Goal: Communication & Community: Participate in discussion

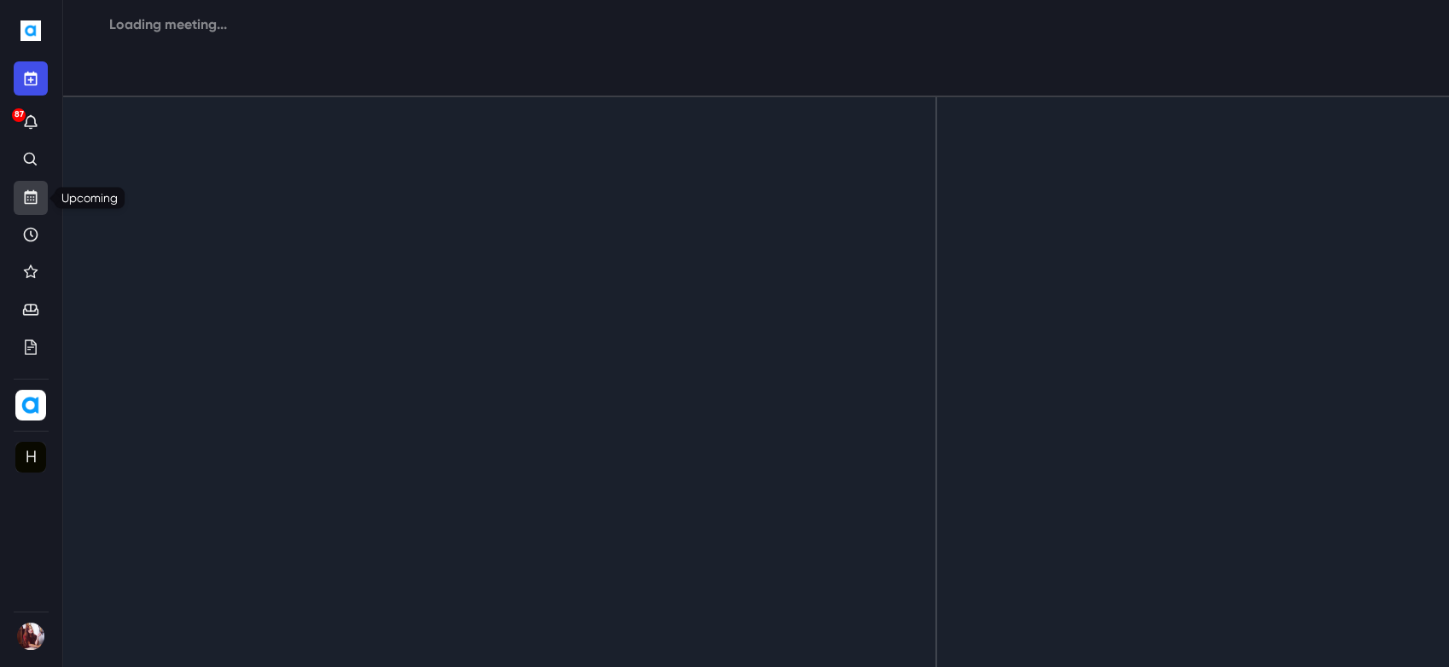
click at [41, 199] on link "Upcoming" at bounding box center [31, 198] width 34 height 34
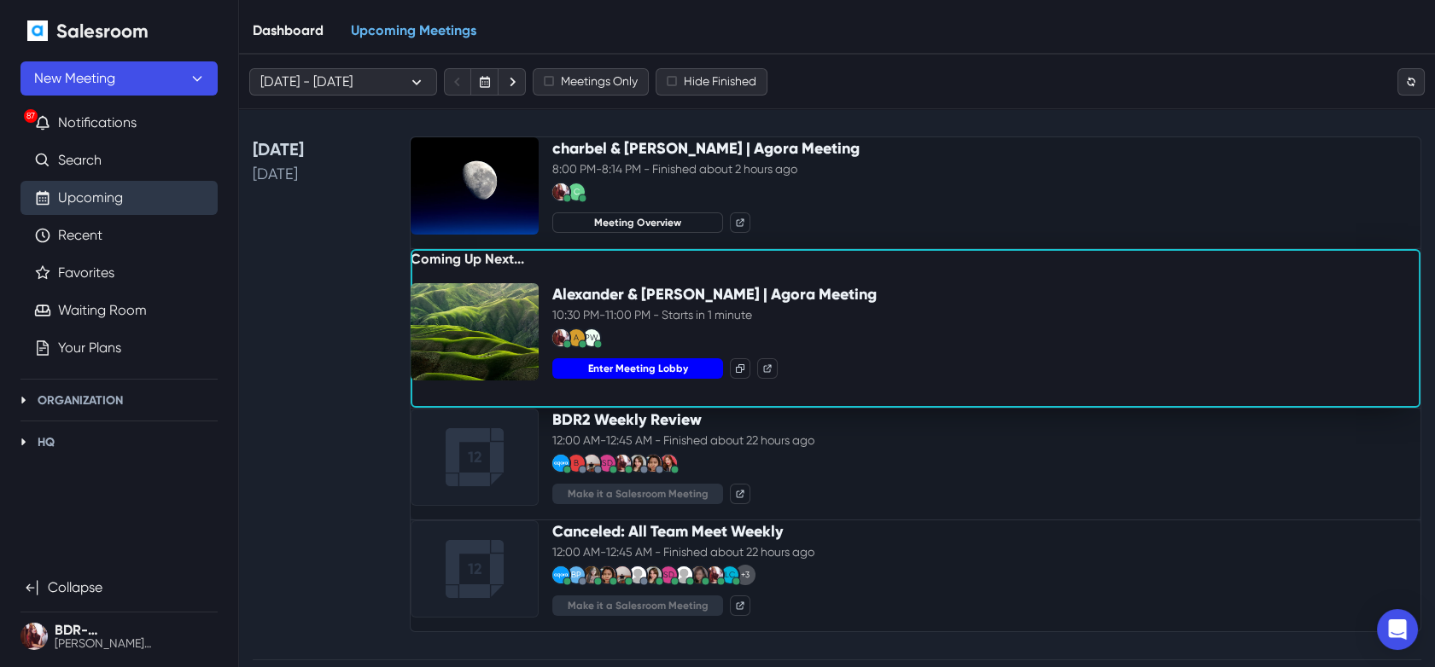
click at [624, 379] on button "Enter Meeting Lobby" at bounding box center [637, 368] width 171 height 20
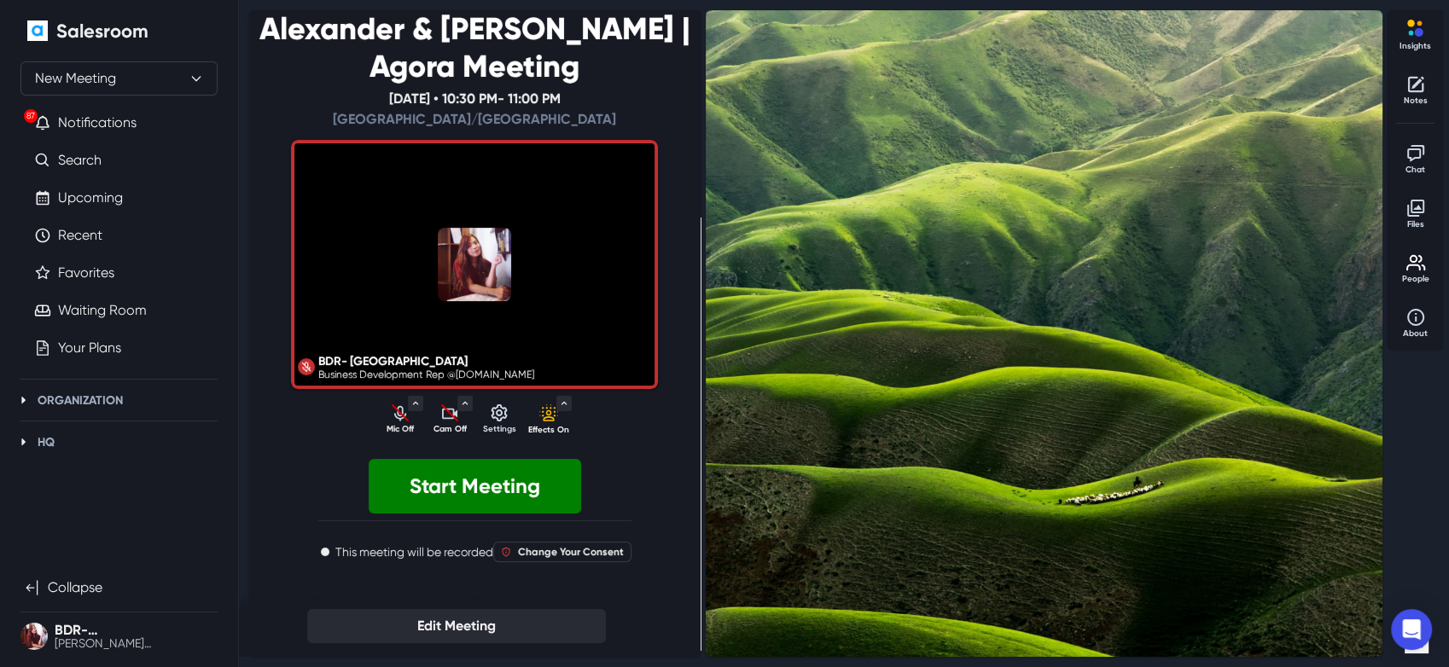
click at [440, 436] on p "Cam Off" at bounding box center [449, 429] width 43 height 13
click at [450, 436] on p "Cam On" at bounding box center [449, 429] width 43 height 13
click at [452, 498] on button "Start Meeting" at bounding box center [475, 486] width 213 height 55
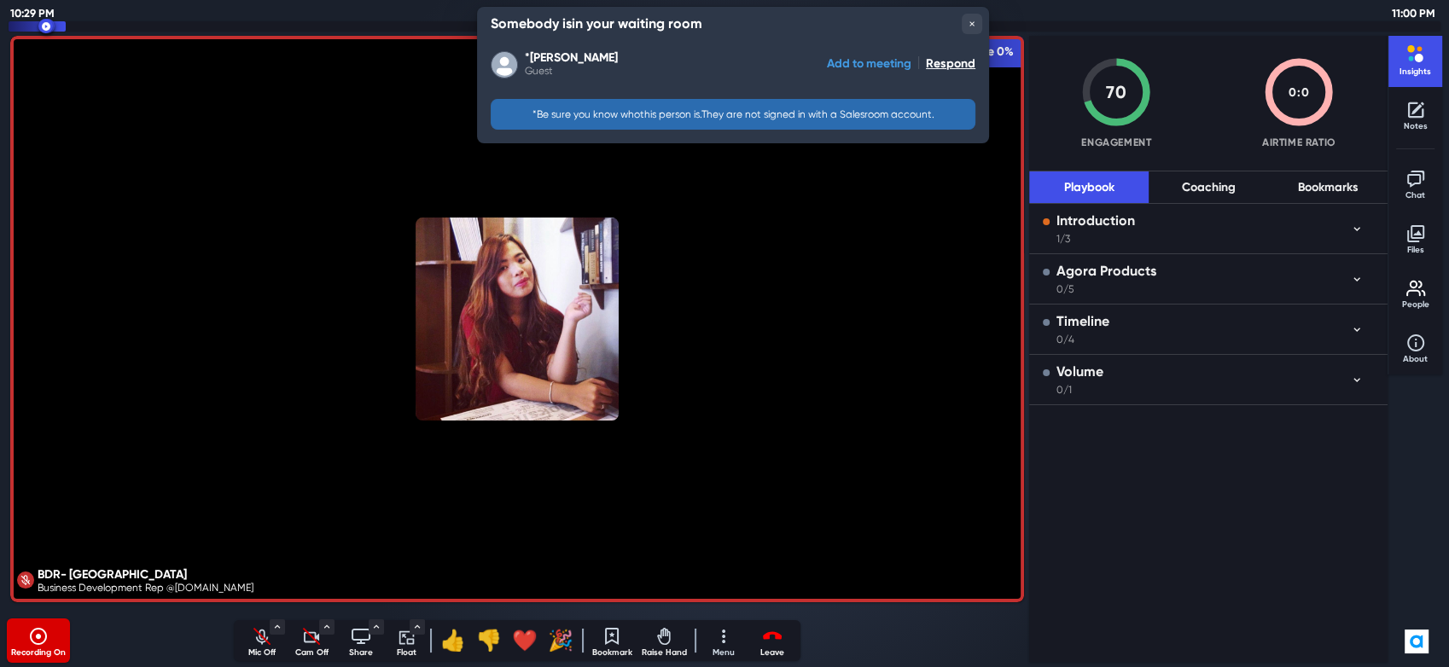
click at [846, 59] on button "Add to meeting" at bounding box center [869, 63] width 84 height 27
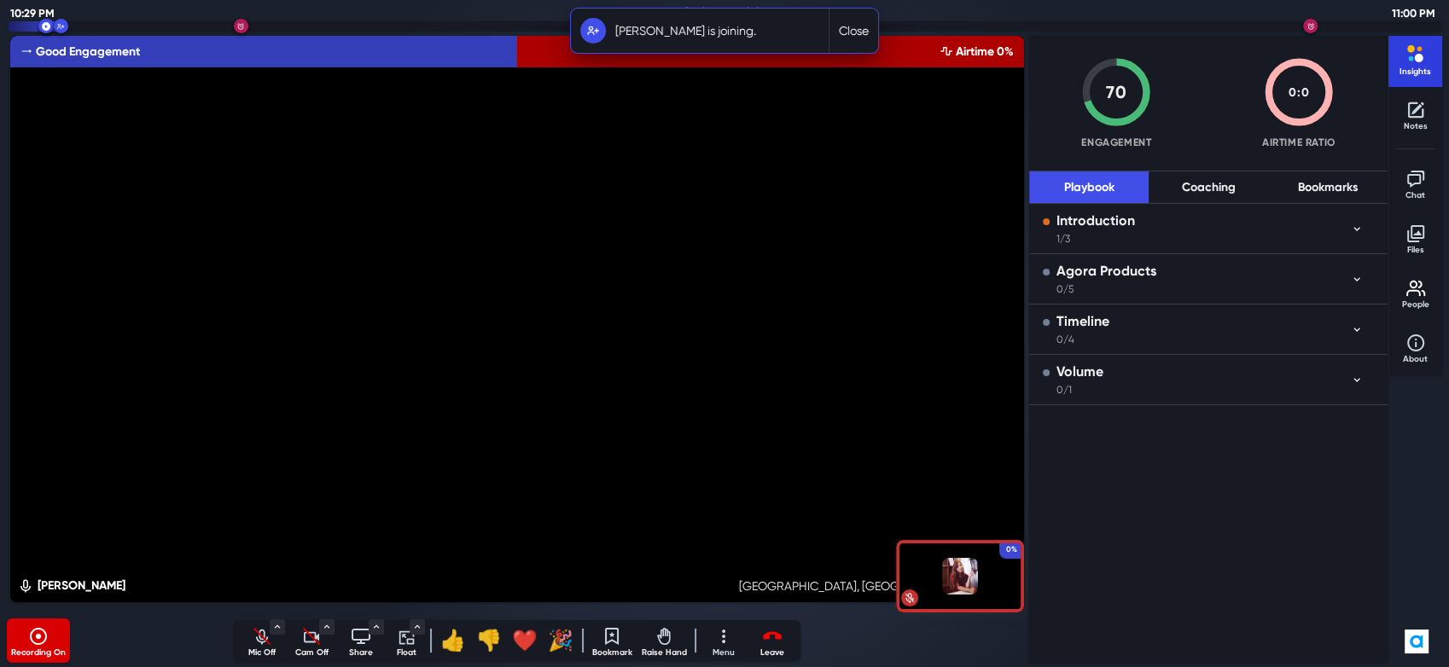
click at [1413, 67] on p "Insights" at bounding box center [1416, 72] width 43 height 13
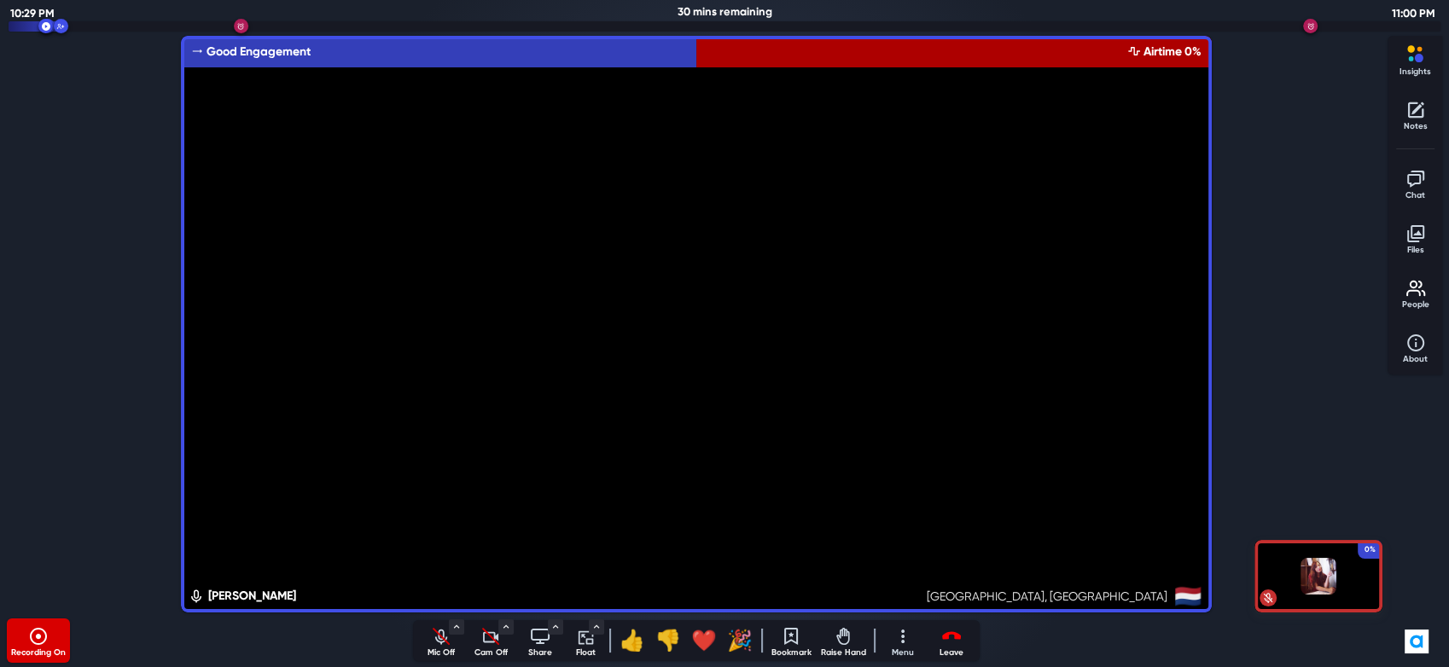
click at [430, 654] on p "Mic Off" at bounding box center [441, 653] width 43 height 13
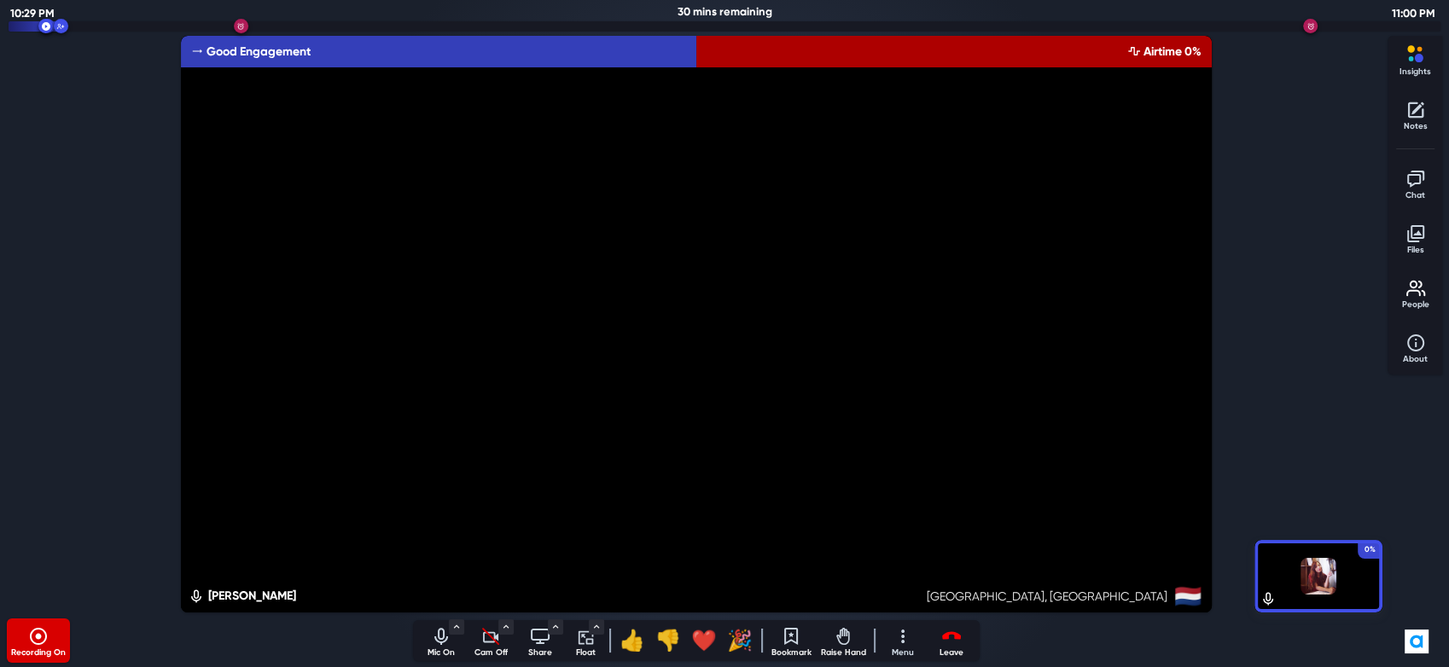
click at [489, 655] on p "Cam Off" at bounding box center [490, 653] width 43 height 13
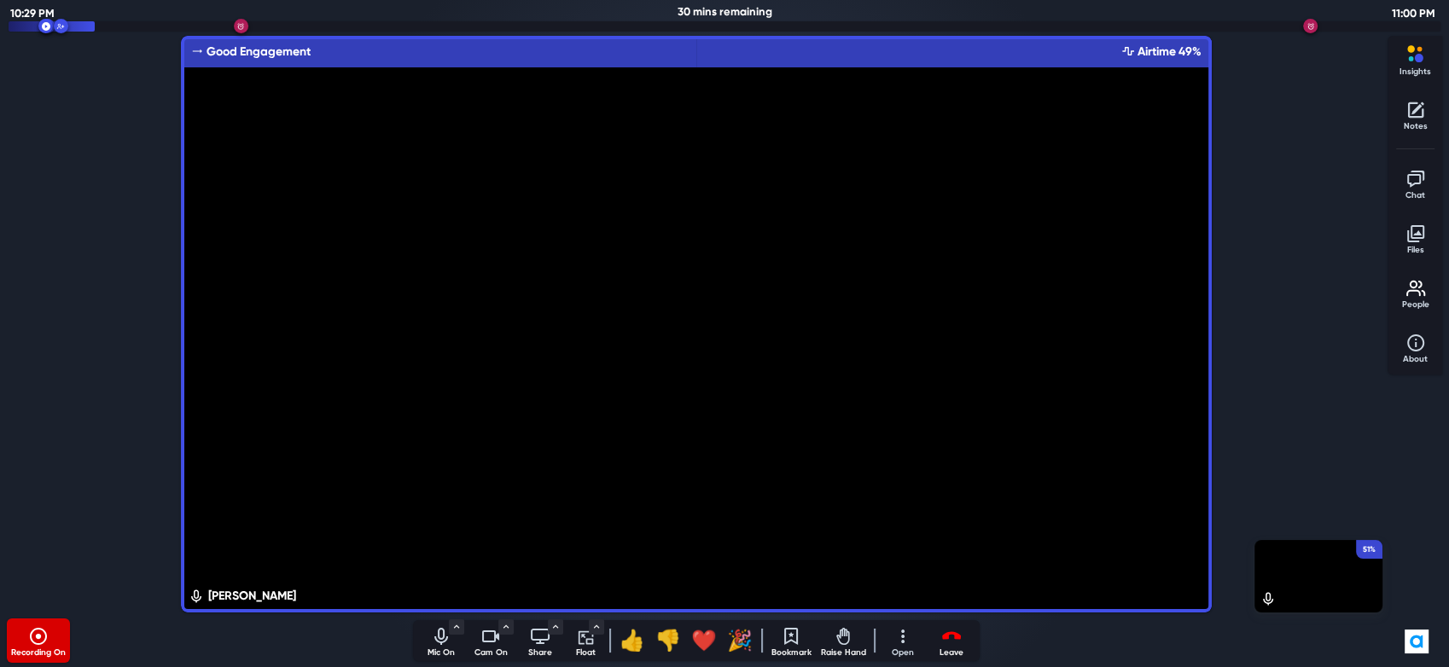
click at [891, 649] on button "Open" at bounding box center [902, 640] width 41 height 41
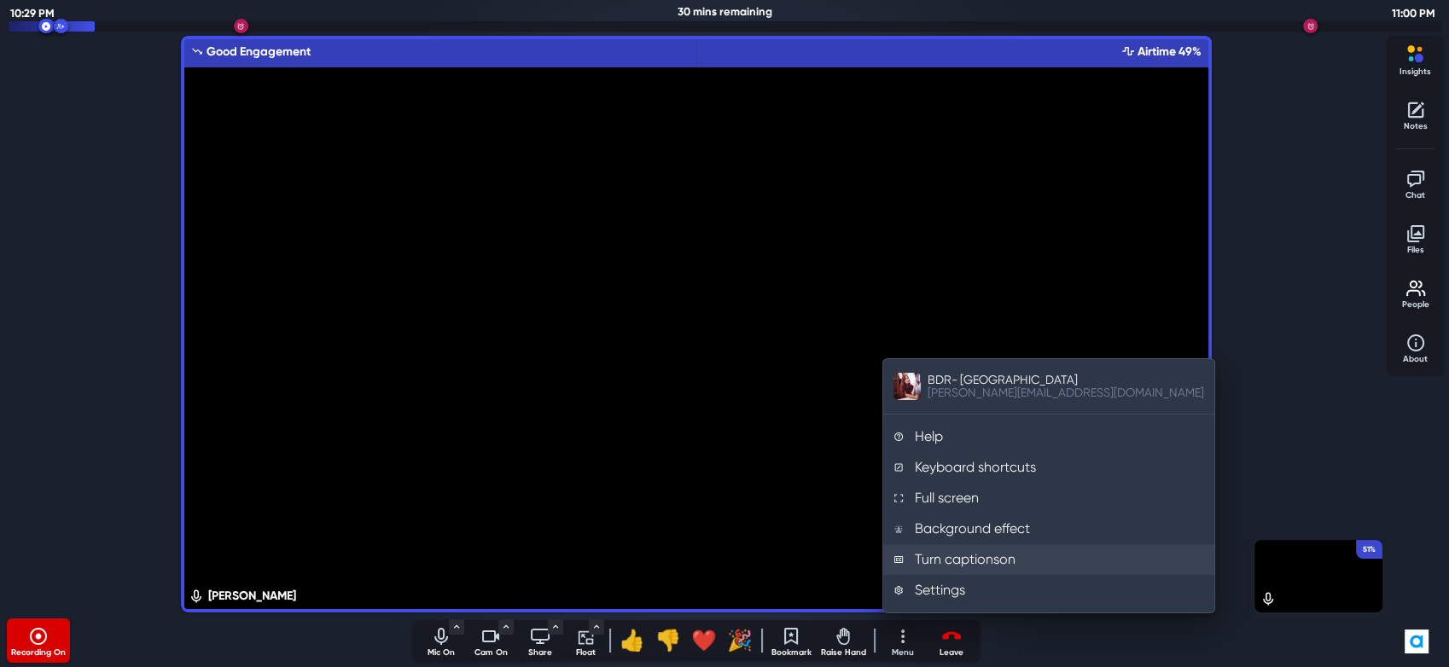
click at [964, 551] on button "Turn captions on" at bounding box center [1048, 560] width 331 height 31
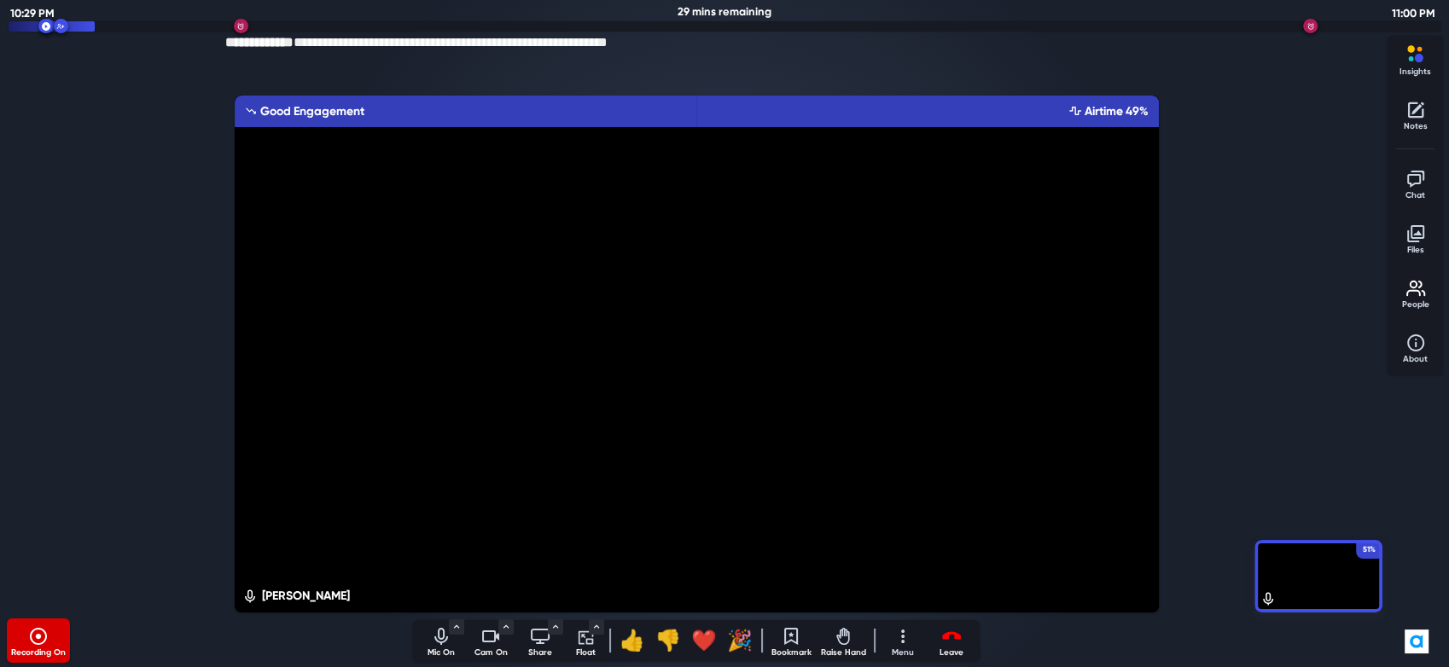
click at [42, 358] on div "51% [PERSON_NAME] Good Engagement Airtime 49%" at bounding box center [696, 354] width 1379 height 524
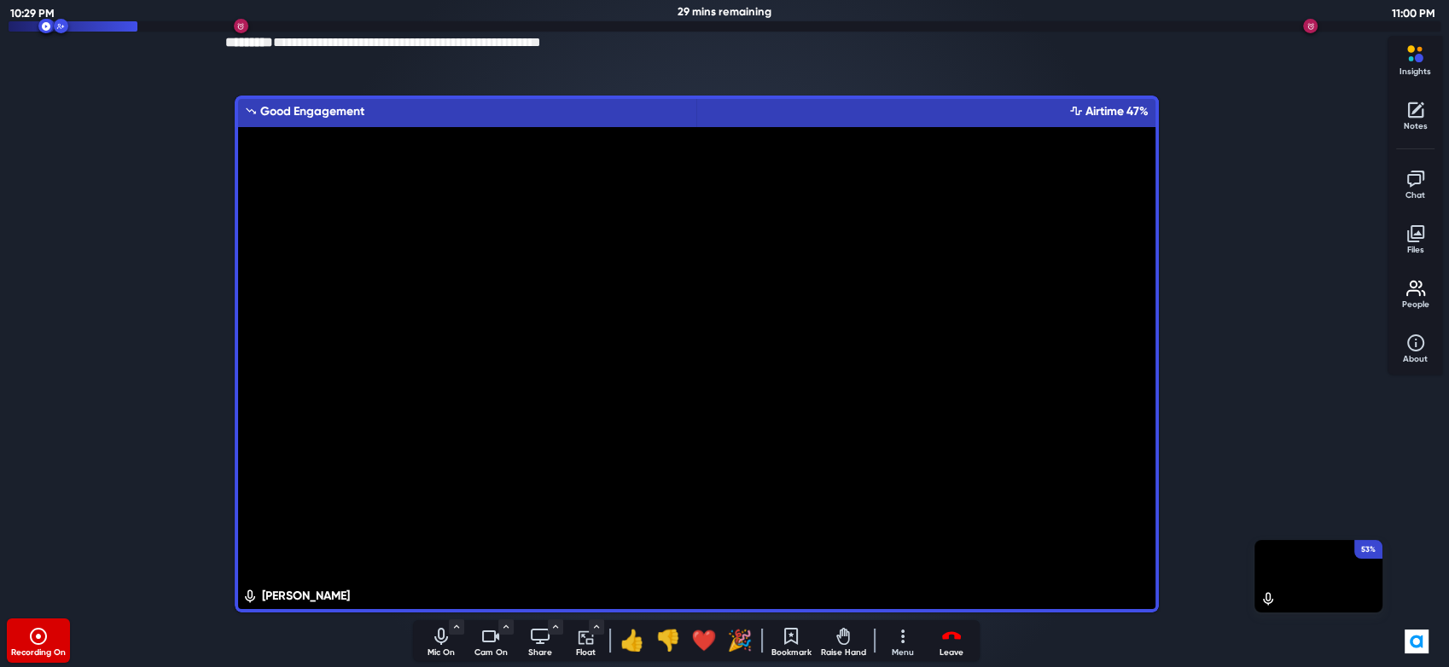
click at [702, 56] on div "**********" at bounding box center [696, 62] width 942 height 60
click at [1235, 123] on div "30% [PERSON_NAME] Good Engagement Airtime 70%" at bounding box center [696, 354] width 1379 height 524
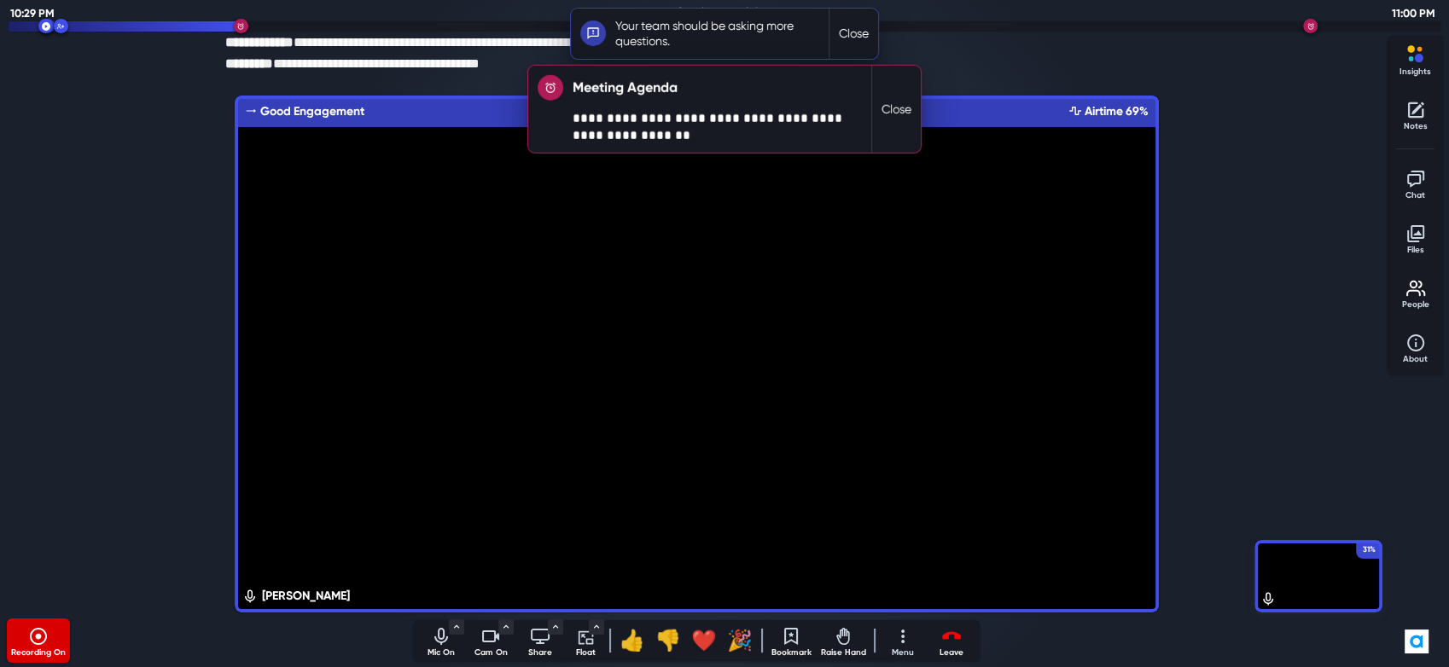
click at [864, 28] on button "Close" at bounding box center [854, 34] width 49 height 50
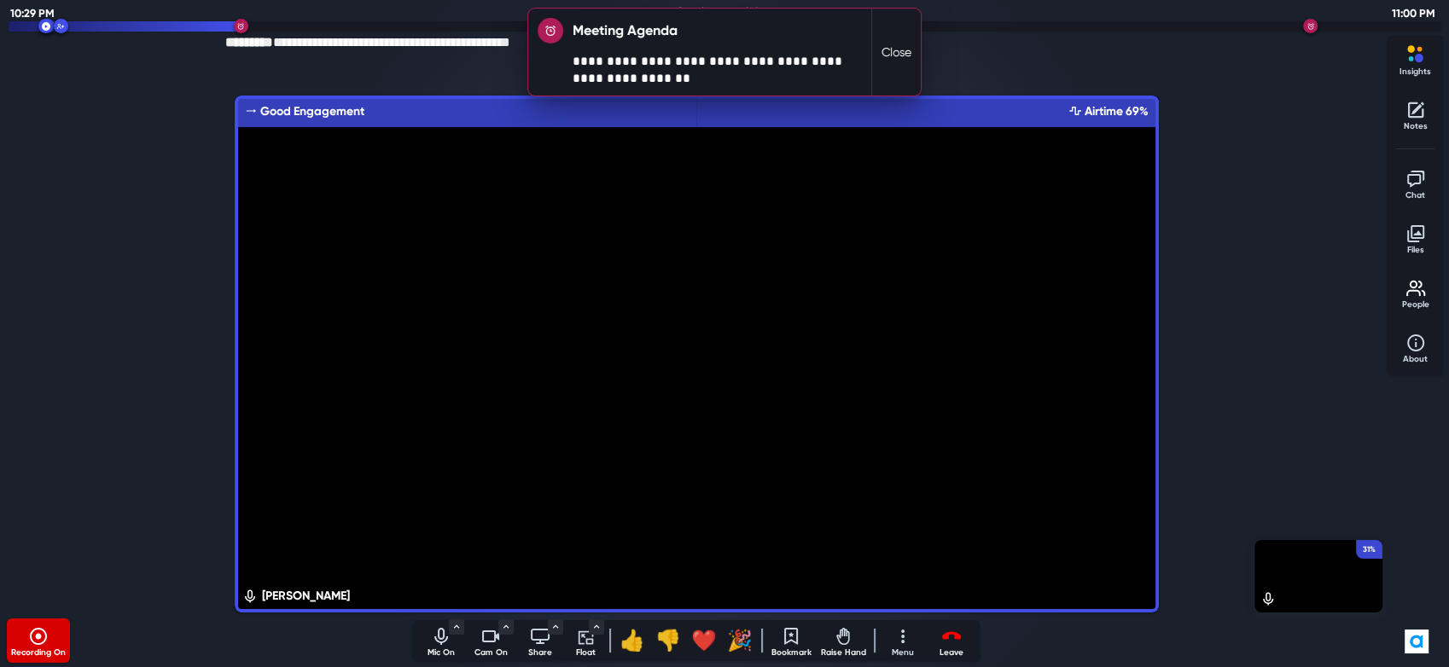
click at [898, 51] on button "Close" at bounding box center [896, 52] width 49 height 87
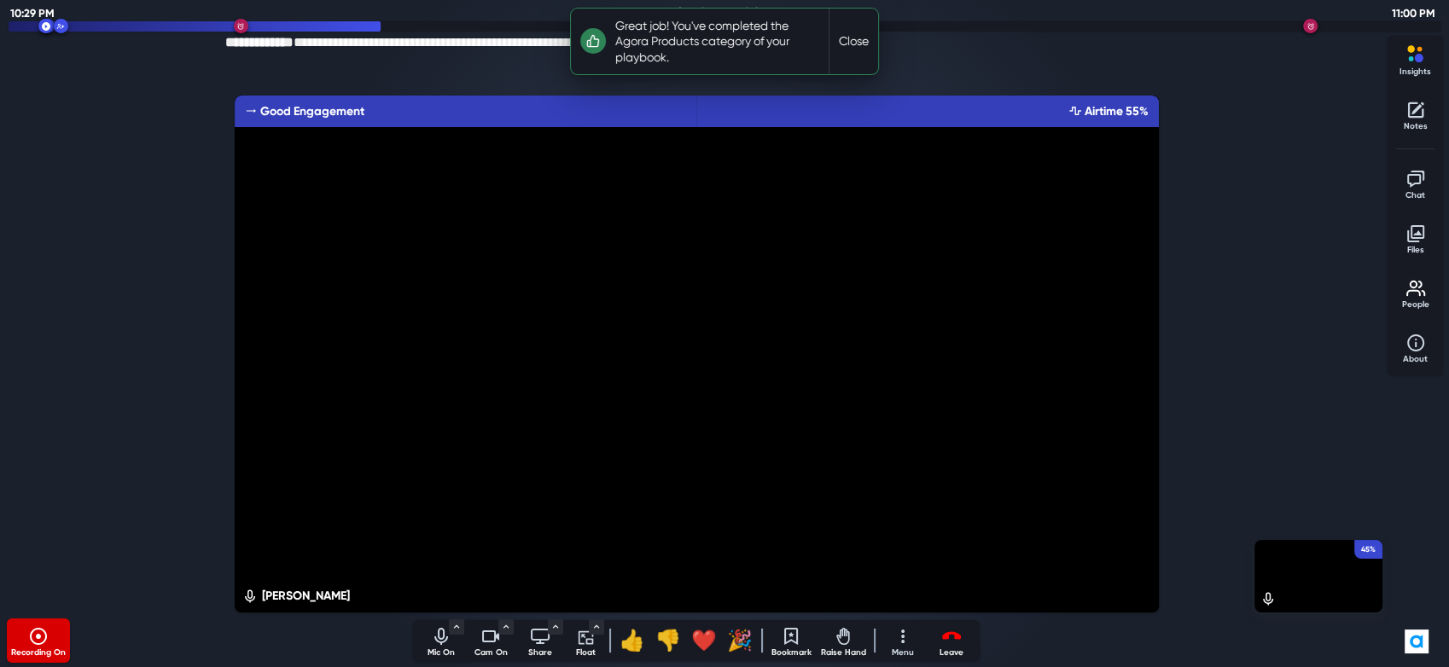
click at [854, 44] on button "Close" at bounding box center [854, 42] width 49 height 66
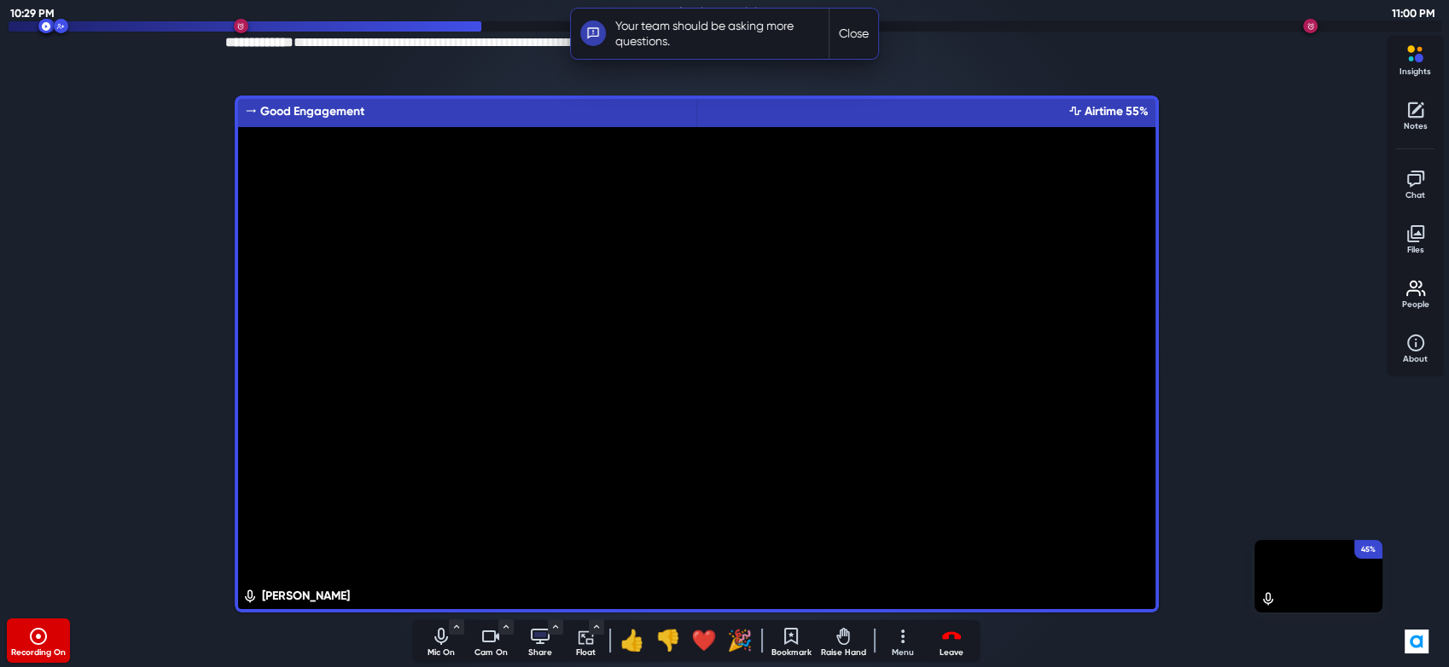
click at [546, 649] on p "Share" at bounding box center [540, 653] width 43 height 13
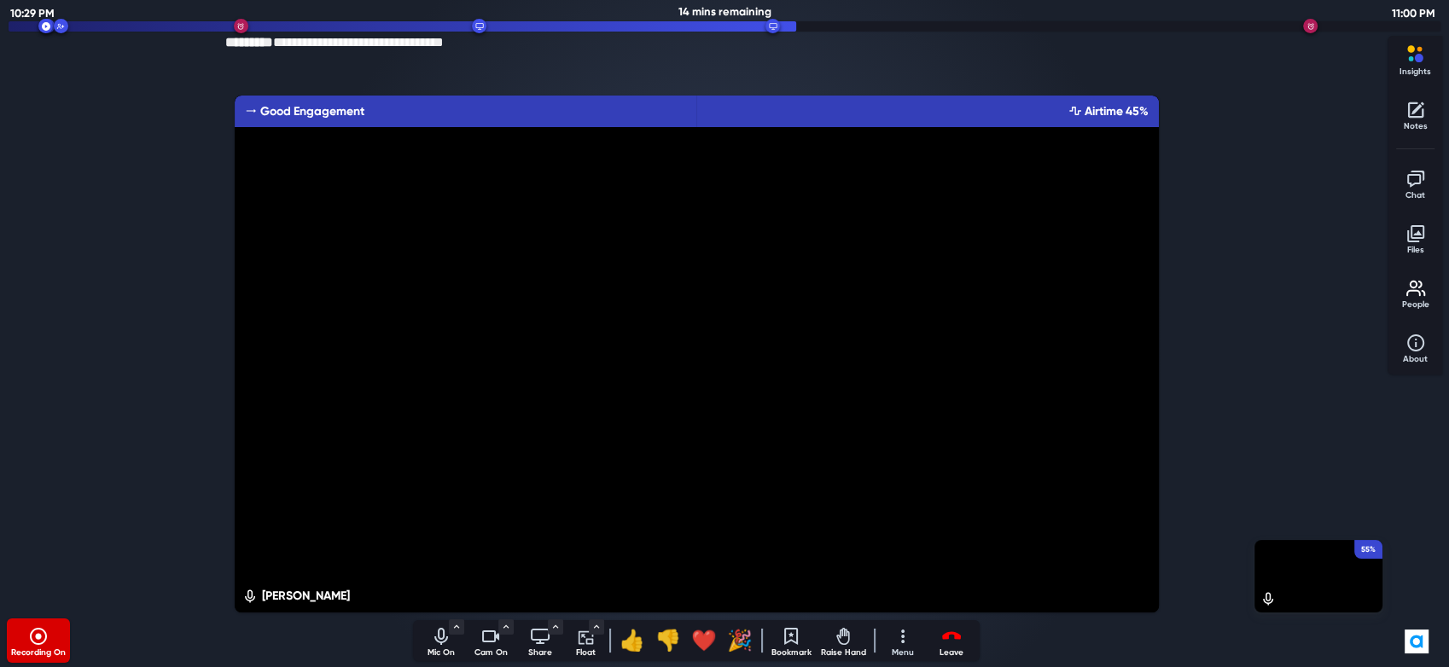
click at [70, 207] on div "55% [PERSON_NAME] Good Engagement Airtime 45%" at bounding box center [696, 354] width 1379 height 524
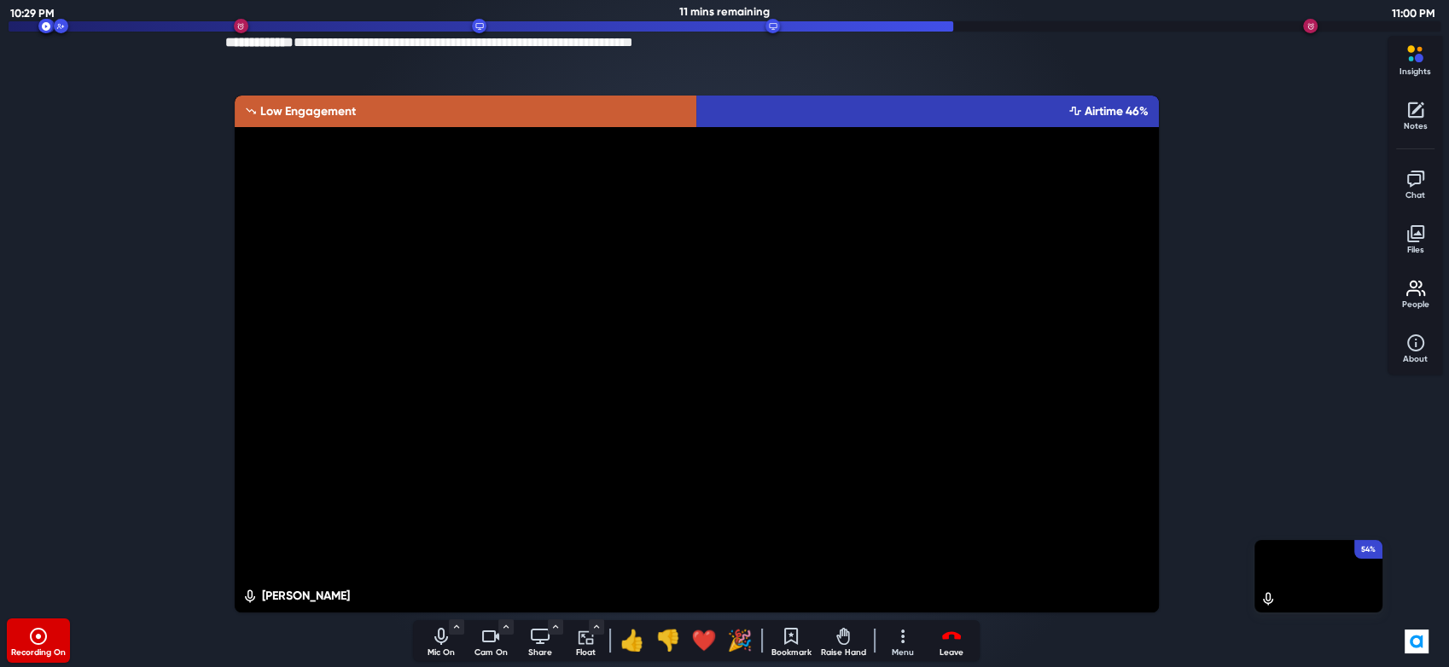
click at [97, 189] on div "54% [PERSON_NAME] Engagement Airtime 46%" at bounding box center [696, 354] width 1379 height 524
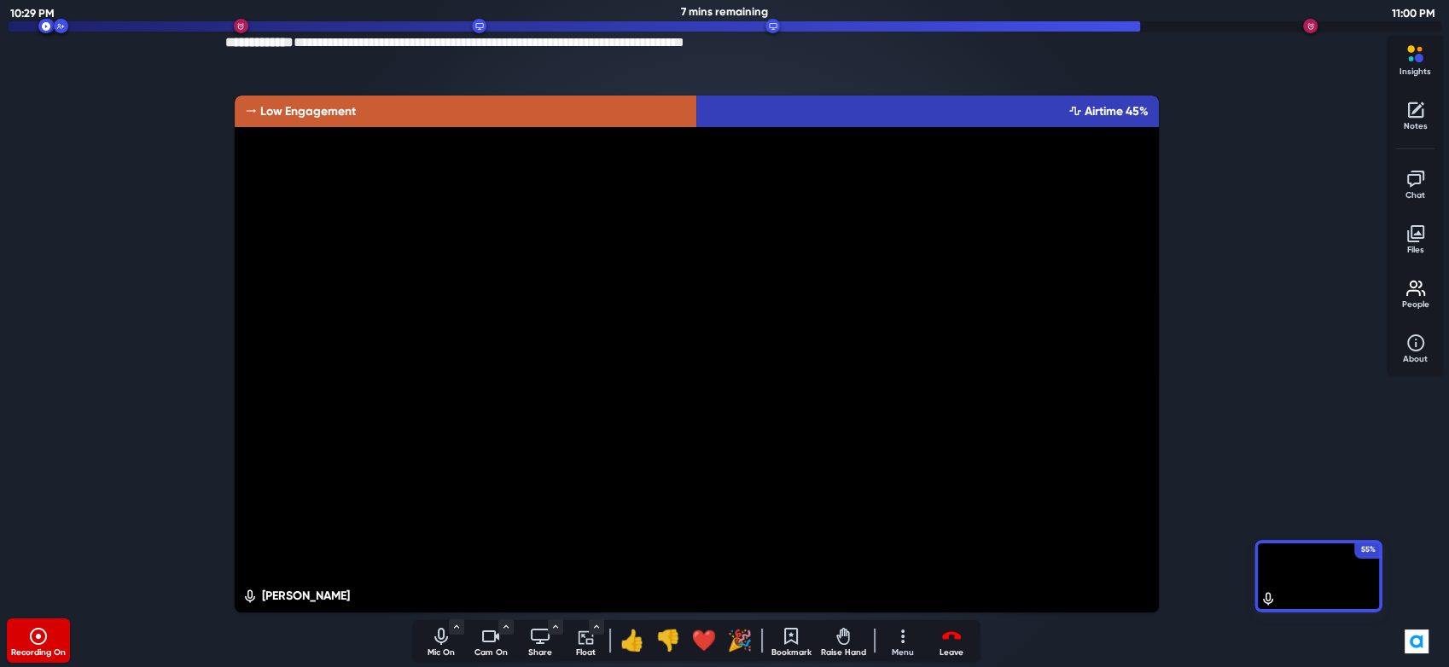
click at [109, 376] on div "55% [PERSON_NAME] Engagement Airtime 45%" at bounding box center [696, 354] width 1379 height 524
click at [1407, 190] on p "Chat" at bounding box center [1416, 195] width 43 height 13
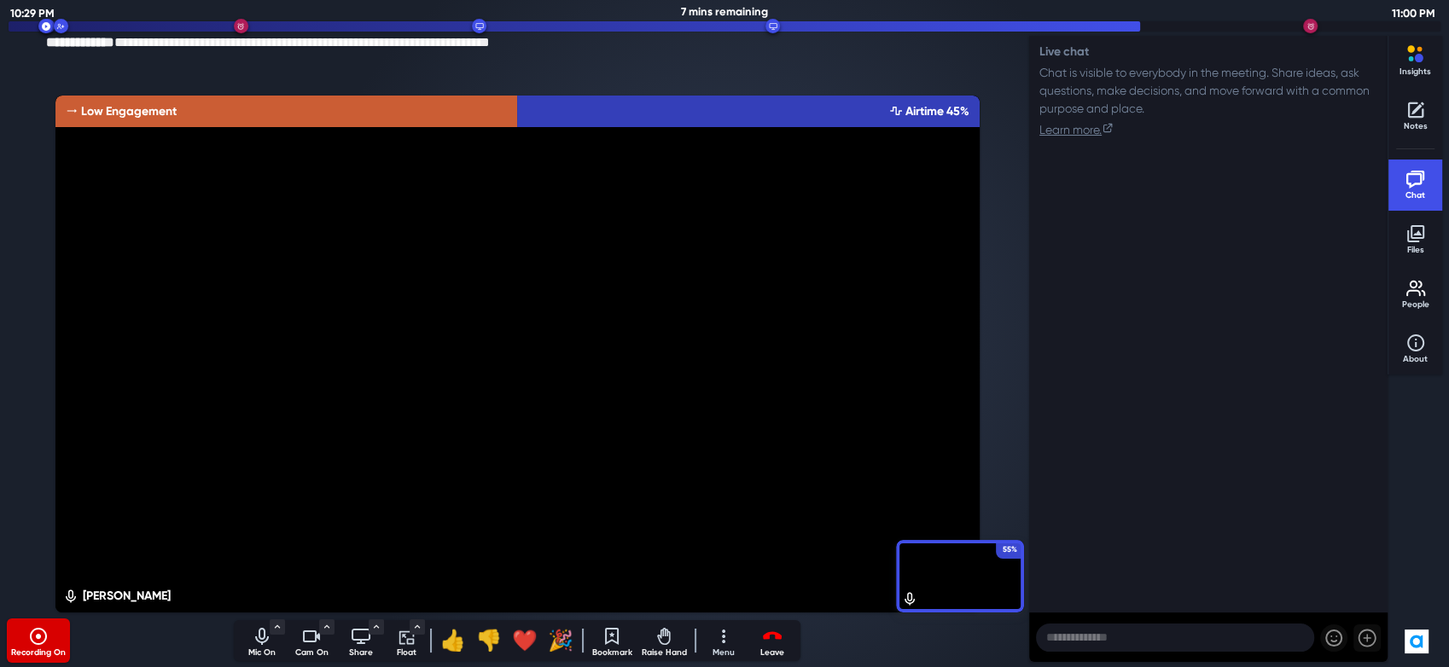
click at [1098, 637] on textarea at bounding box center [1175, 638] width 278 height 28
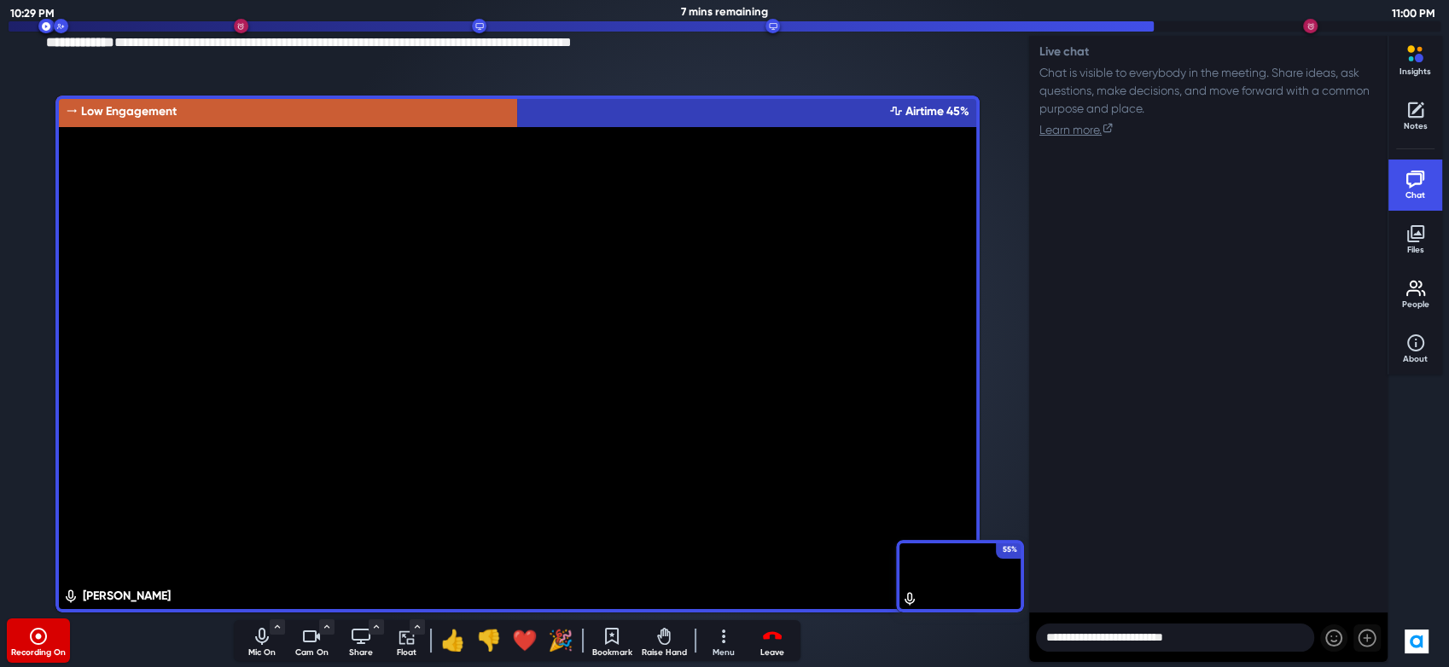
type textarea "**********"
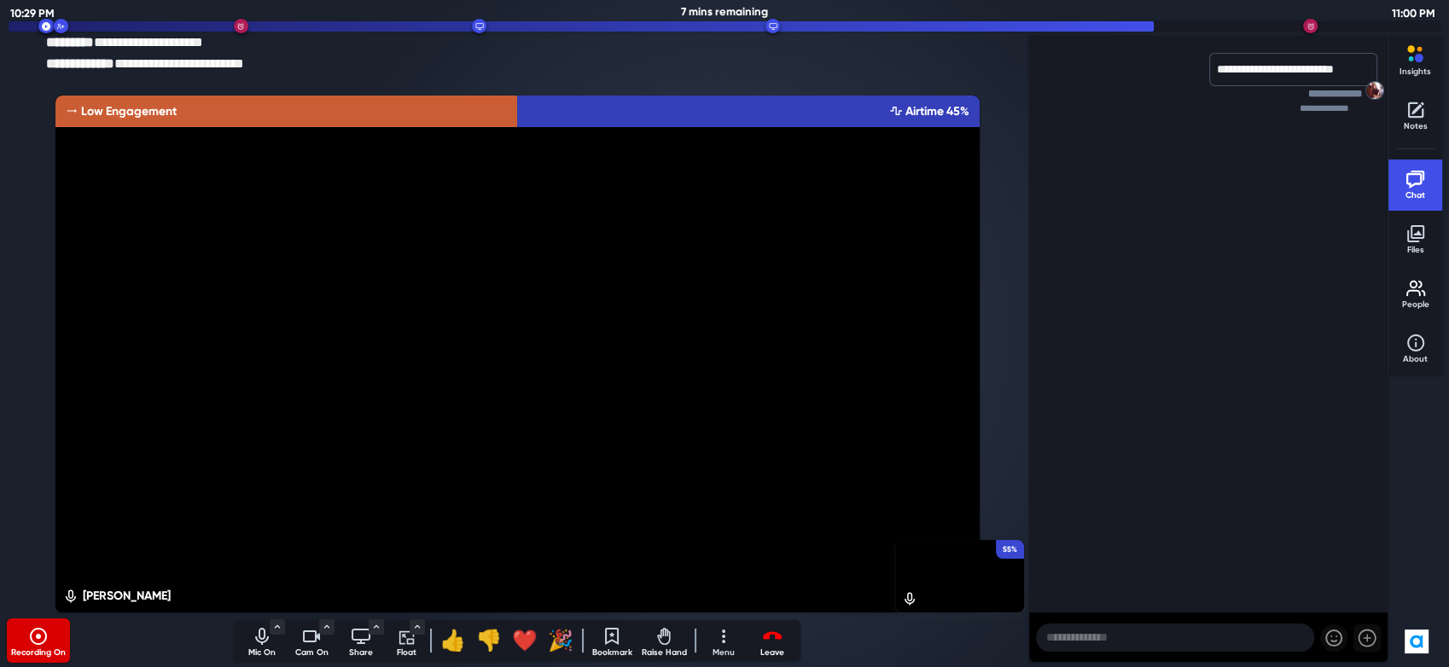
click at [1092, 636] on textarea at bounding box center [1175, 638] width 278 height 28
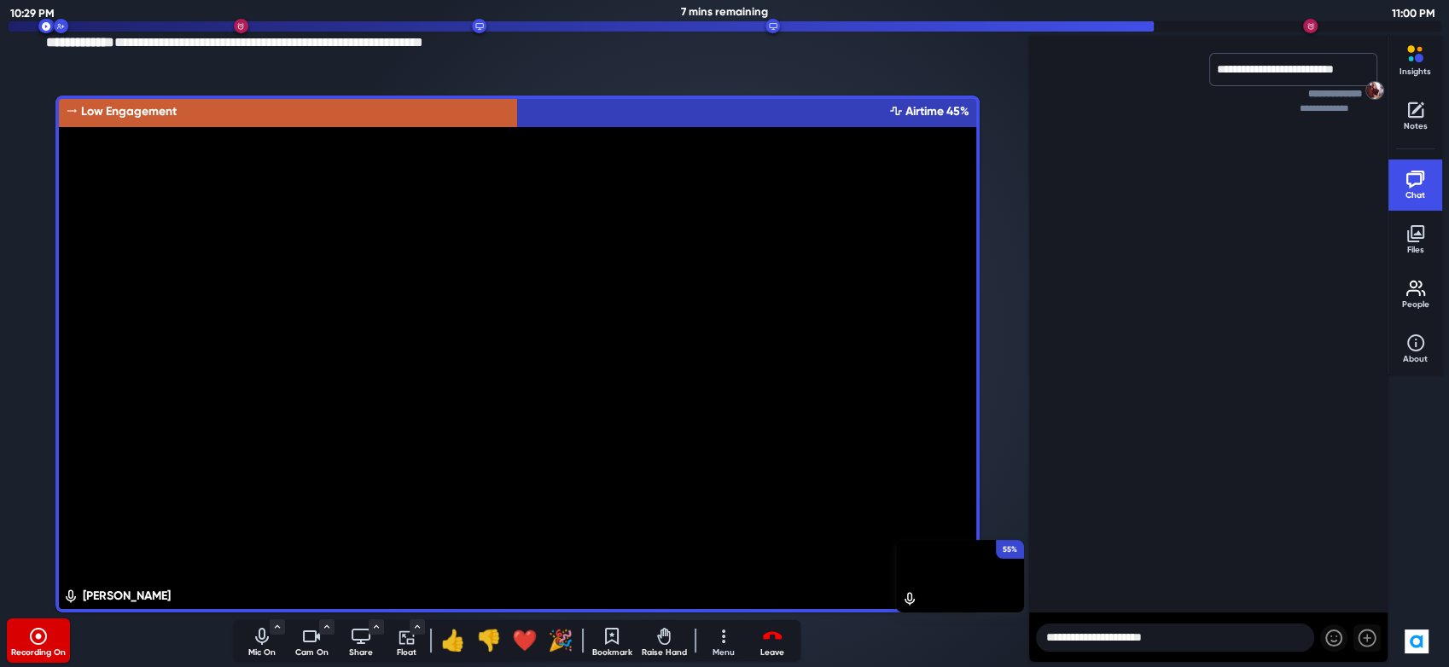
type textarea "**********"
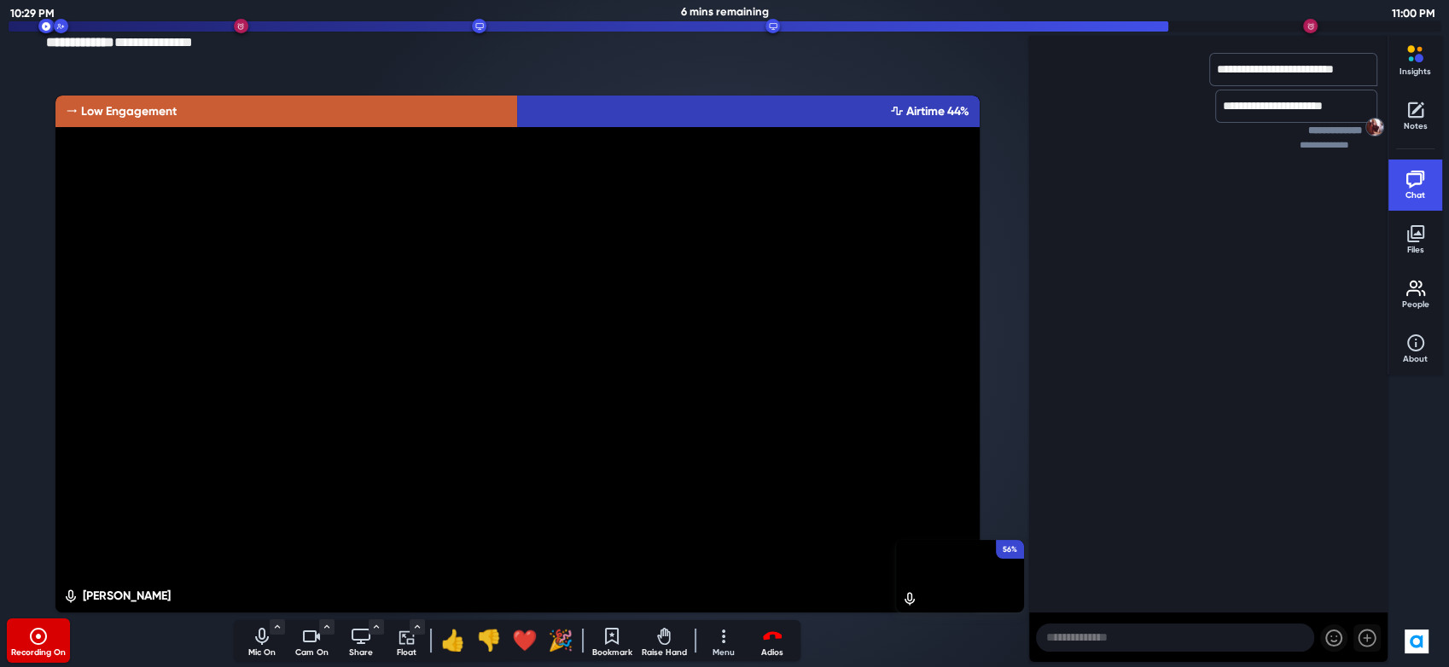
click at [773, 649] on p "Adios" at bounding box center [772, 653] width 43 height 13
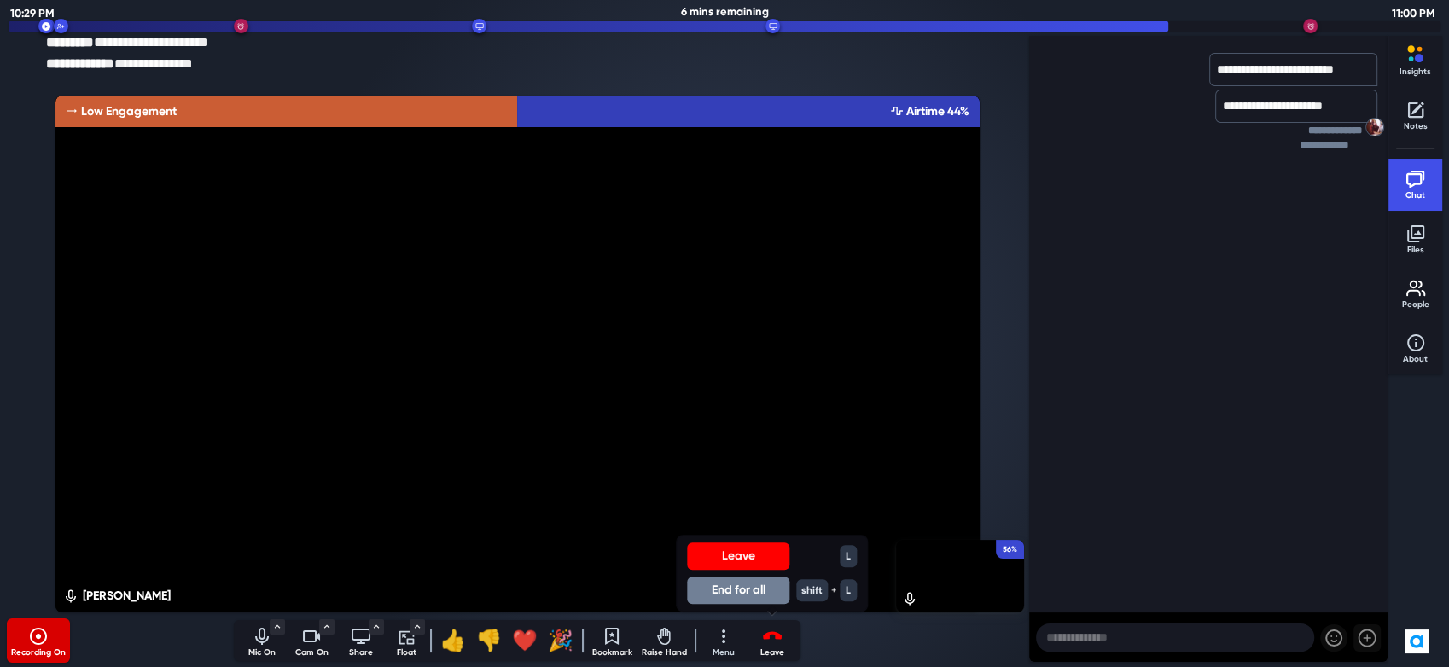
click at [755, 597] on button "End for all" at bounding box center [738, 590] width 102 height 27
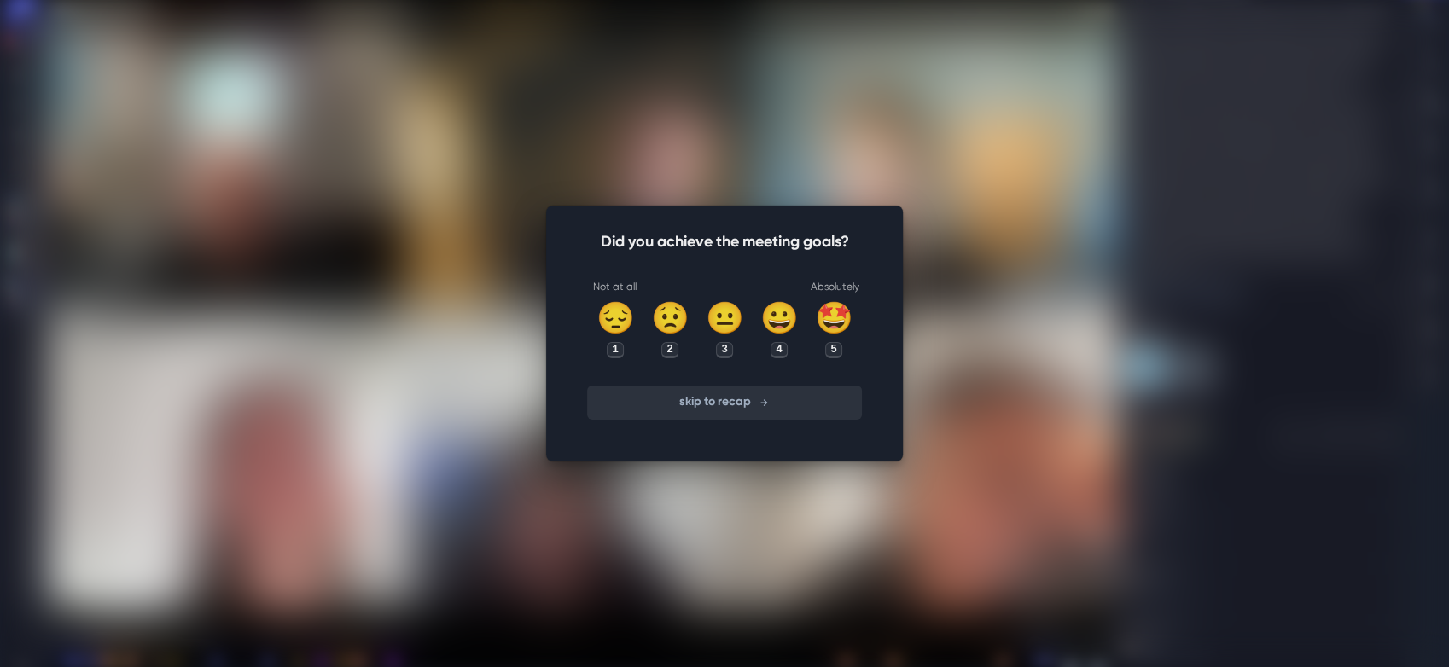
click at [737, 411] on button "skip to recap" at bounding box center [724, 403] width 275 height 34
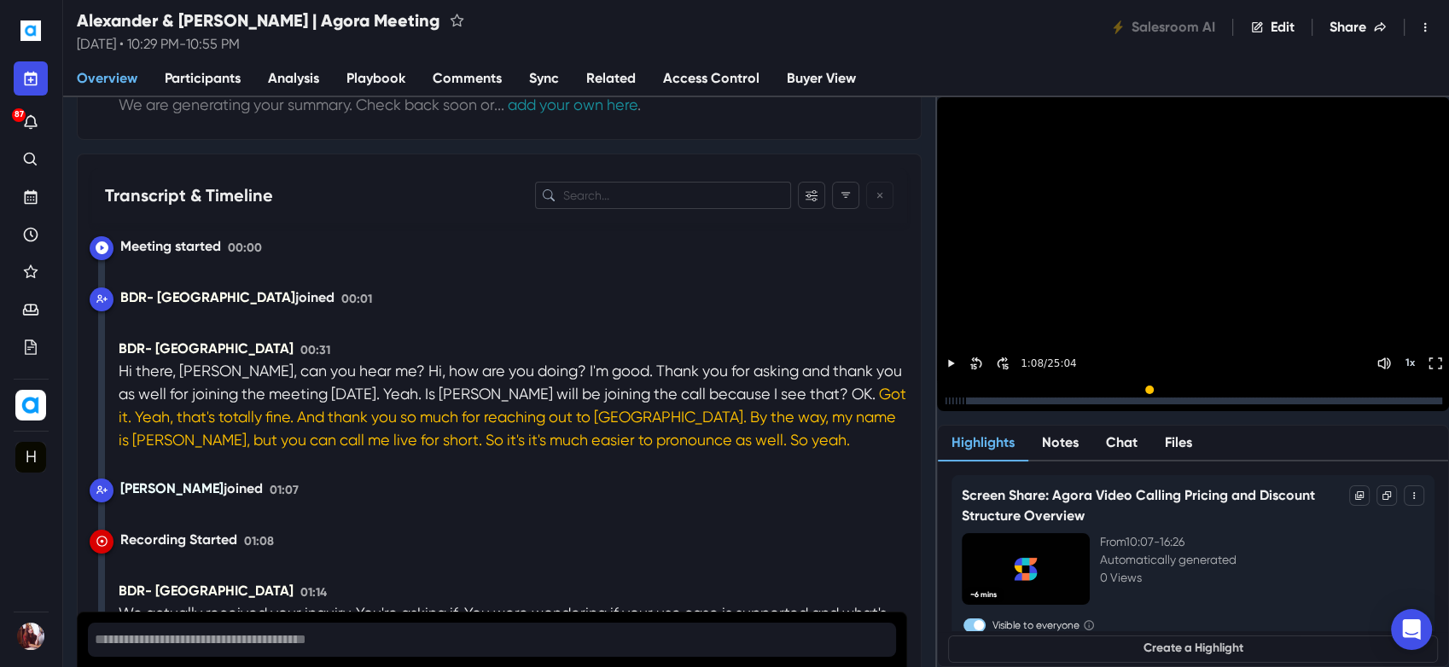
scroll to position [474, 0]
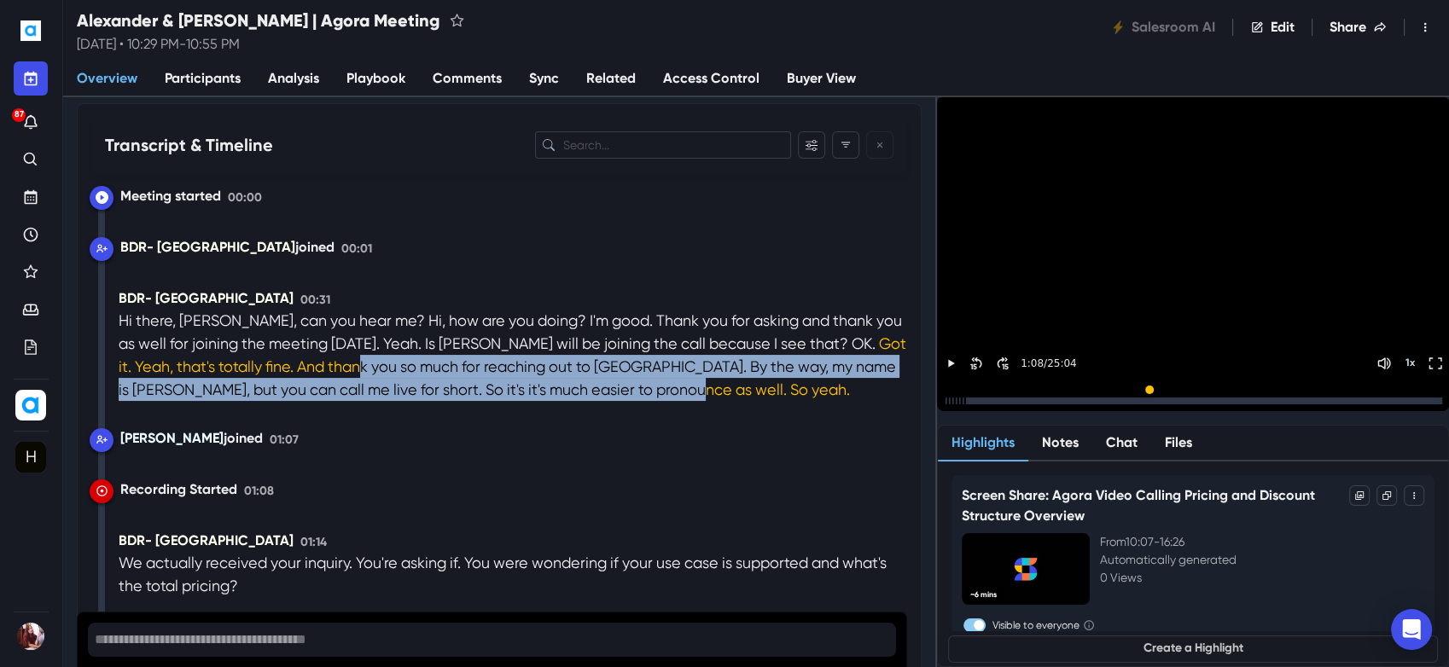
drag, startPoint x: 305, startPoint y: 344, endPoint x: 659, endPoint y: 399, distance: 358.4
click at [644, 375] on p "Got it. Yeah, that's totally fine. And thank you so much for reaching out to [G…" at bounding box center [513, 366] width 788 height 69
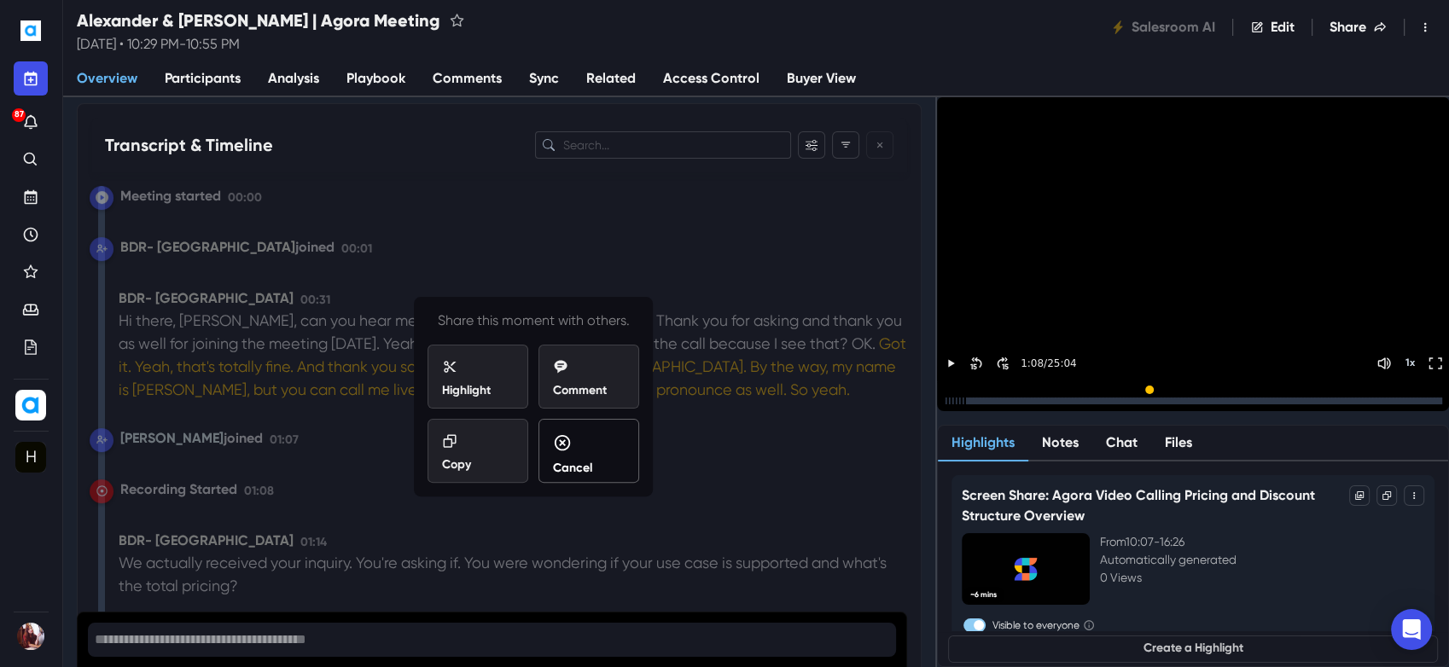
click at [611, 437] on div "Cancel" at bounding box center [589, 456] width 72 height 44
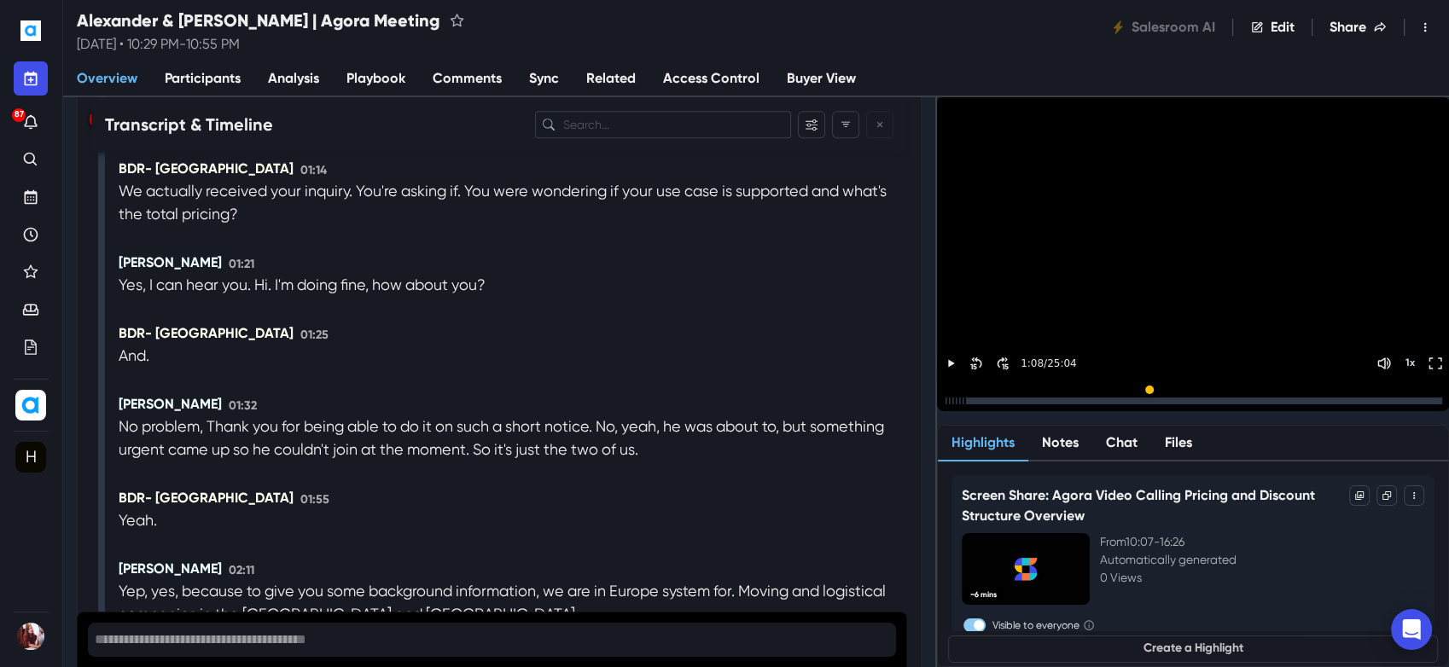
scroll to position [948, 0]
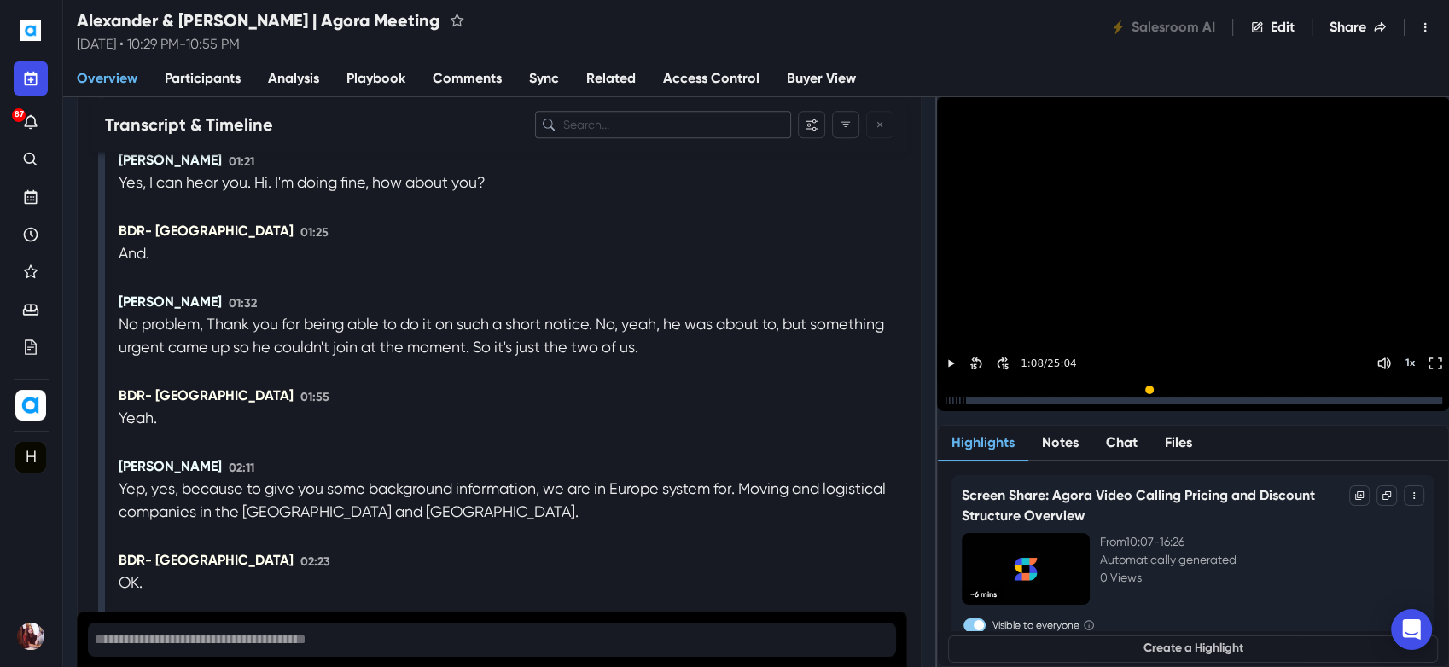
click at [599, 115] on input "Search the transcription" at bounding box center [663, 124] width 256 height 27
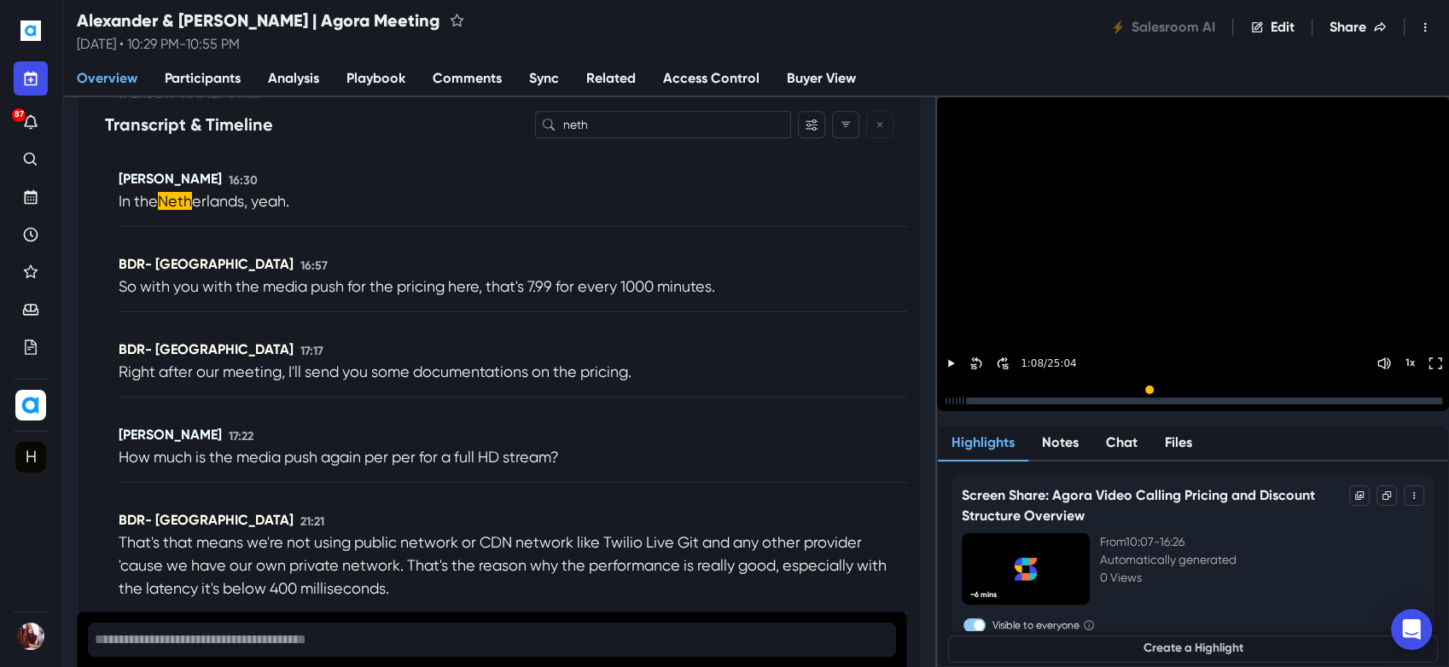
scroll to position [1043, 0]
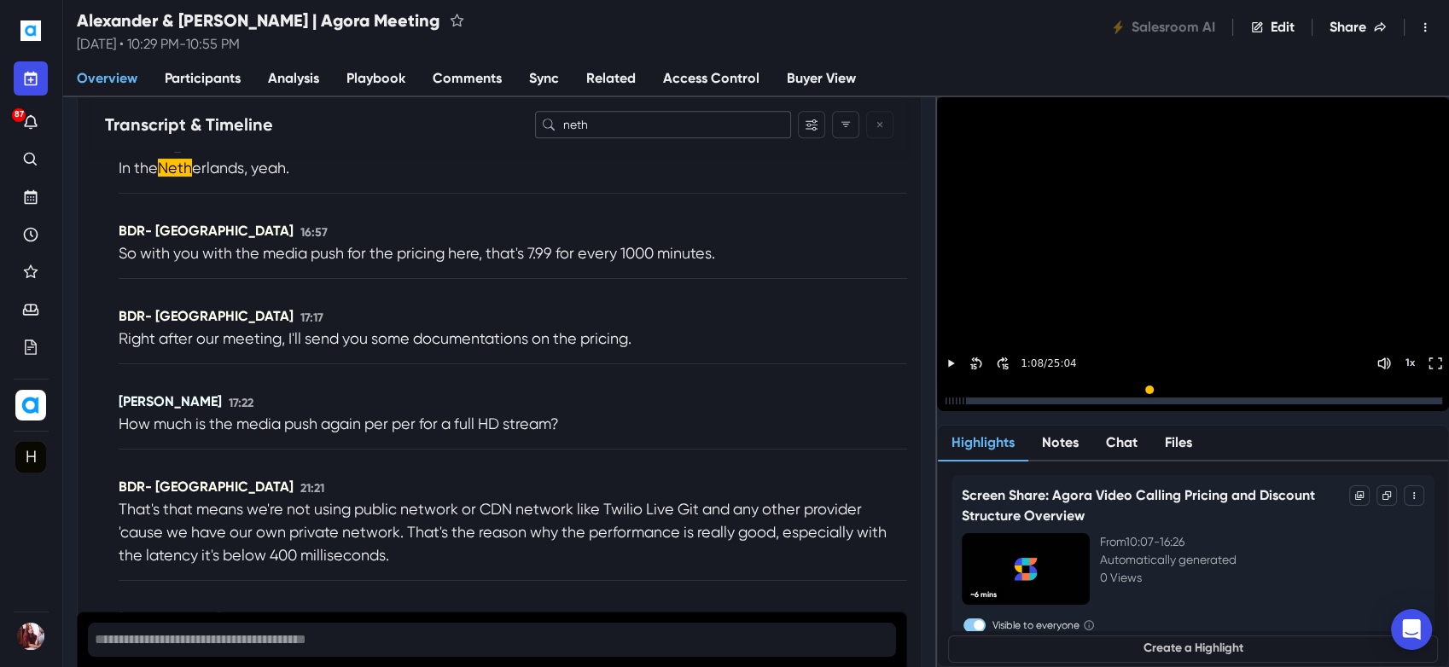
click at [659, 129] on input "neth" at bounding box center [663, 124] width 256 height 27
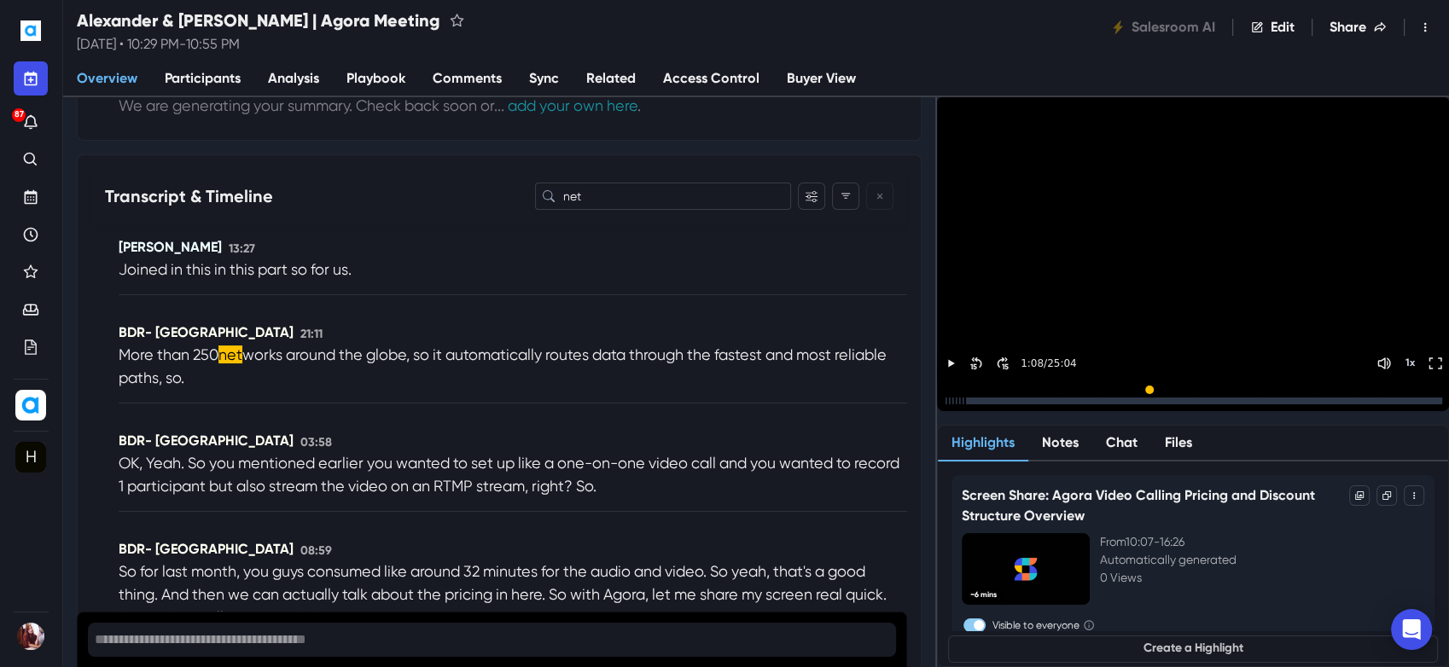
scroll to position [517, 0]
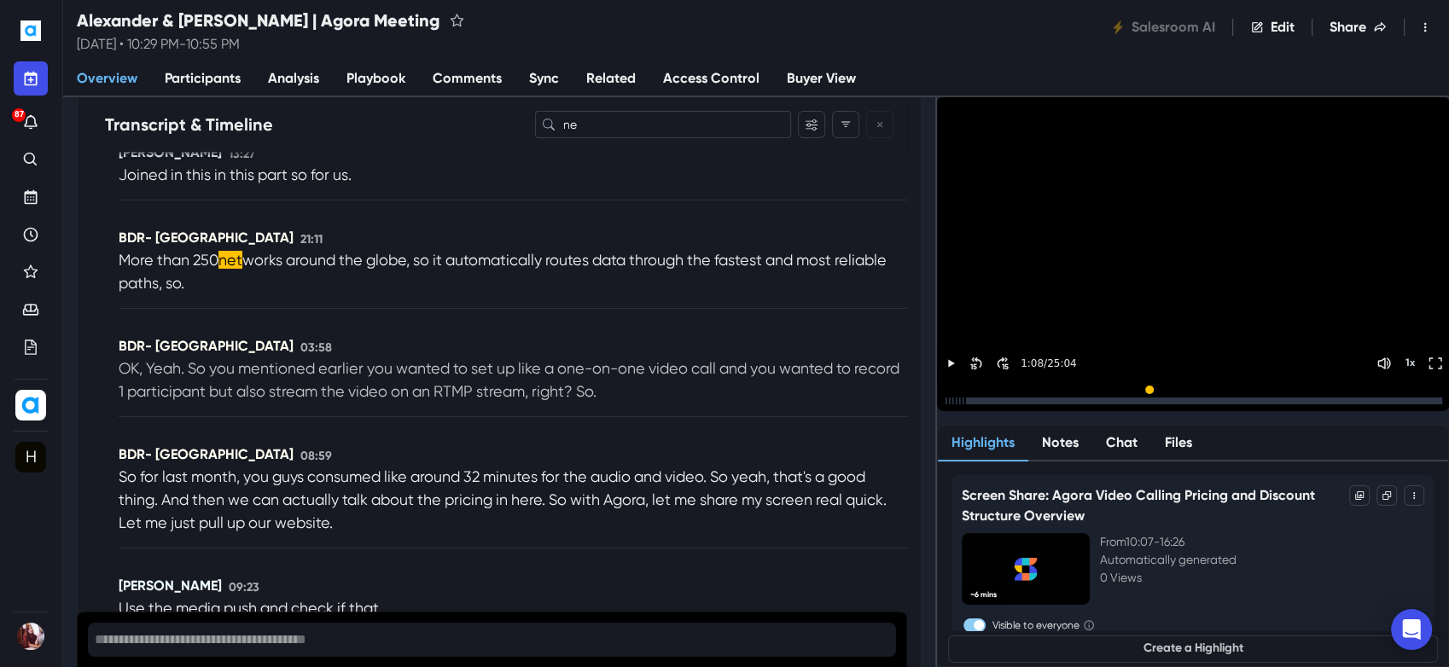
type input "n"
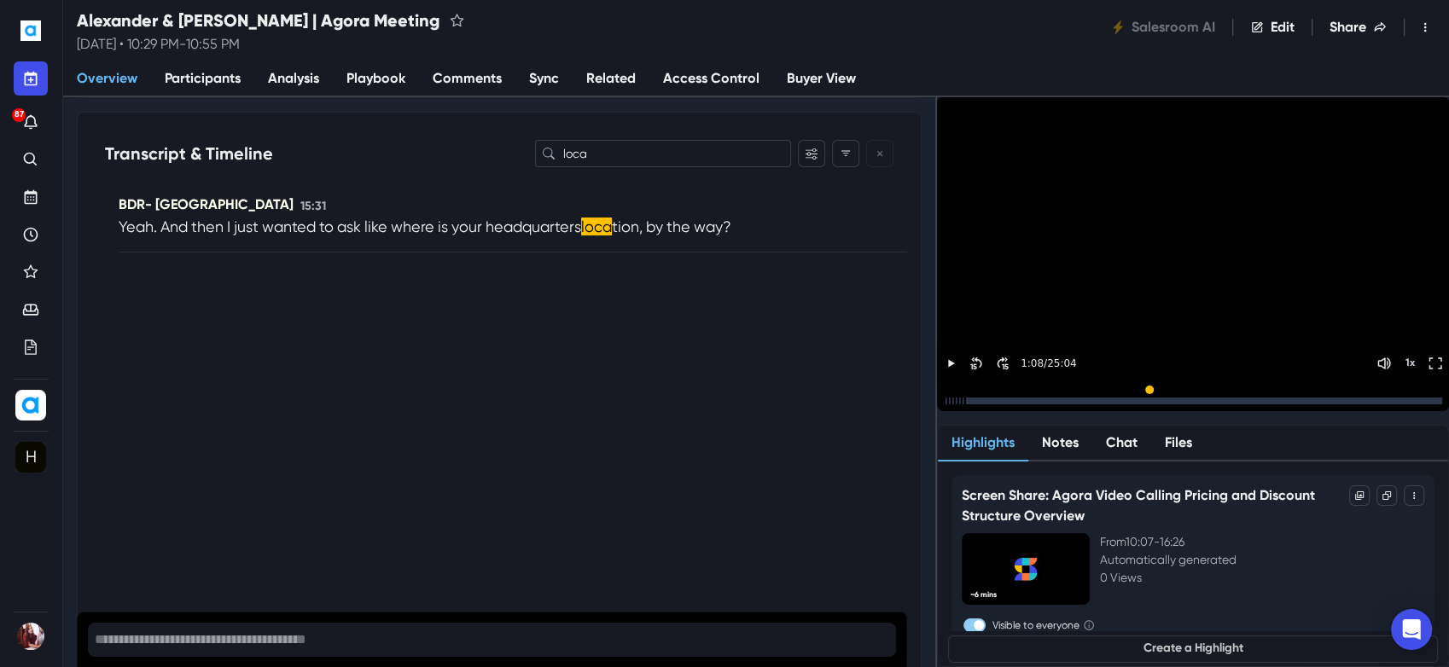
scroll to position [422, 0]
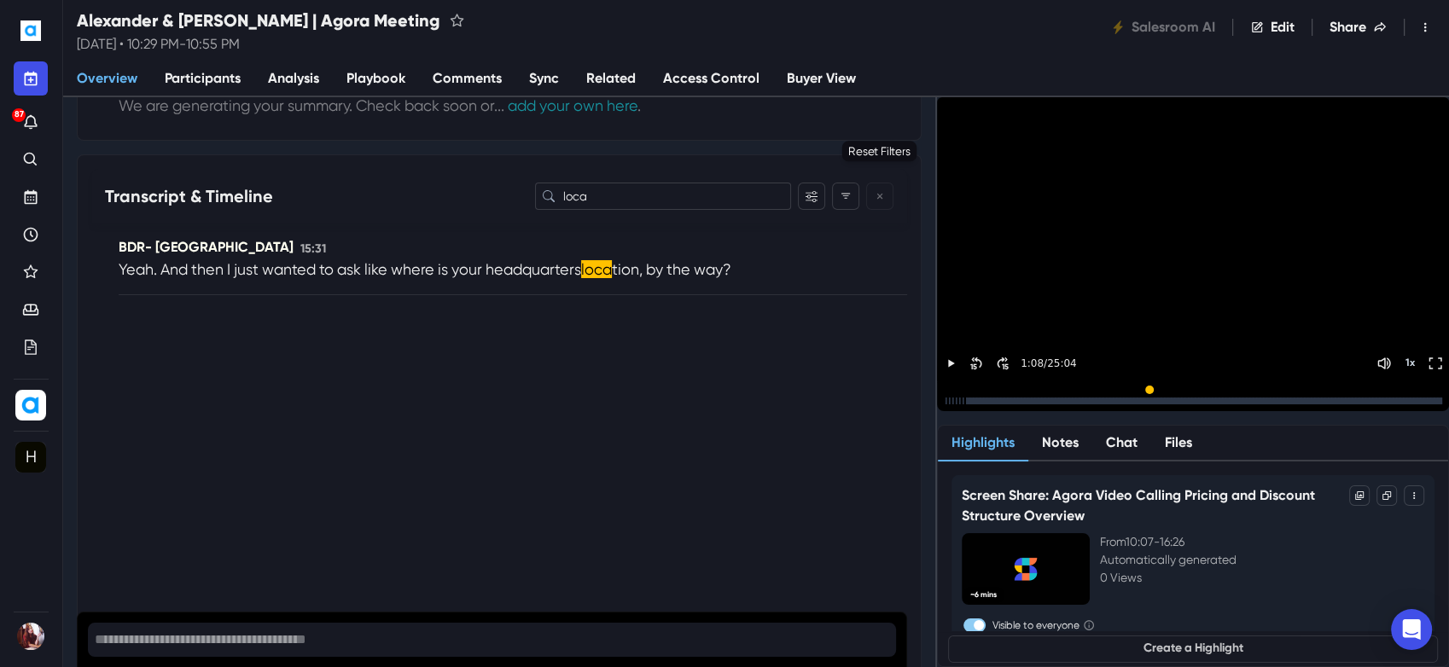
type input "loca"
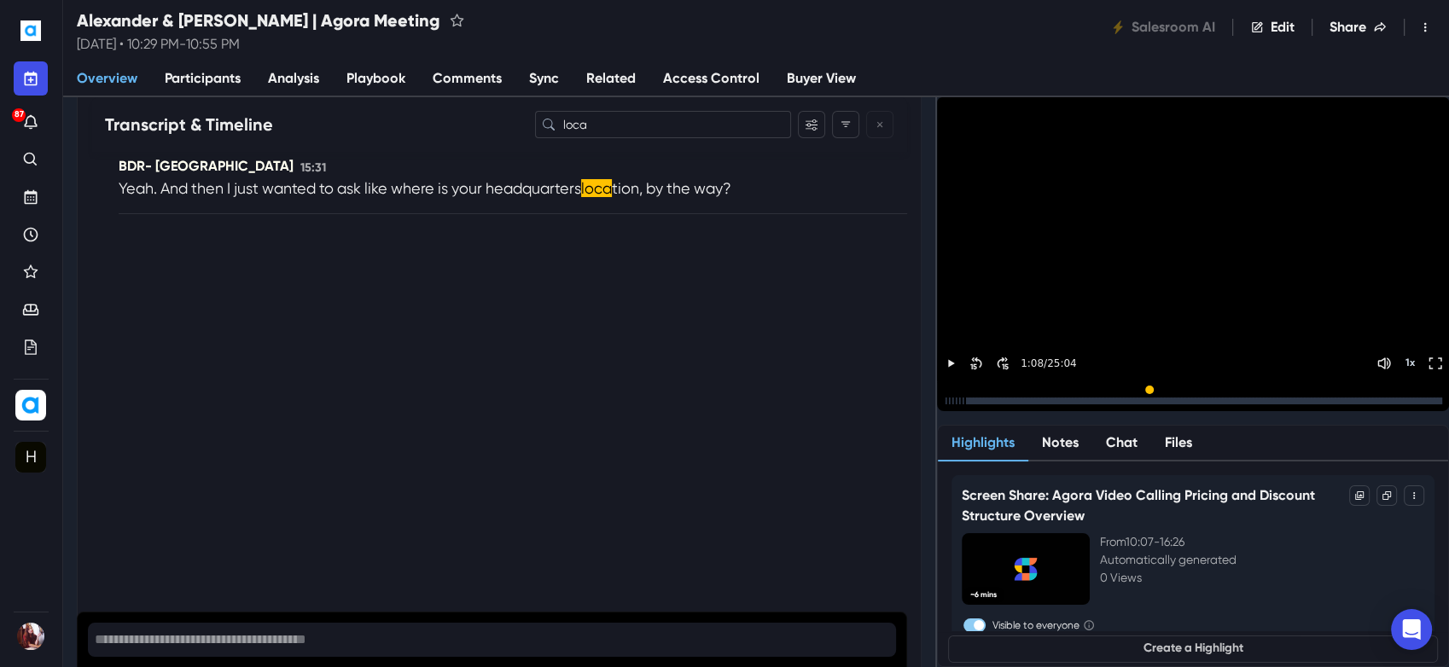
scroll to position [612, 0]
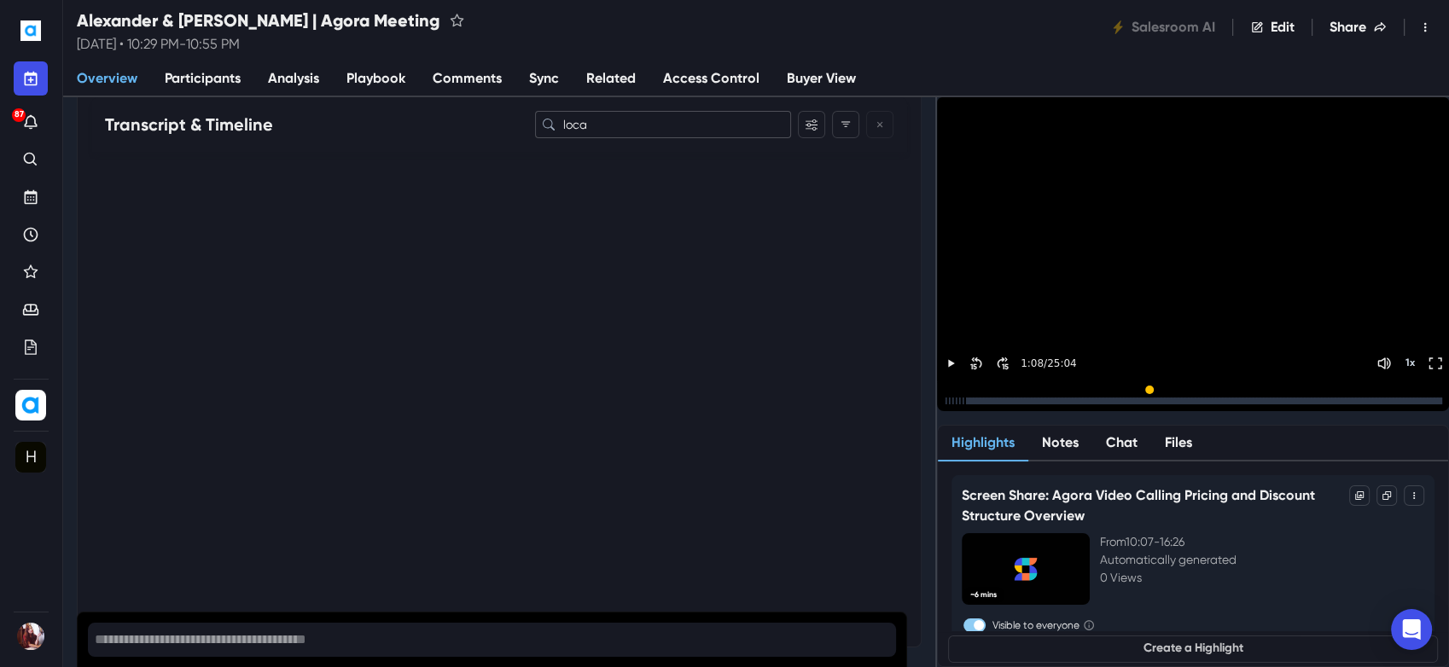
click at [639, 127] on input "loca" at bounding box center [663, 124] width 256 height 27
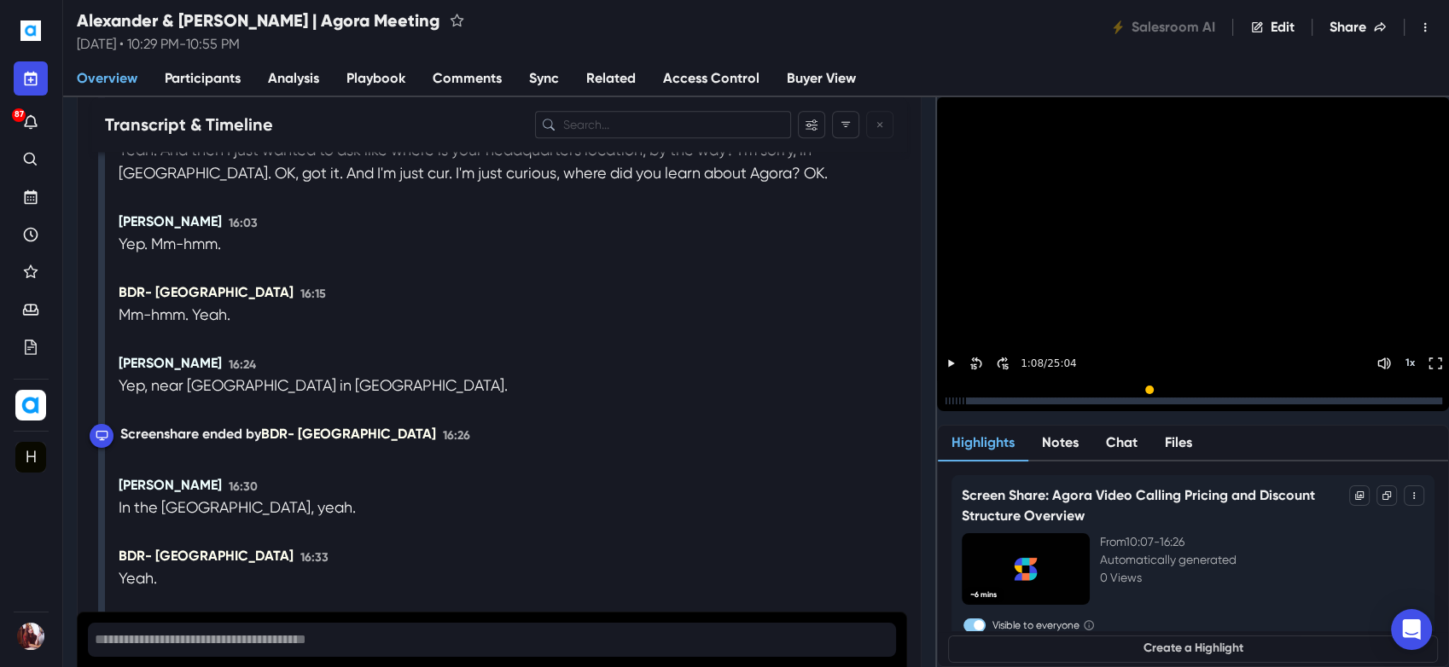
scroll to position [8198, 0]
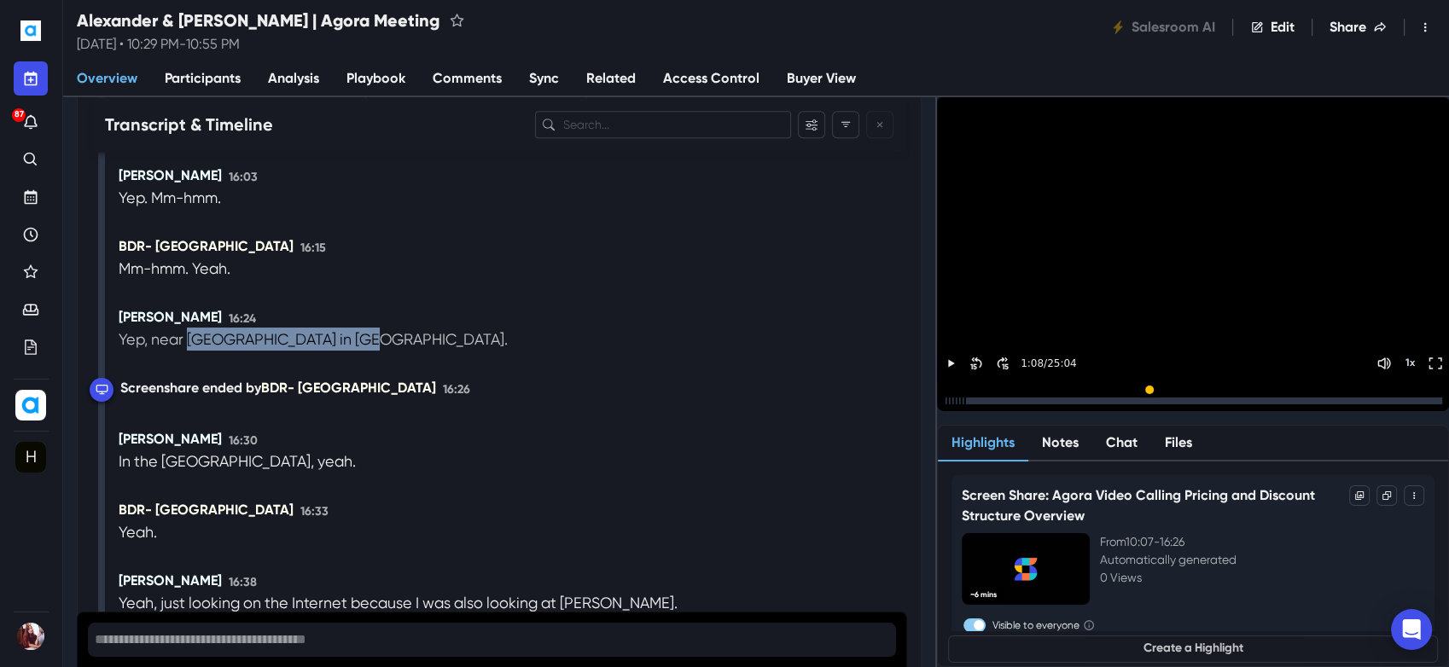
drag, startPoint x: 186, startPoint y: 363, endPoint x: 362, endPoint y: 378, distance: 176.5
click at [362, 351] on p "Yep, near [GEOGRAPHIC_DATA] in [GEOGRAPHIC_DATA]." at bounding box center [313, 339] width 389 height 23
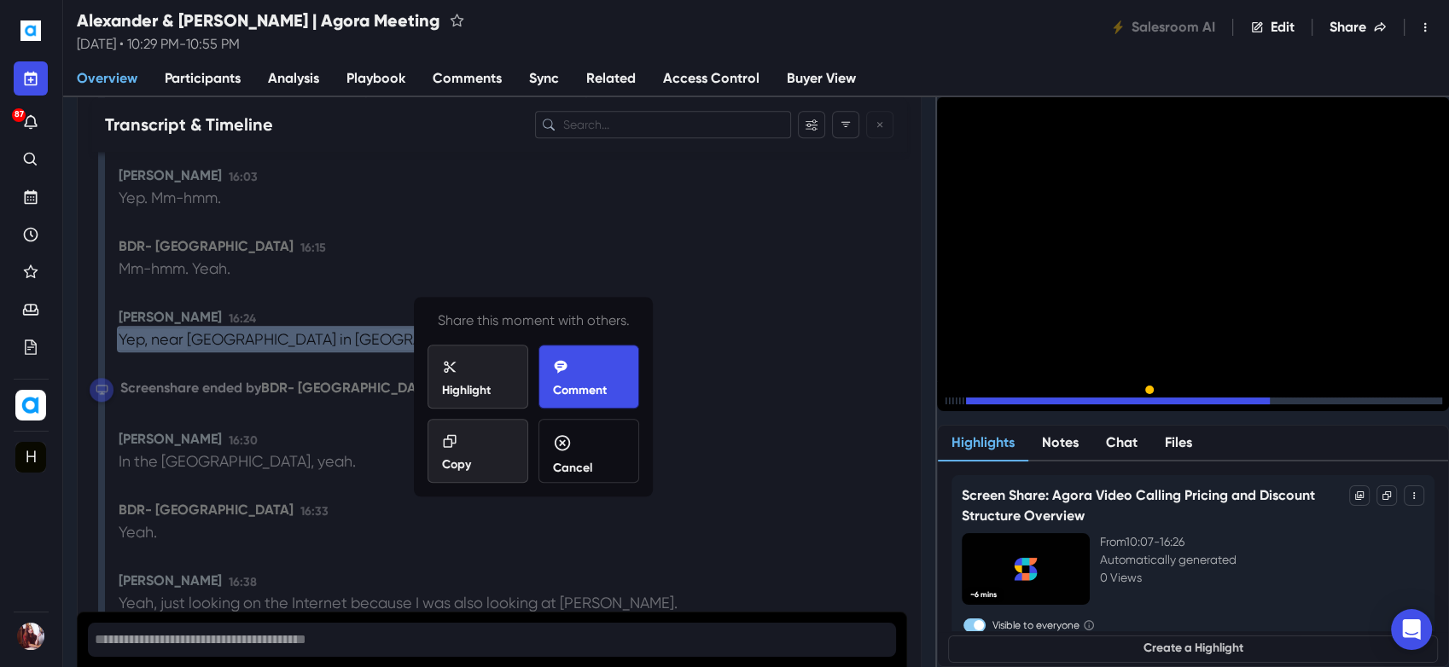
copy p "[GEOGRAPHIC_DATA] in [GEOGRAPHIC_DATA]"
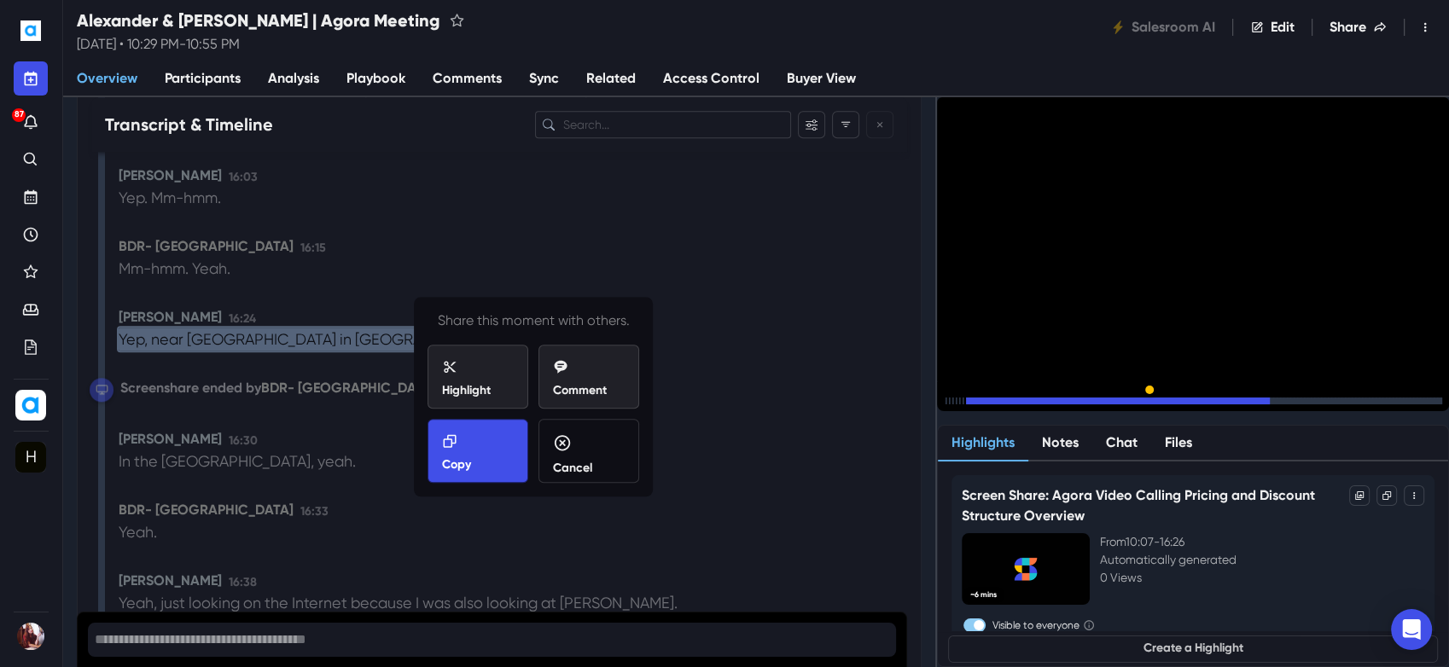
click at [442, 449] on div "Copy" at bounding box center [478, 454] width 72 height 40
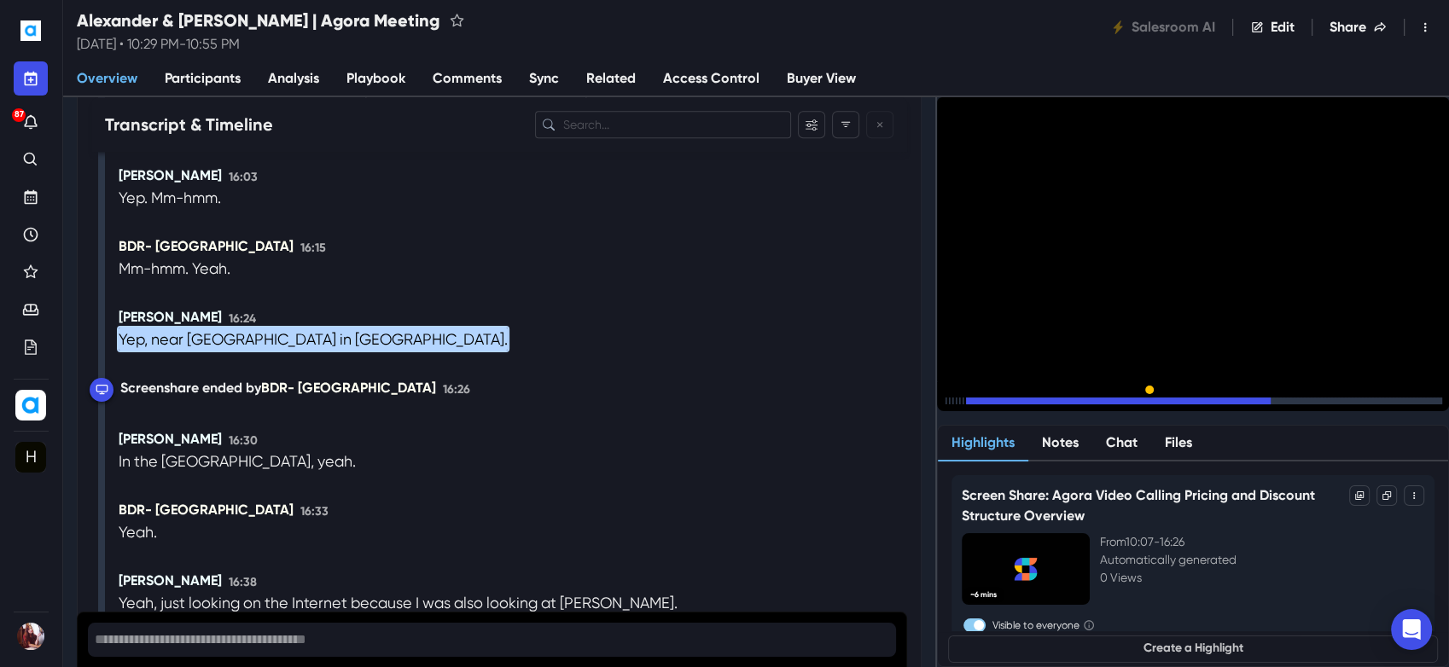
click at [958, 393] on icon "Pause" at bounding box center [950, 400] width 15 height 15
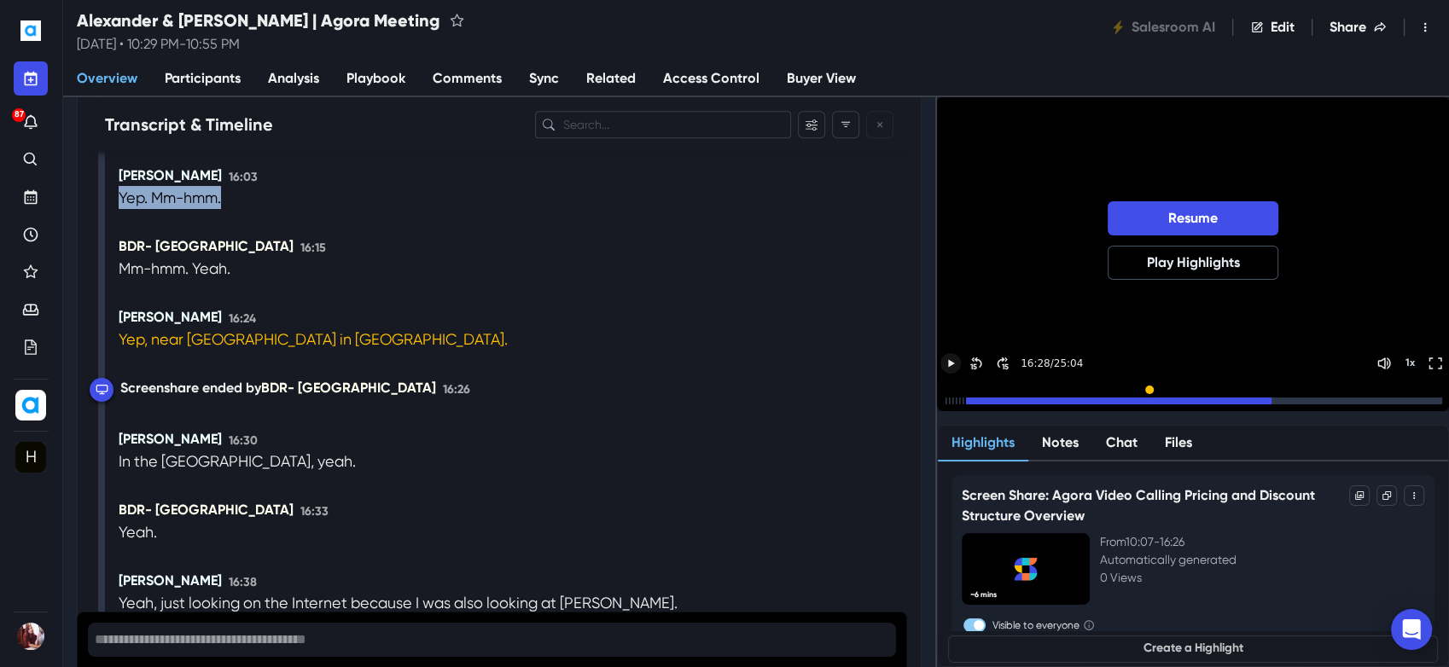
drag, startPoint x: 228, startPoint y: 246, endPoint x: 254, endPoint y: 346, distance: 103.3
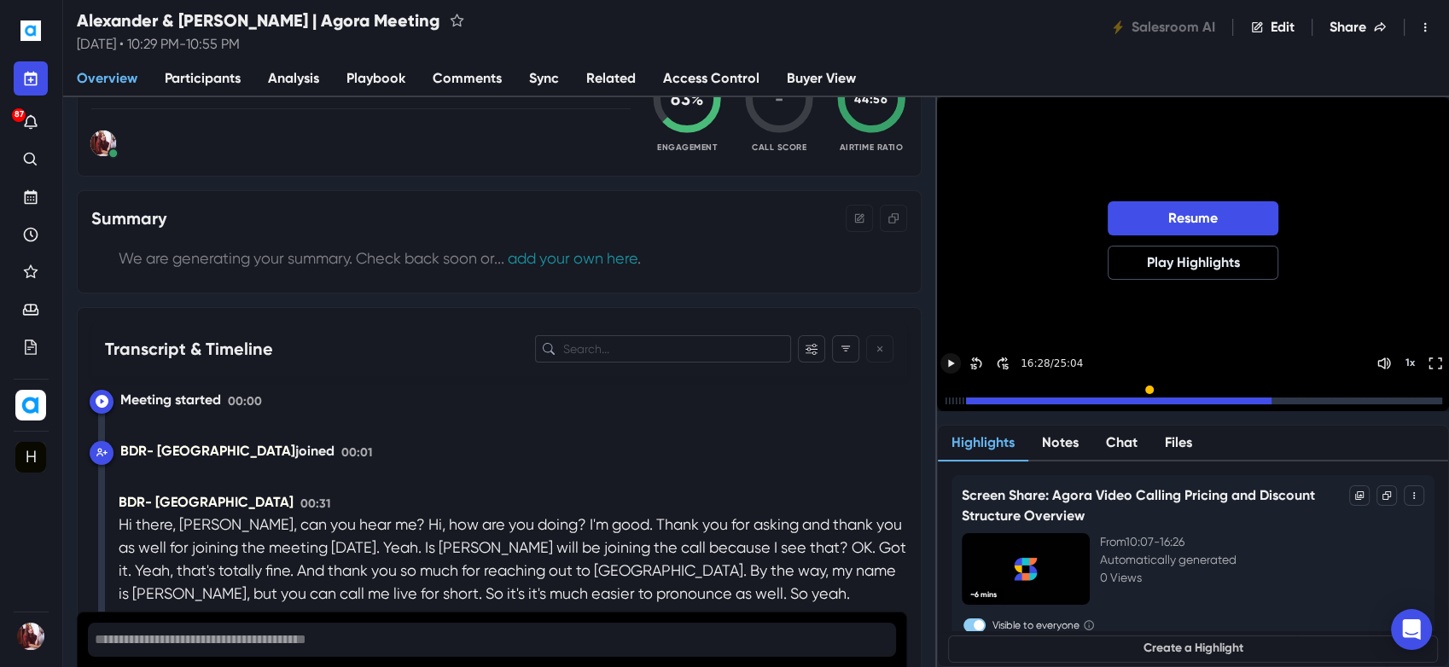
scroll to position [422, 0]
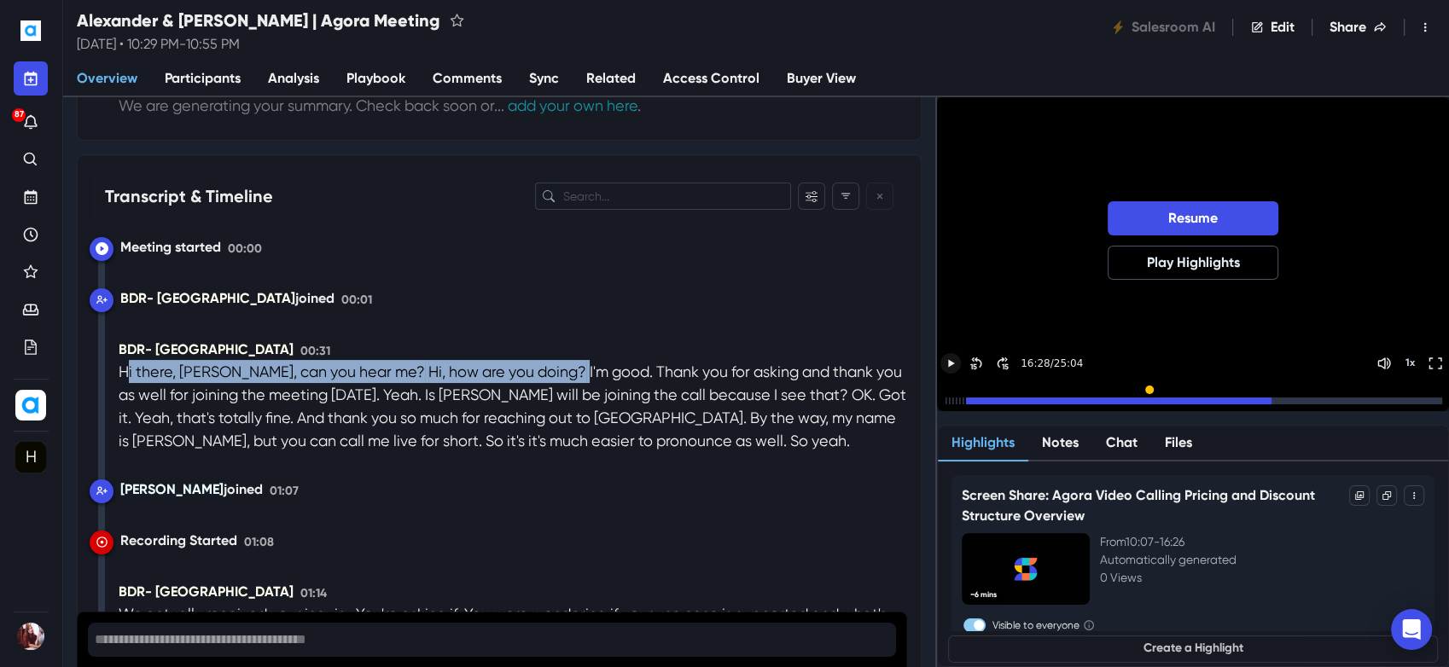
drag, startPoint x: 124, startPoint y: 362, endPoint x: 549, endPoint y: 369, distance: 425.1
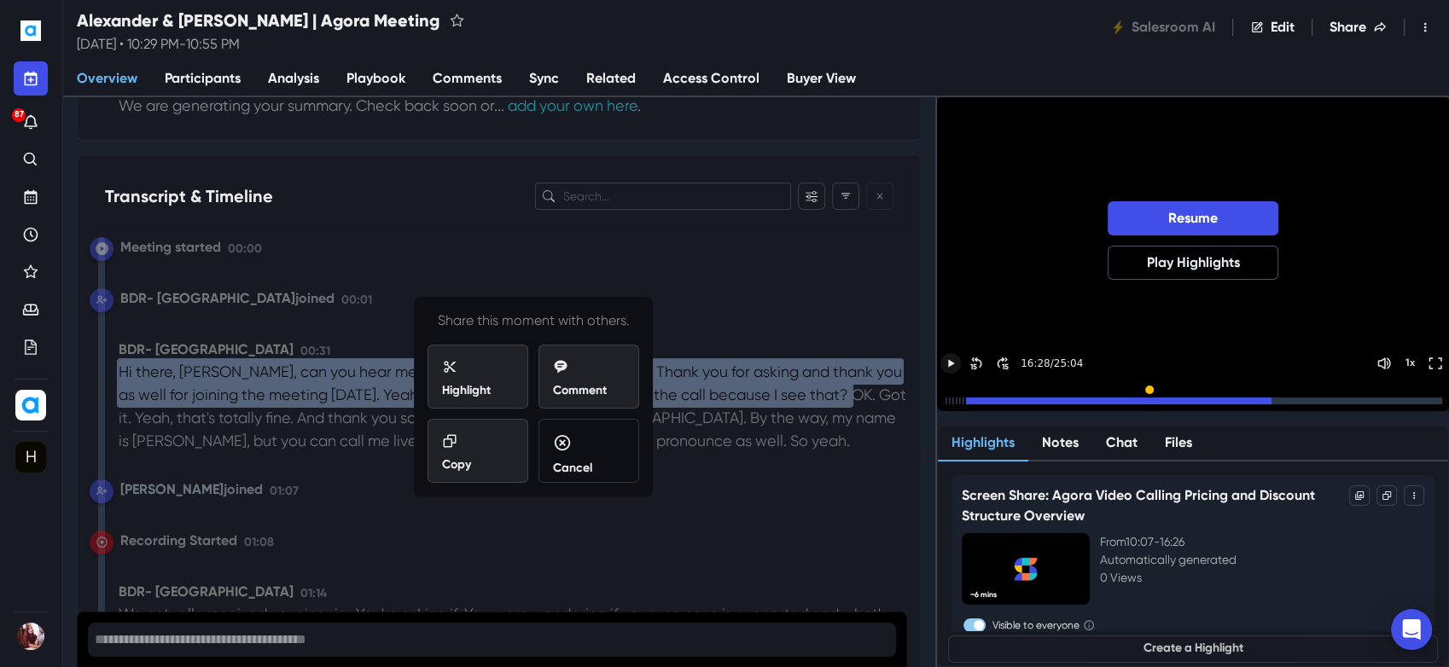
drag, startPoint x: 549, startPoint y: 369, endPoint x: 549, endPoint y: 428, distance: 59.7
click at [557, 428] on div "Cancel" at bounding box center [589, 451] width 101 height 64
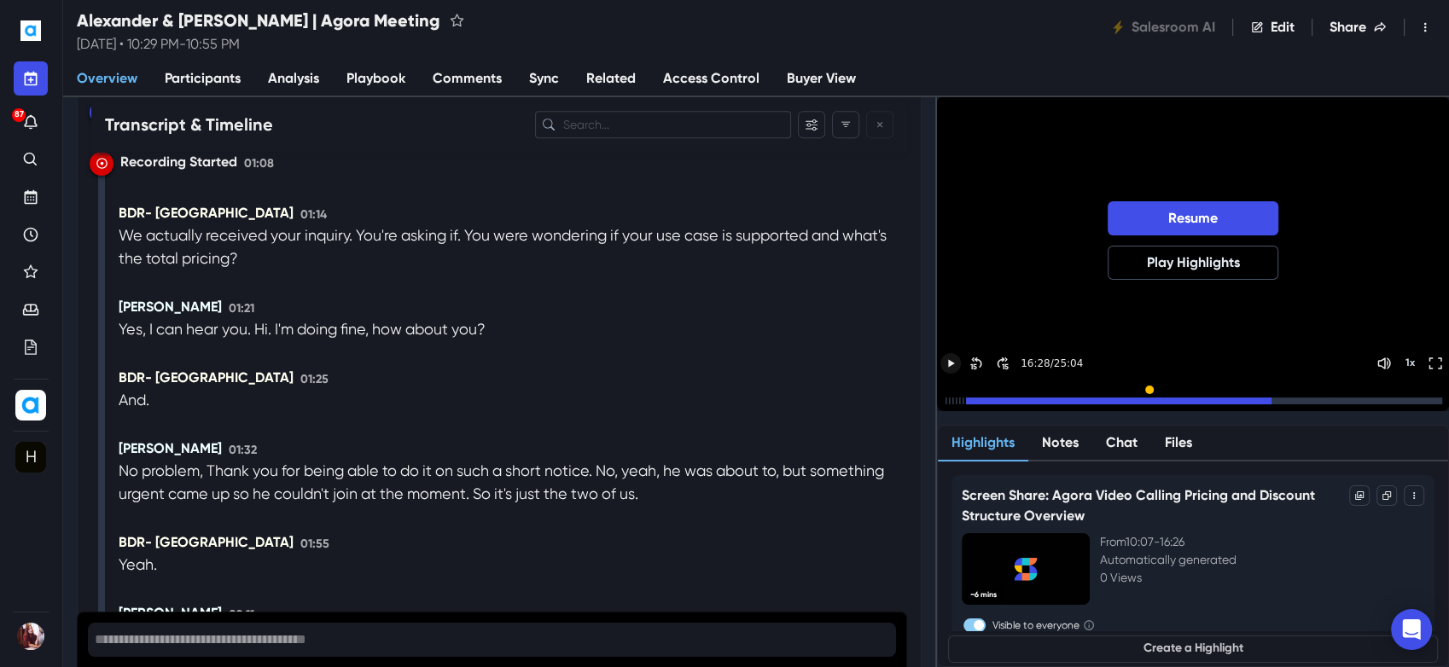
drag, startPoint x: 493, startPoint y: 437, endPoint x: 317, endPoint y: 396, distance: 181.4
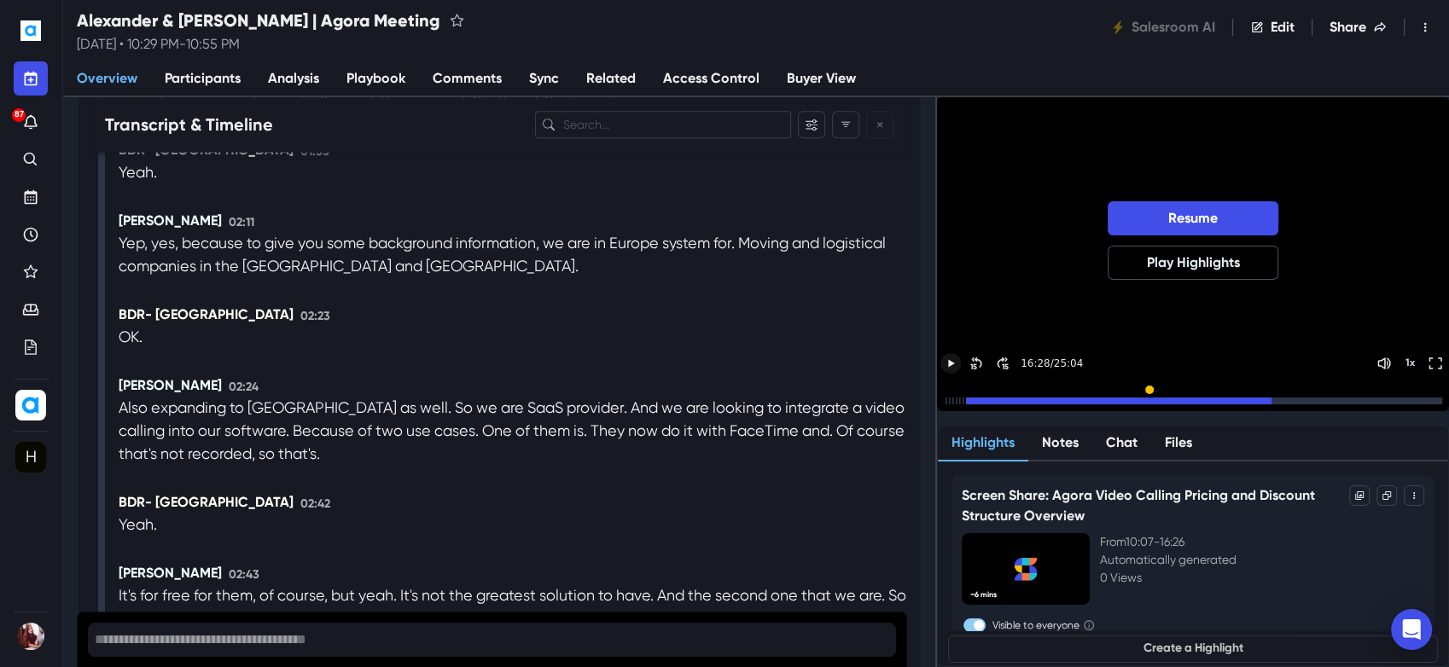
scroll to position [1276, 0]
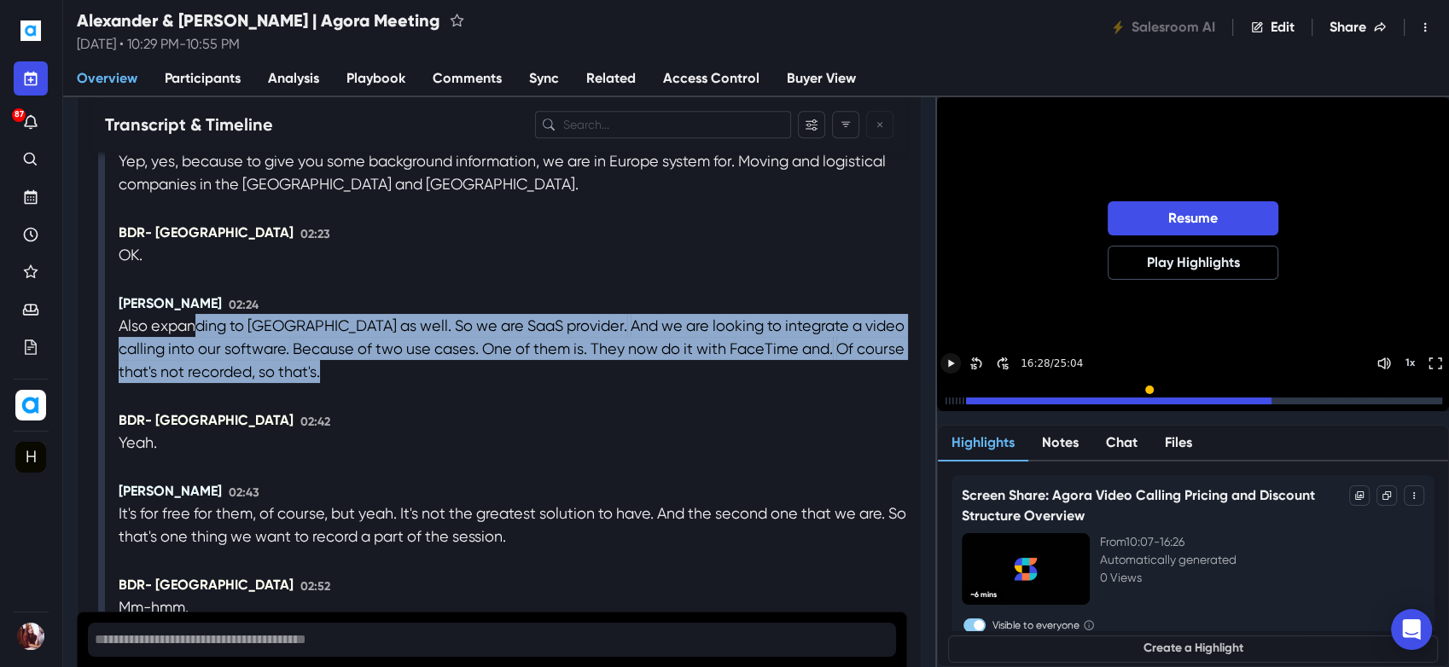
drag, startPoint x: 195, startPoint y: 314, endPoint x: 331, endPoint y: 348, distance: 140.8
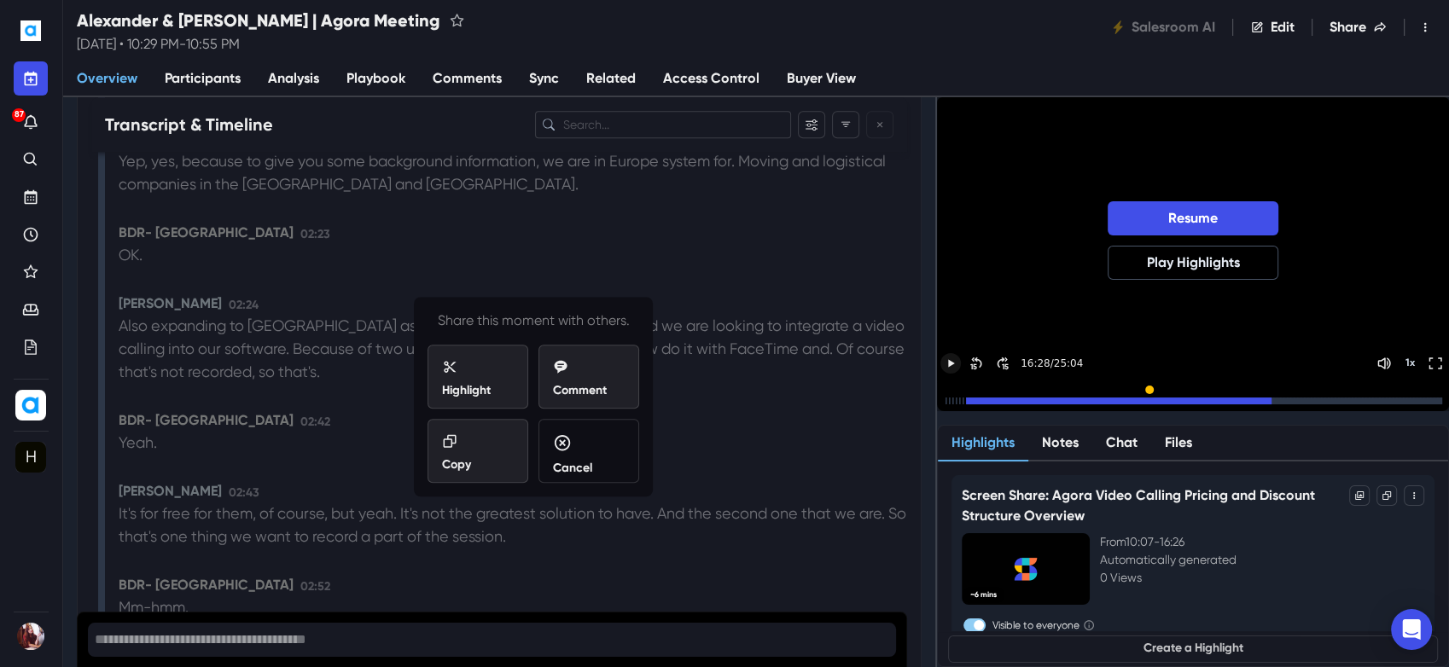
click at [604, 474] on div "Cancel" at bounding box center [589, 456] width 72 height 44
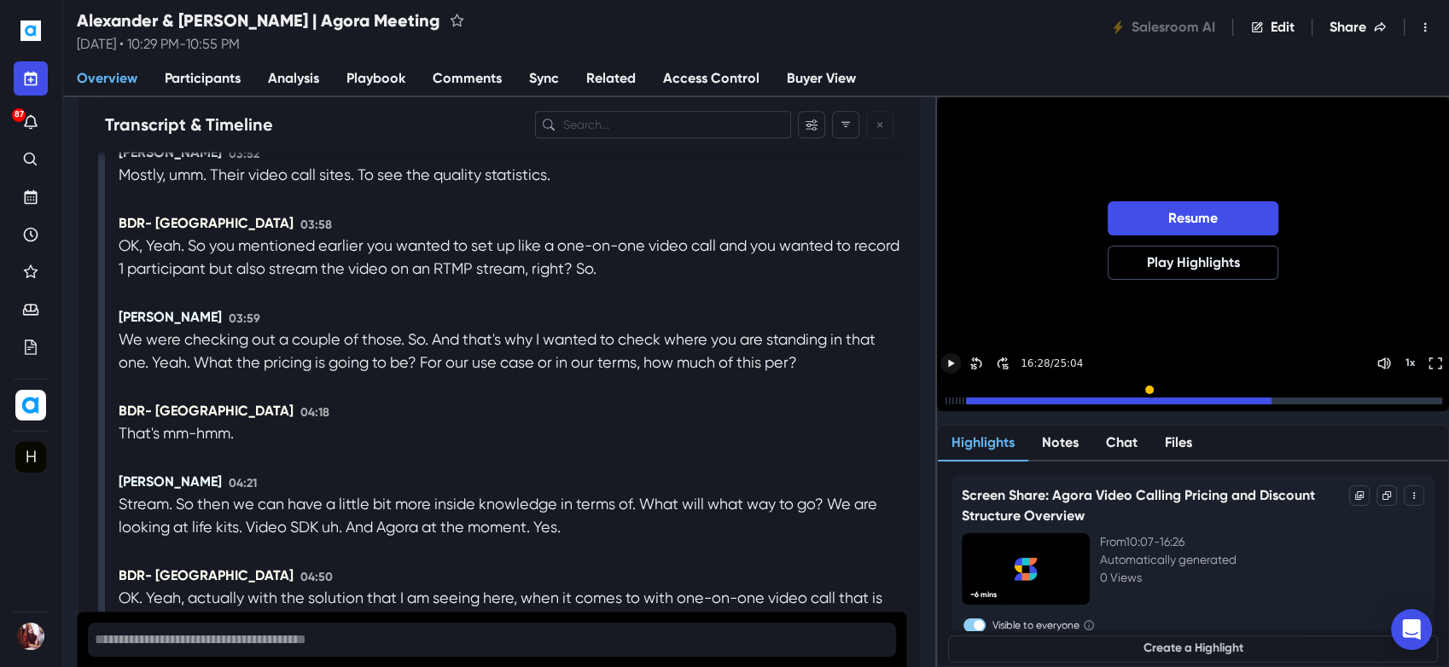
scroll to position [2224, 0]
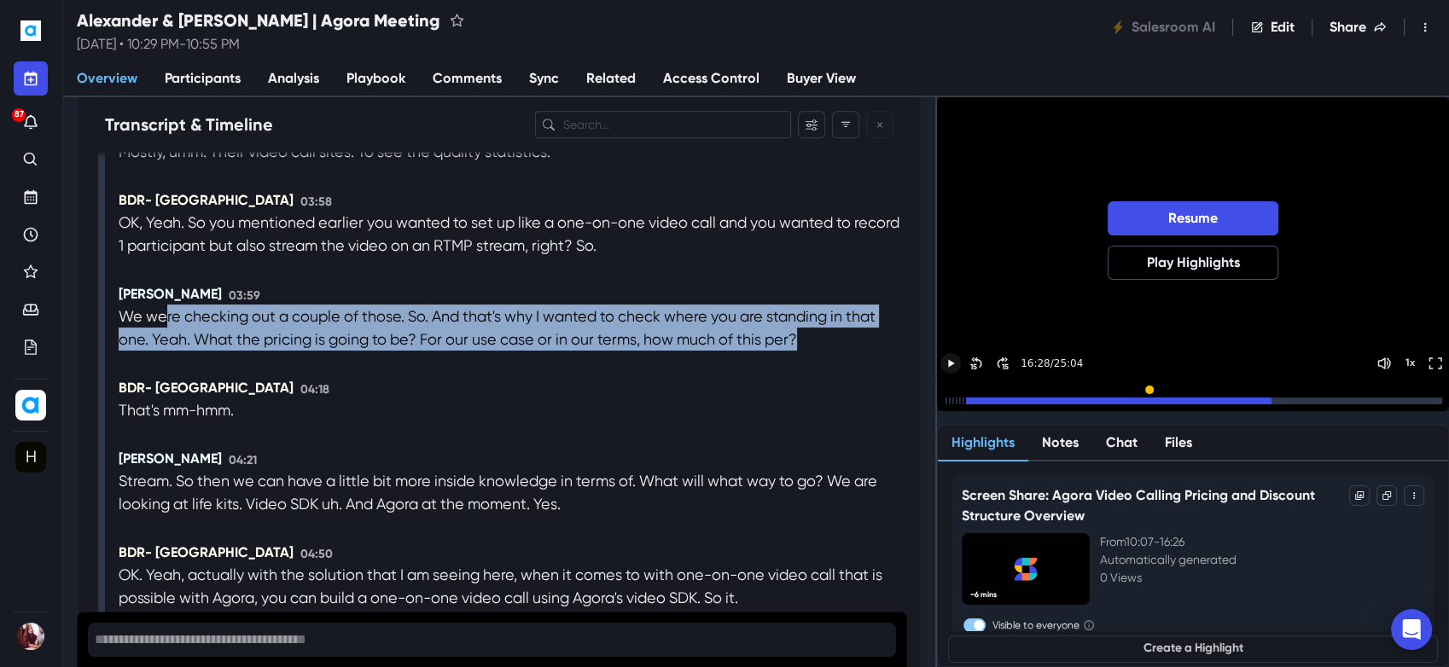
drag, startPoint x: 167, startPoint y: 310, endPoint x: 670, endPoint y: 342, distance: 503.7
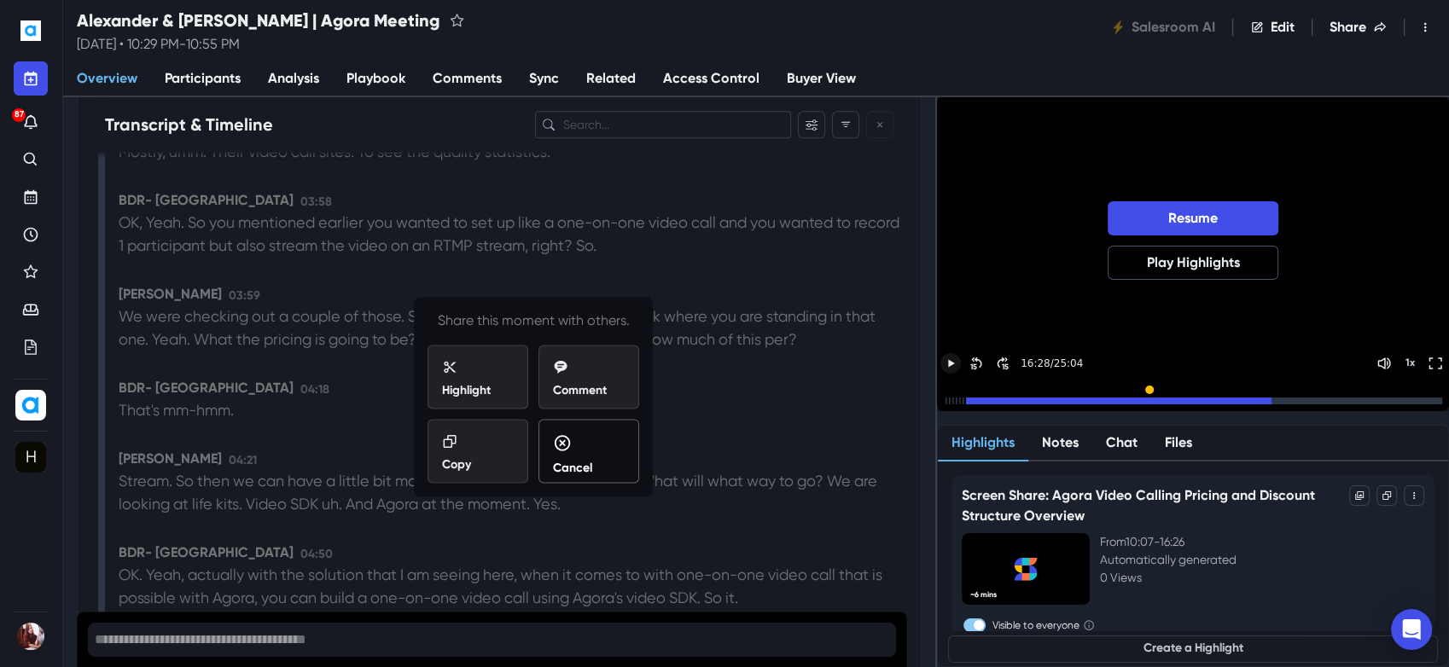
click at [597, 446] on div "Cancel" at bounding box center [589, 456] width 72 height 44
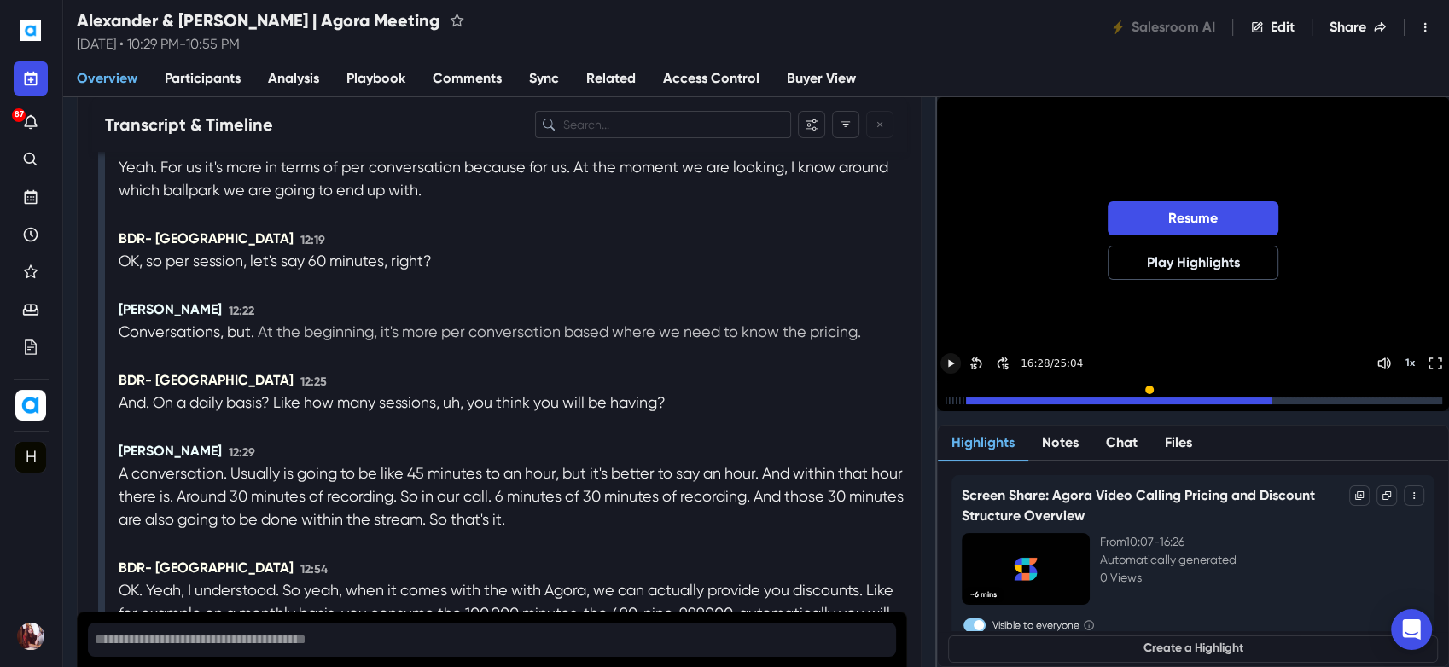
scroll to position [6586, 0]
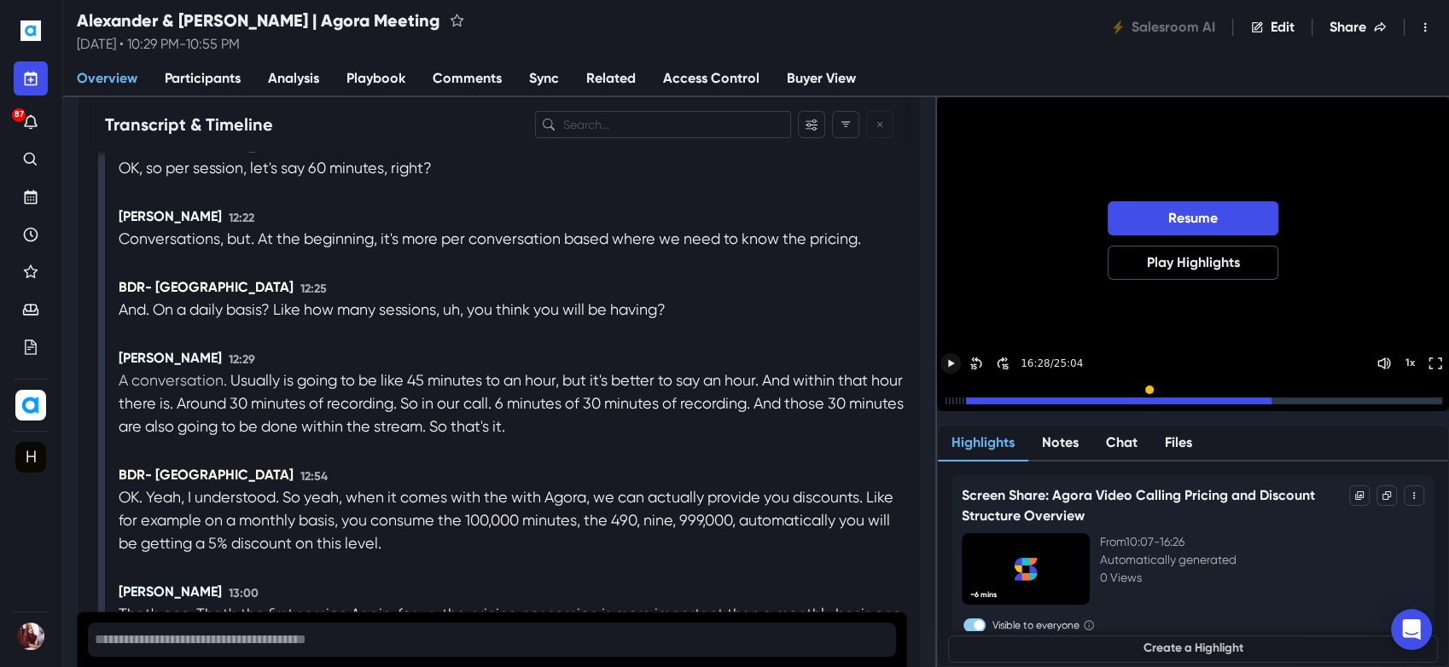
click at [183, 392] on p "A conversation." at bounding box center [175, 380] width 112 height 23
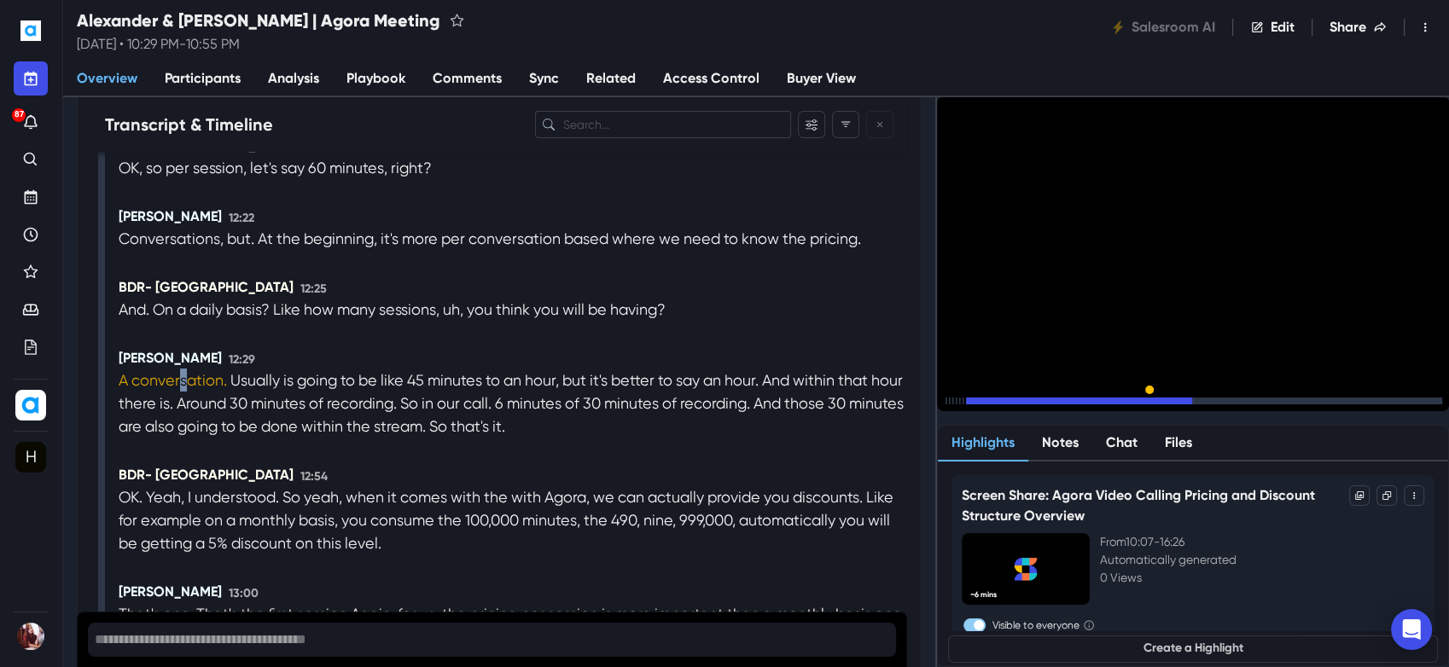
scroll to position [6582, 0]
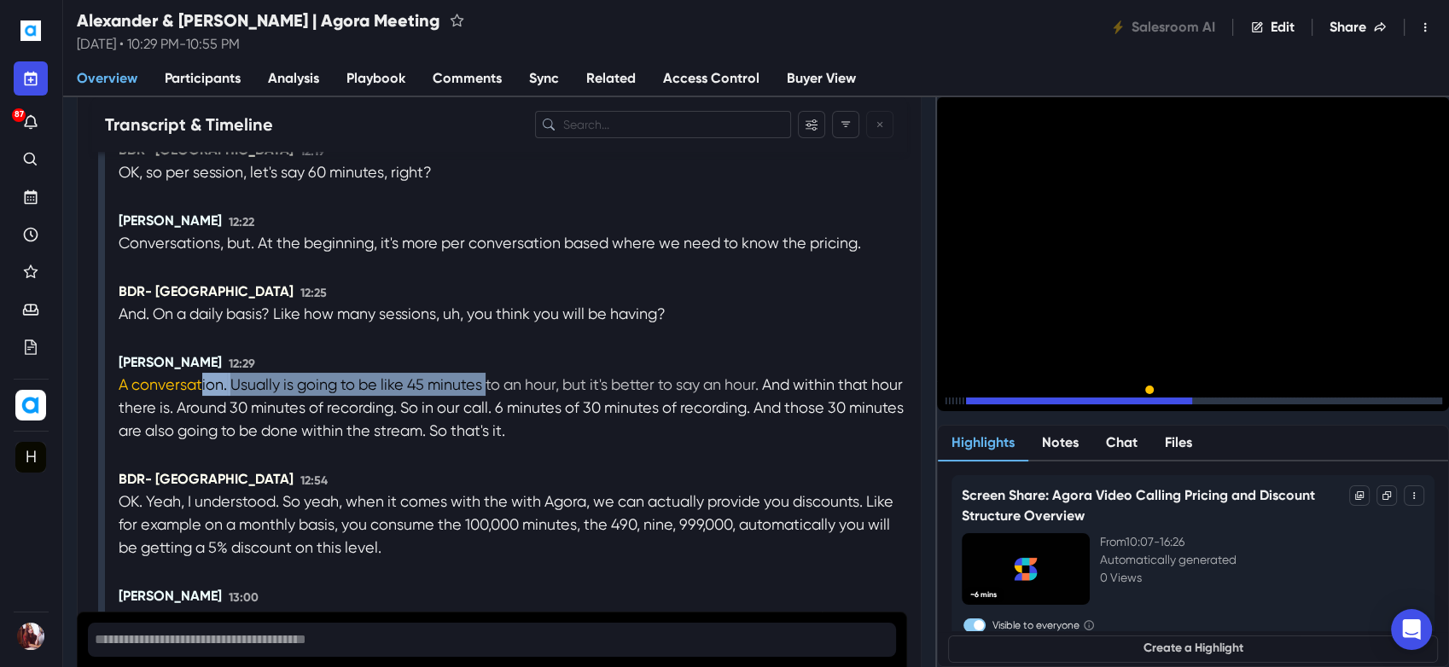
drag, startPoint x: 223, startPoint y: 398, endPoint x: 488, endPoint y: 403, distance: 265.5
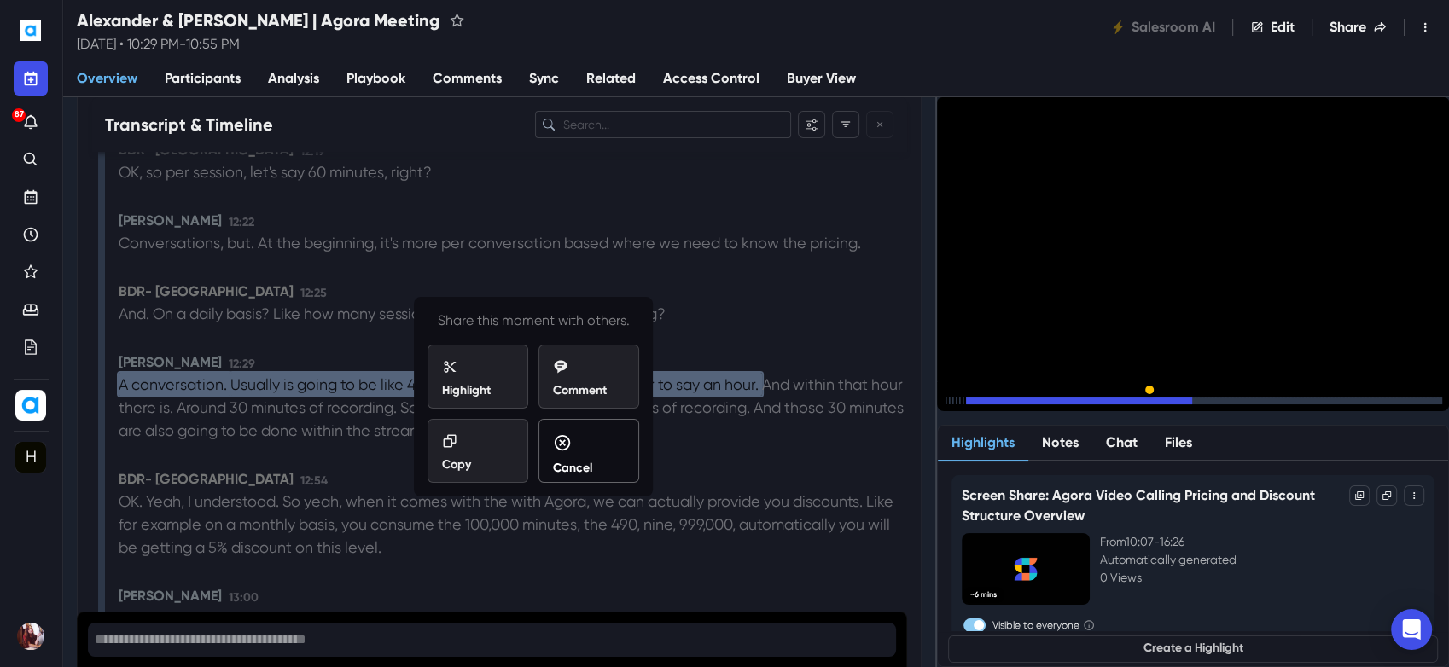
drag, startPoint x: 585, startPoint y: 454, endPoint x: 636, endPoint y: 462, distance: 50.9
click at [586, 453] on div "Cancel" at bounding box center [589, 456] width 72 height 44
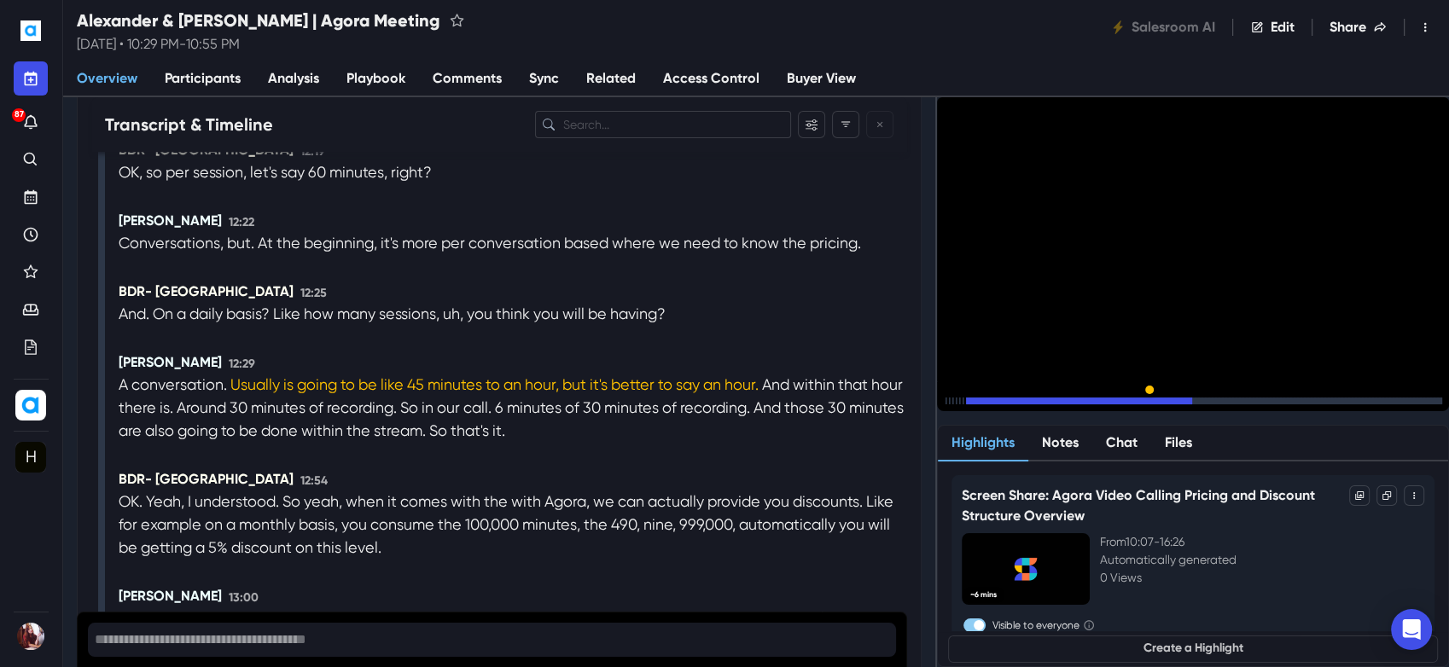
scroll to position [6593, 0]
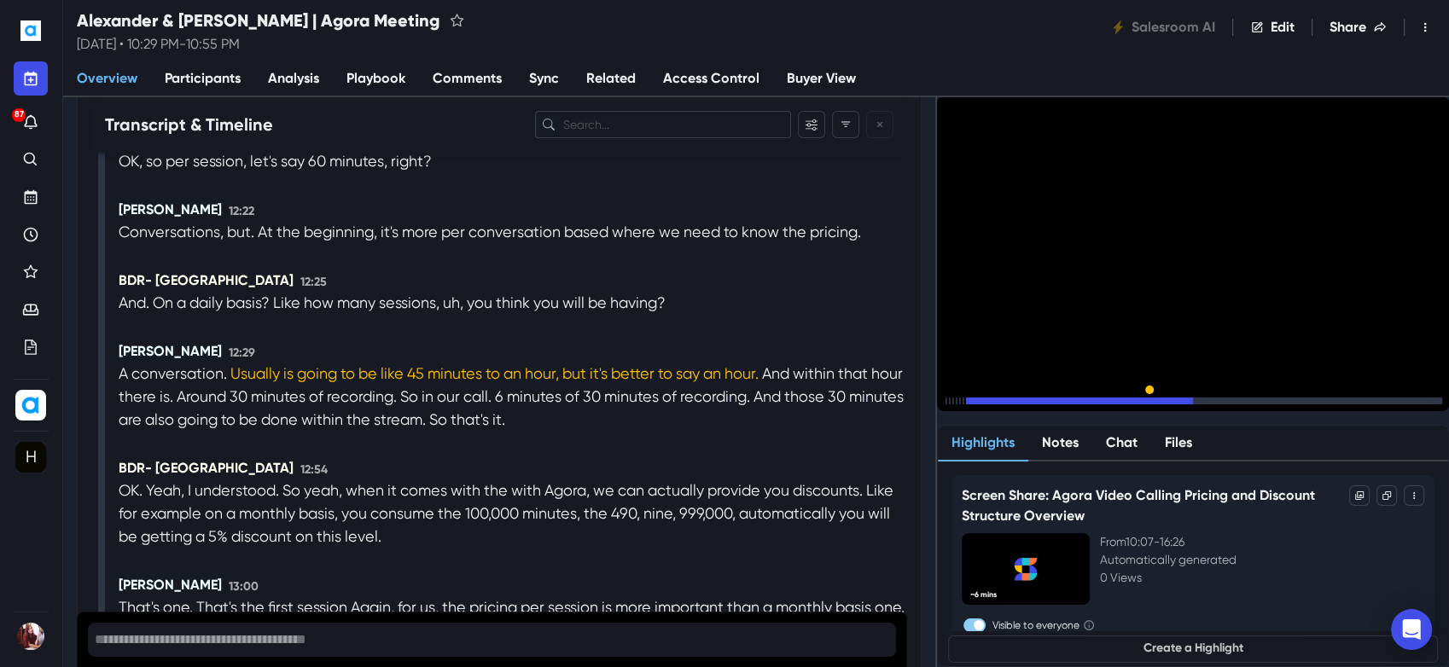
click at [958, 393] on icon "Pause" at bounding box center [950, 400] width 15 height 15
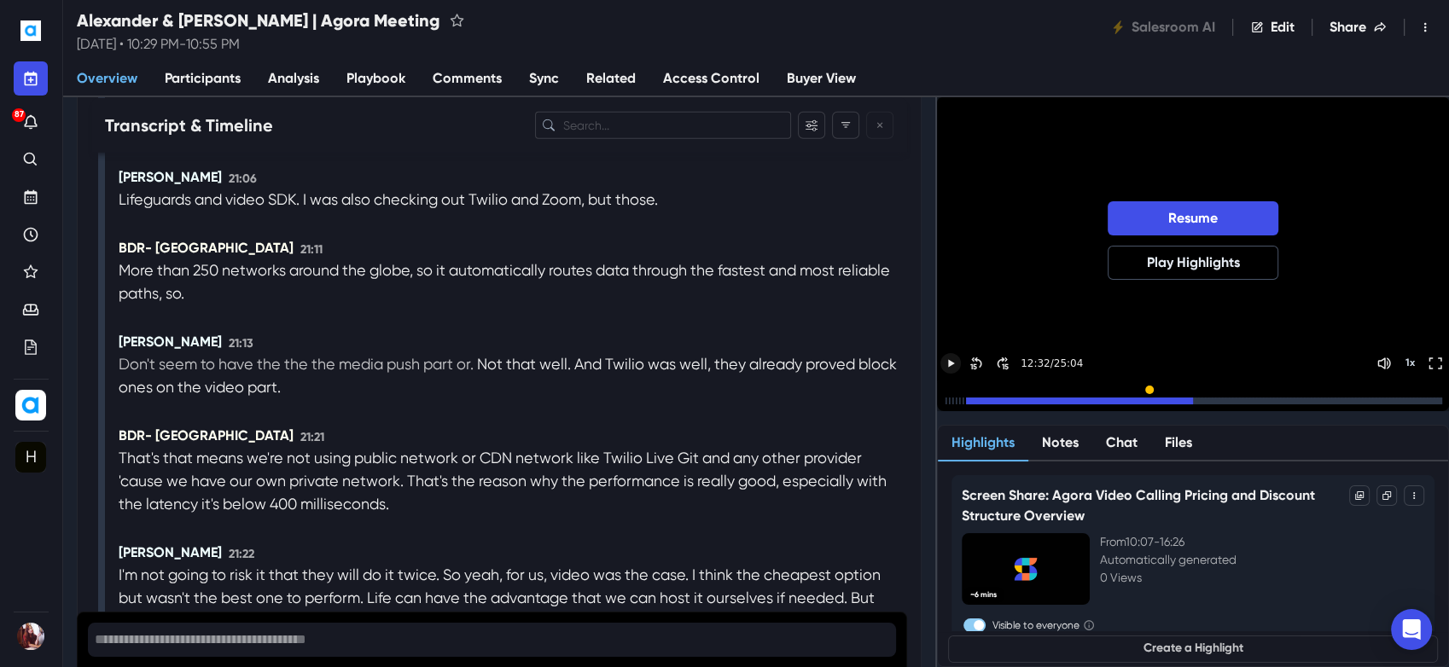
scroll to position [11809, 0]
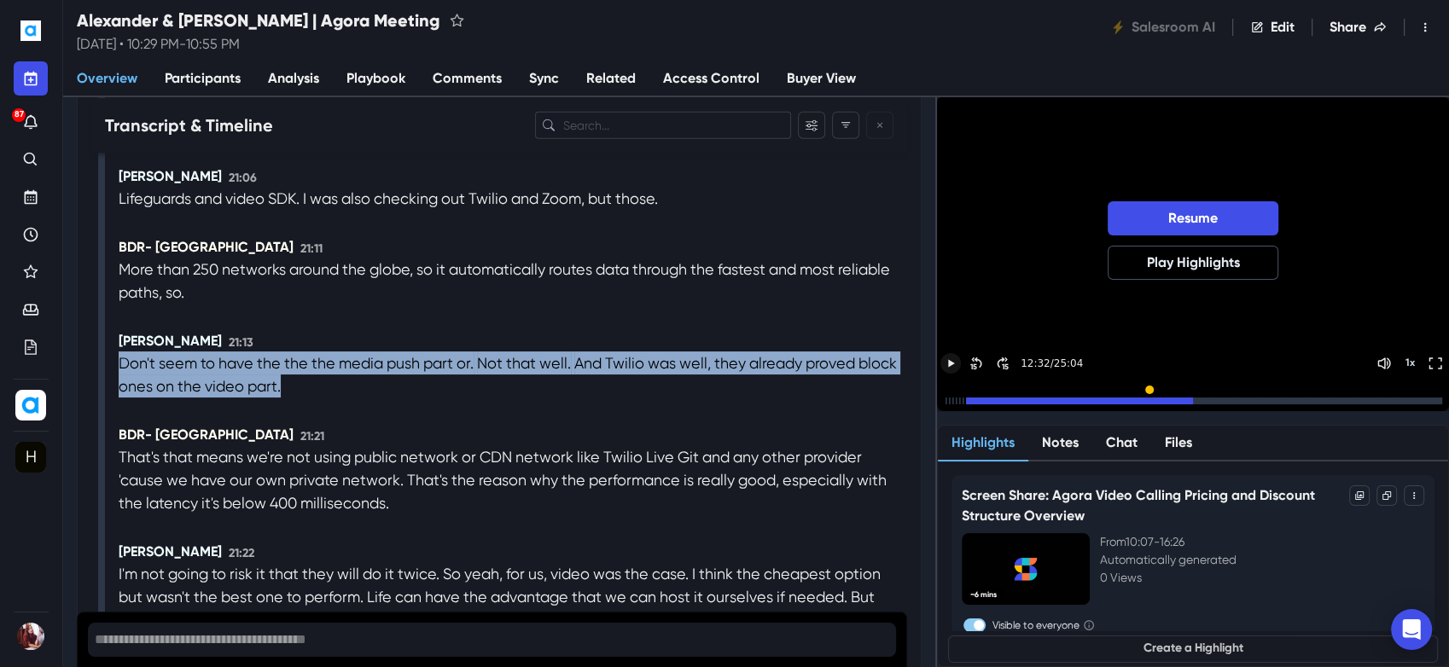
drag, startPoint x: 396, startPoint y: 418, endPoint x: 111, endPoint y: 393, distance: 286.2
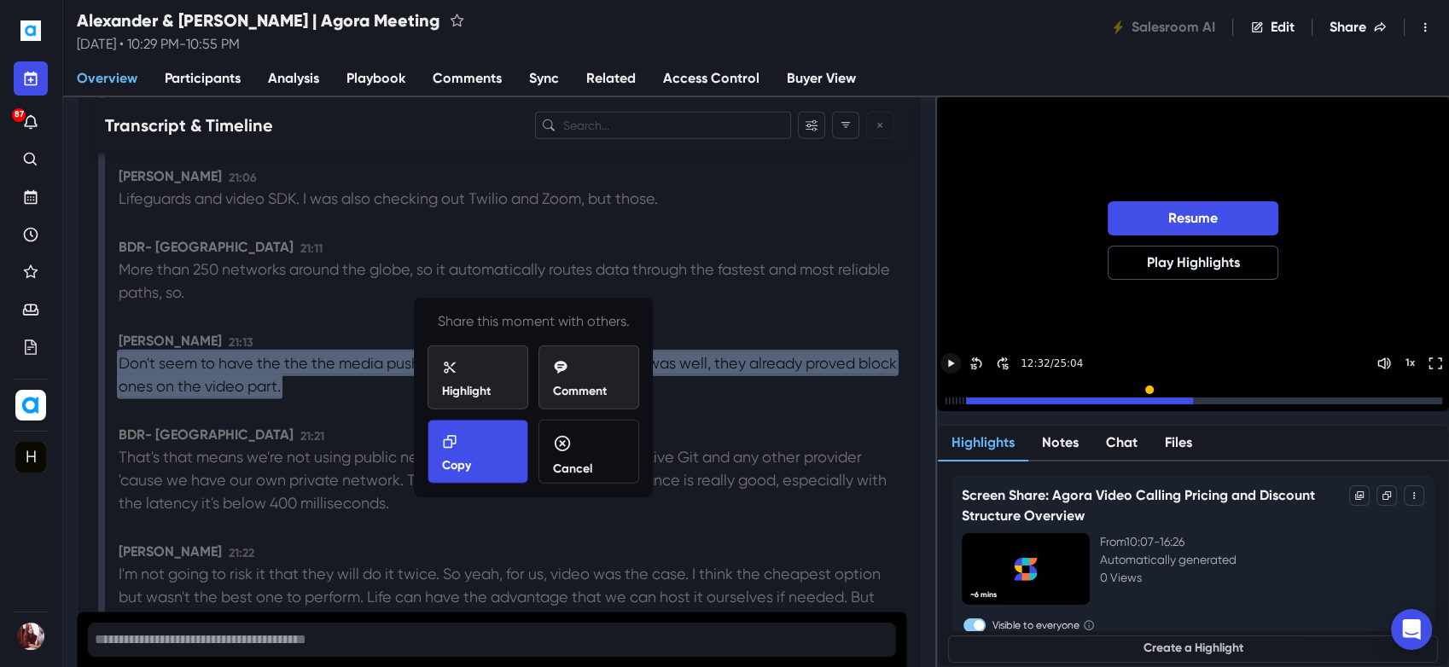
click at [454, 464] on p "Copy" at bounding box center [456, 465] width 29 height 18
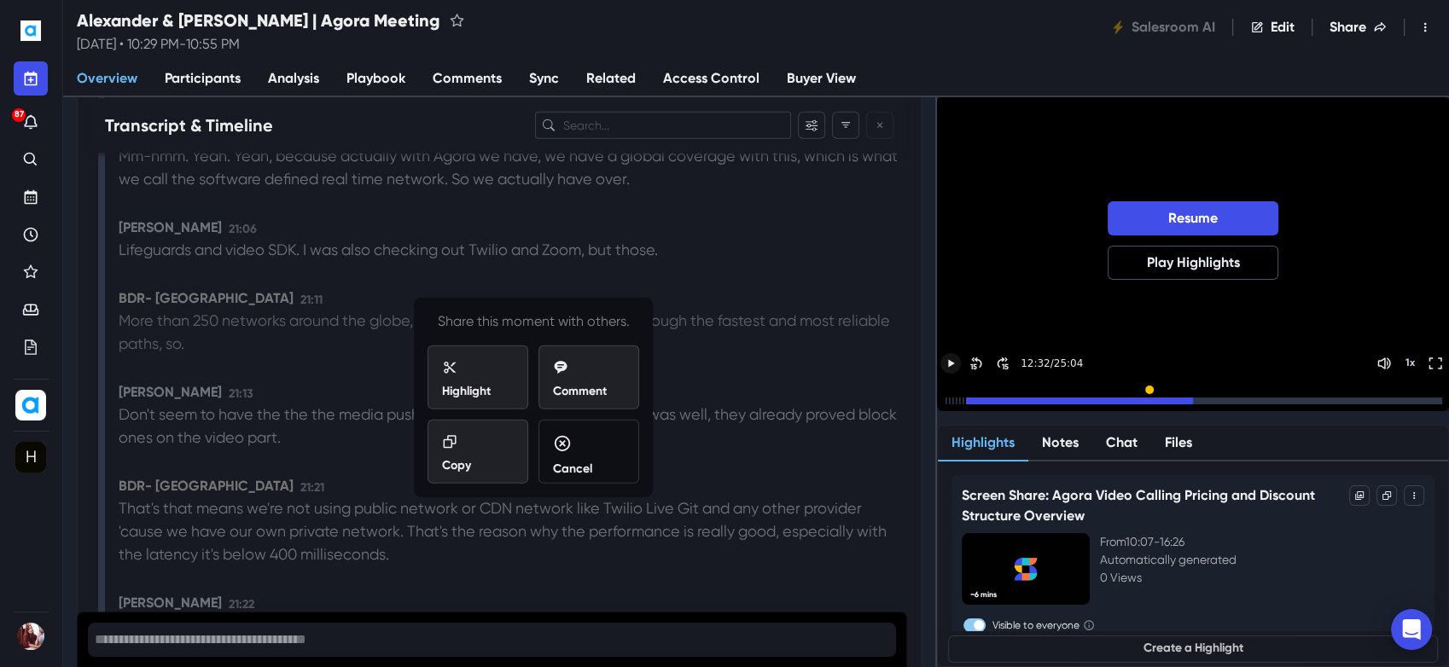
scroll to position [11714, 0]
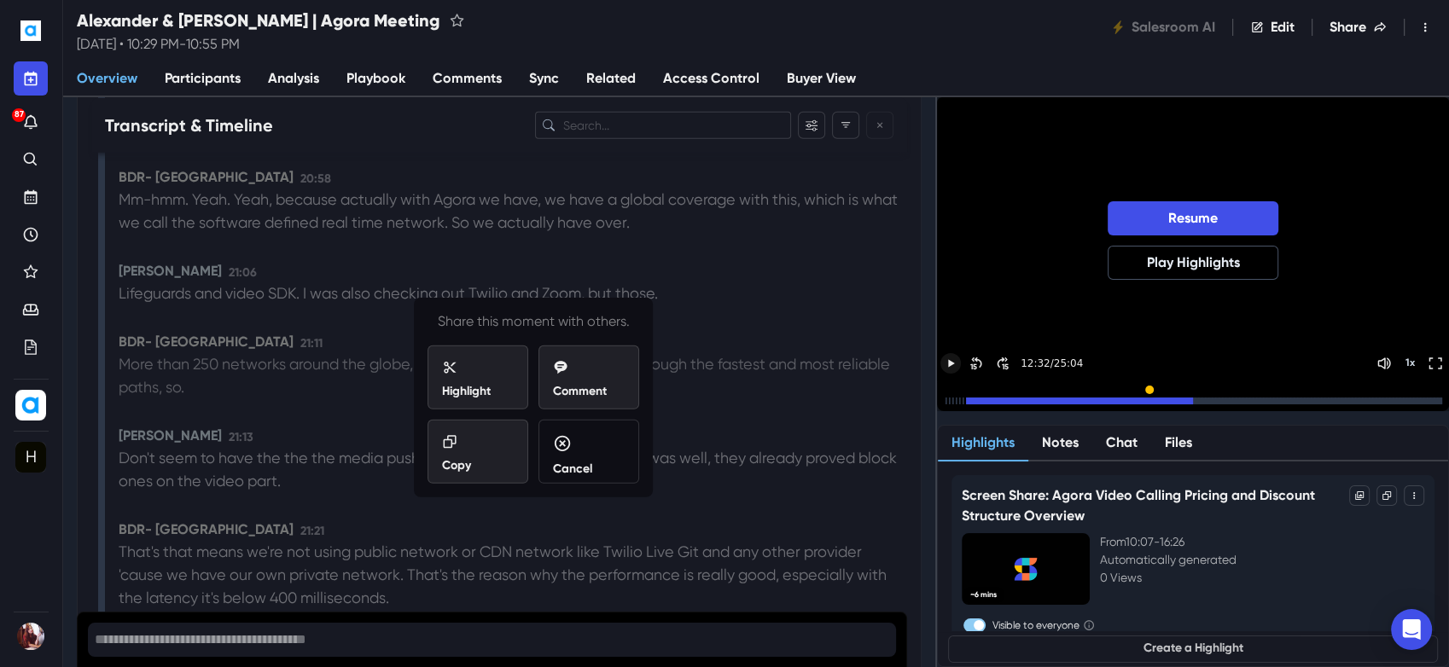
drag, startPoint x: 579, startPoint y: 436, endPoint x: 461, endPoint y: 391, distance: 126.2
click at [578, 437] on div "Cancel" at bounding box center [589, 456] width 72 height 44
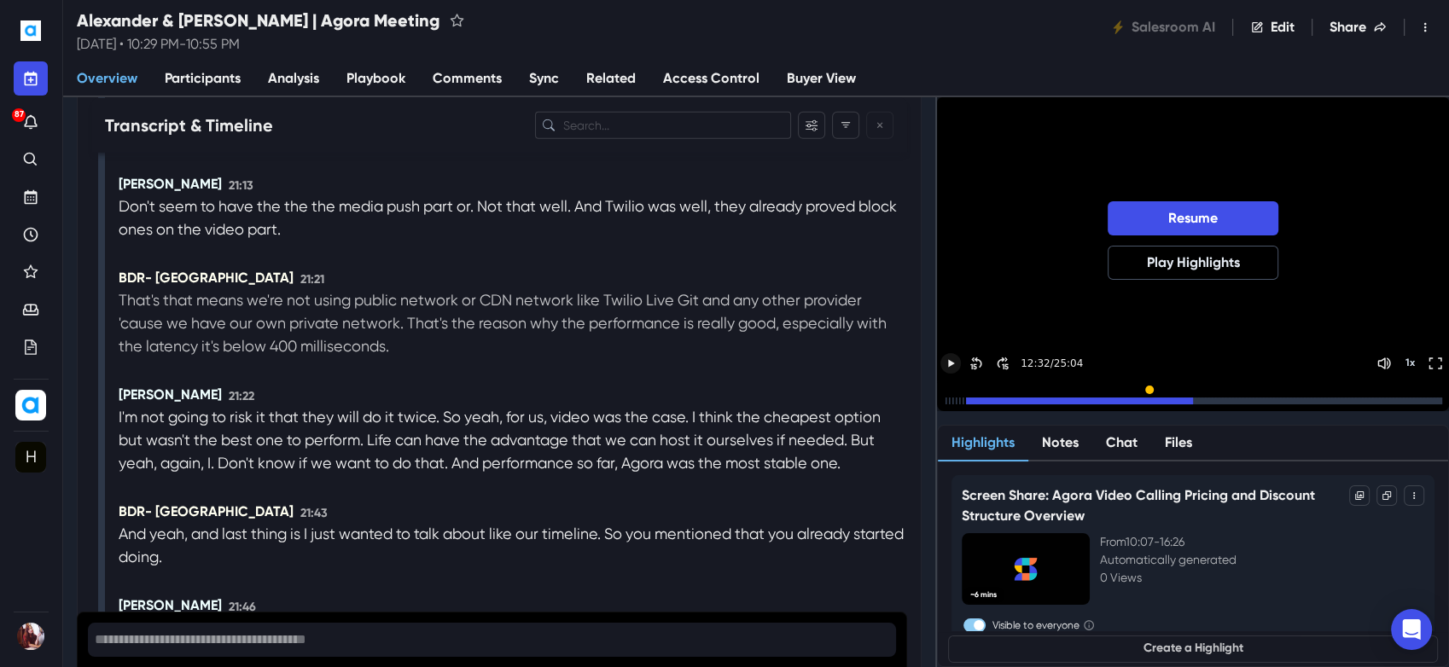
scroll to position [11998, 0]
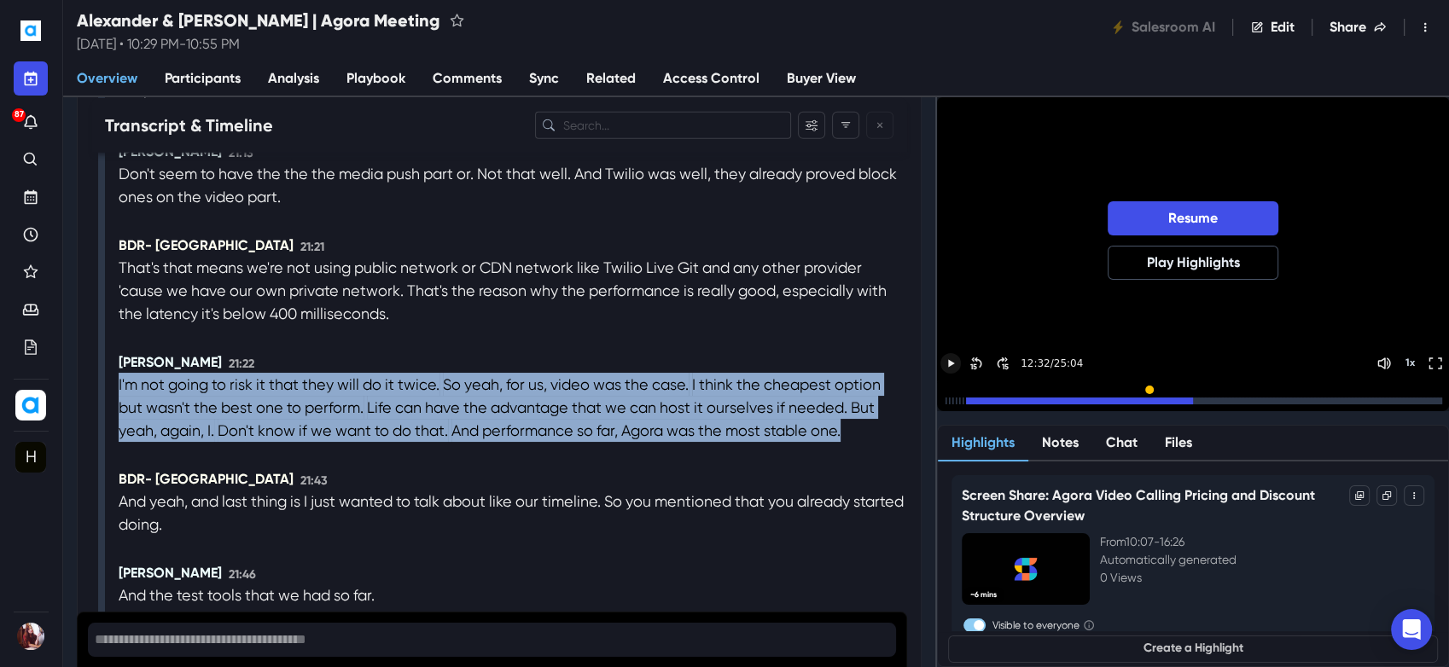
drag, startPoint x: 118, startPoint y: 416, endPoint x: 632, endPoint y: 492, distance: 520.2
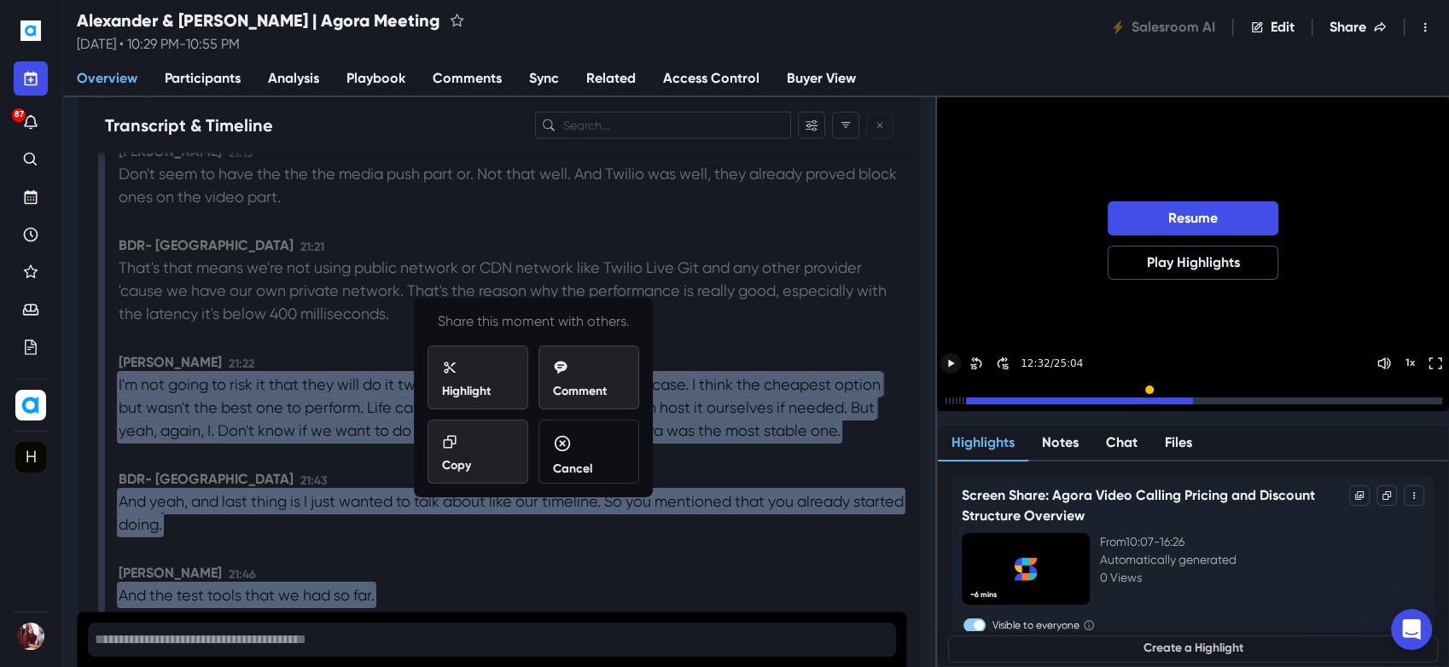
copy div "I'm not going to risk it that they will do it twice. So yeah, for us, video was…"
drag, startPoint x: 492, startPoint y: 451, endPoint x: 512, endPoint y: 454, distance: 20.8
click at [494, 450] on div "Copy" at bounding box center [478, 454] width 72 height 40
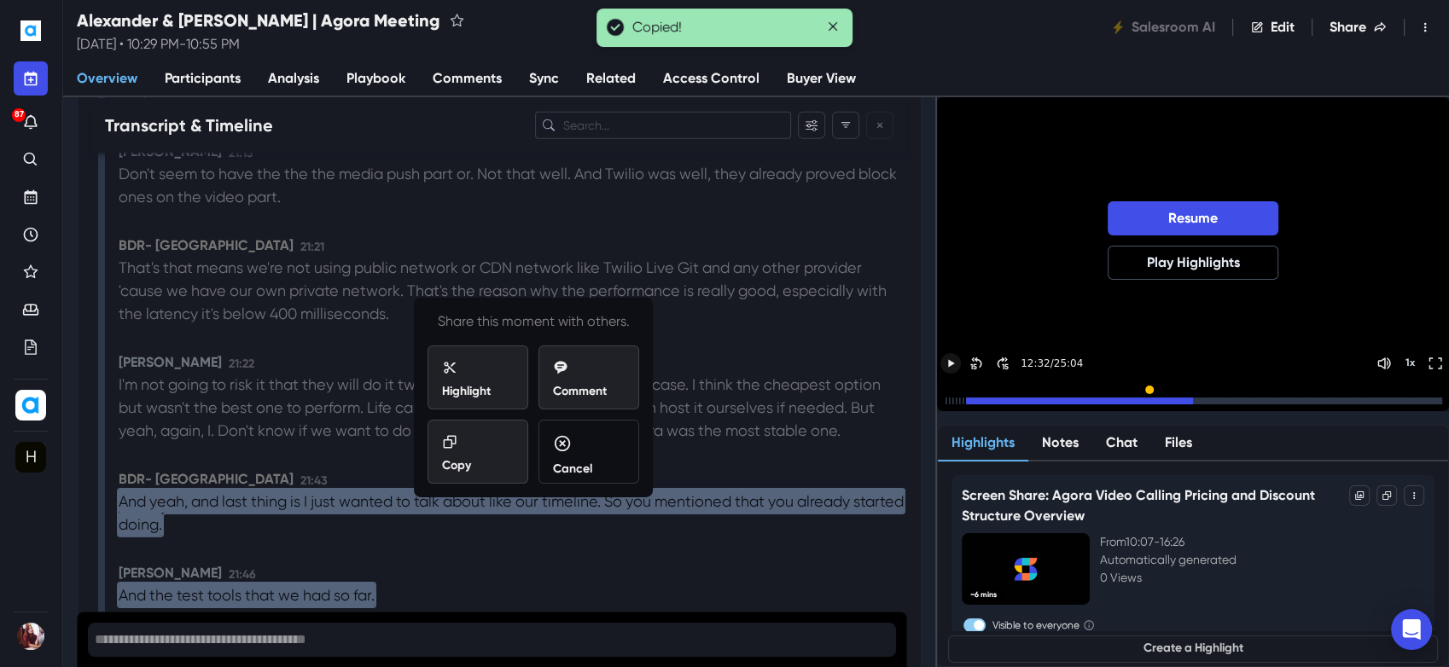
click at [634, 480] on div "Share this moment with others. Highlight Comment Copy Cancel" at bounding box center [533, 397] width 239 height 200
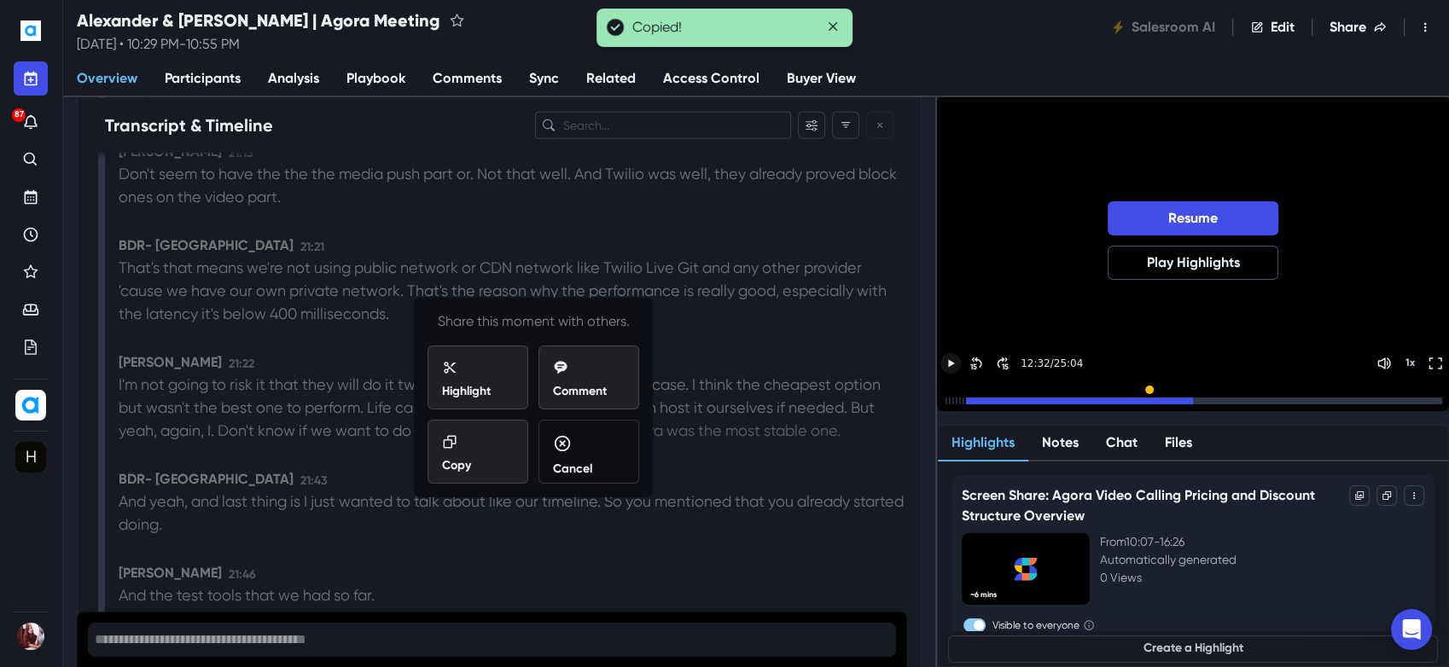
drag, startPoint x: 578, startPoint y: 459, endPoint x: 788, endPoint y: 459, distance: 210.0
click at [579, 459] on p "Cancel" at bounding box center [572, 468] width 39 height 18
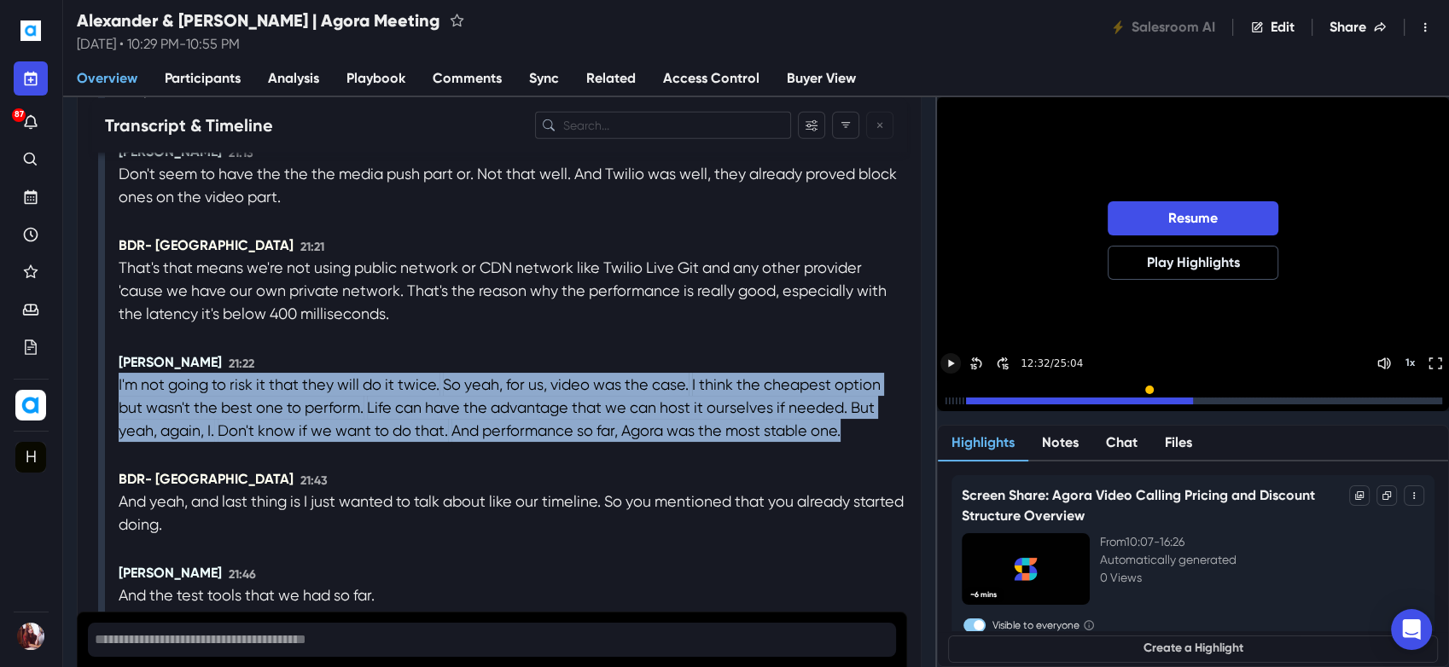
drag, startPoint x: 847, startPoint y: 462, endPoint x: 114, endPoint y: 405, distance: 736.1
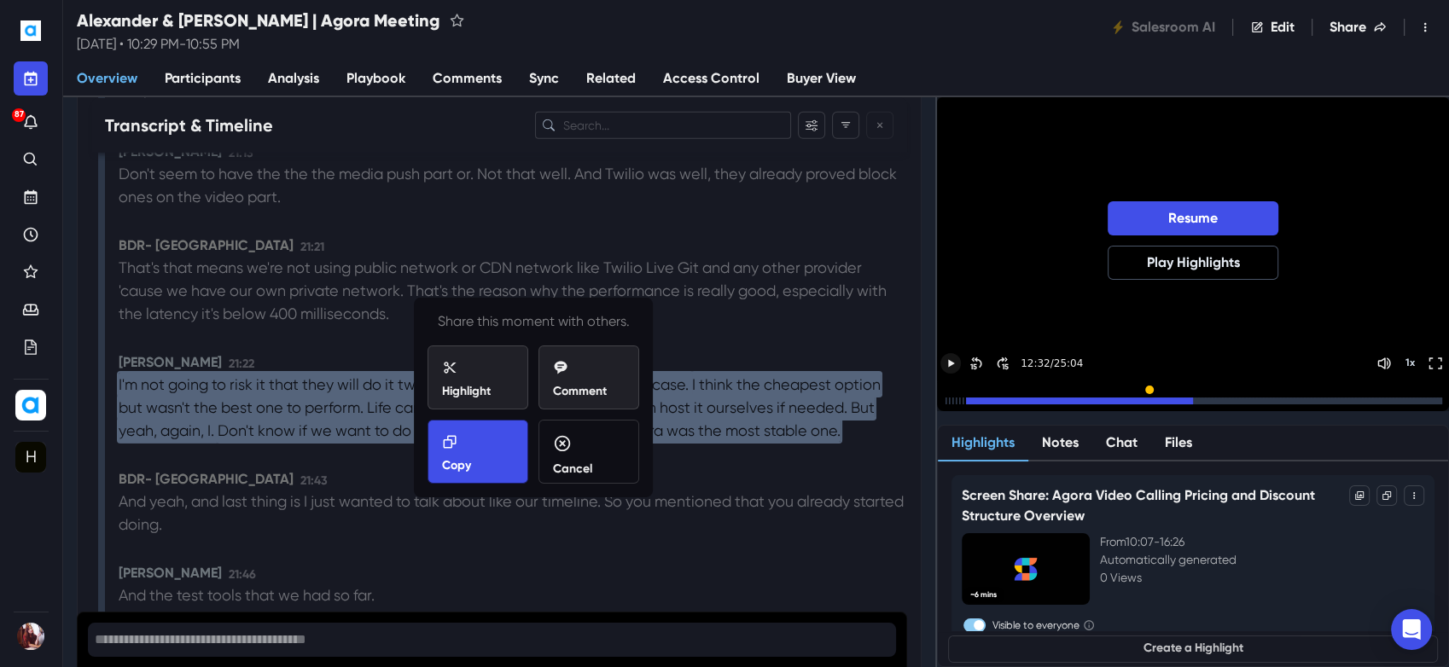
click at [444, 446] on icon at bounding box center [450, 441] width 13 height 13
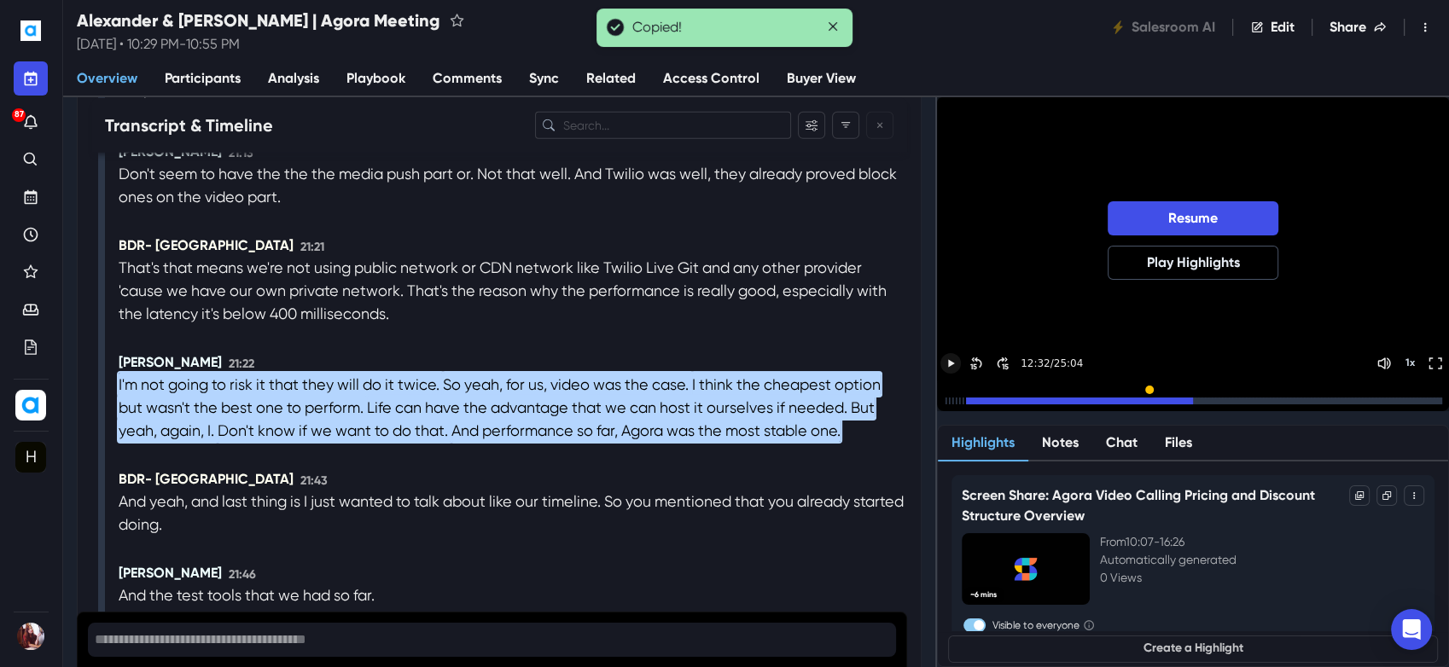
click at [607, 490] on div "BDR- LAILANIE 21:43" at bounding box center [513, 479] width 789 height 20
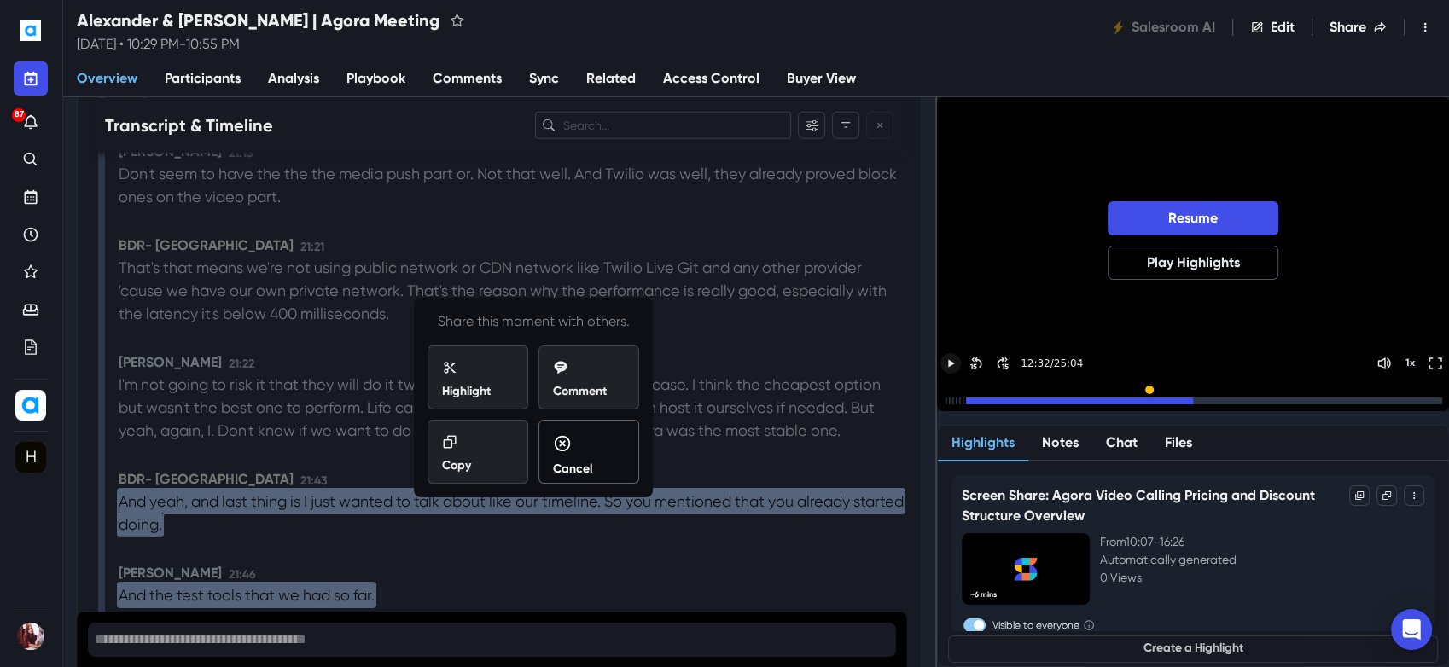
click at [601, 457] on div "Cancel" at bounding box center [589, 456] width 72 height 44
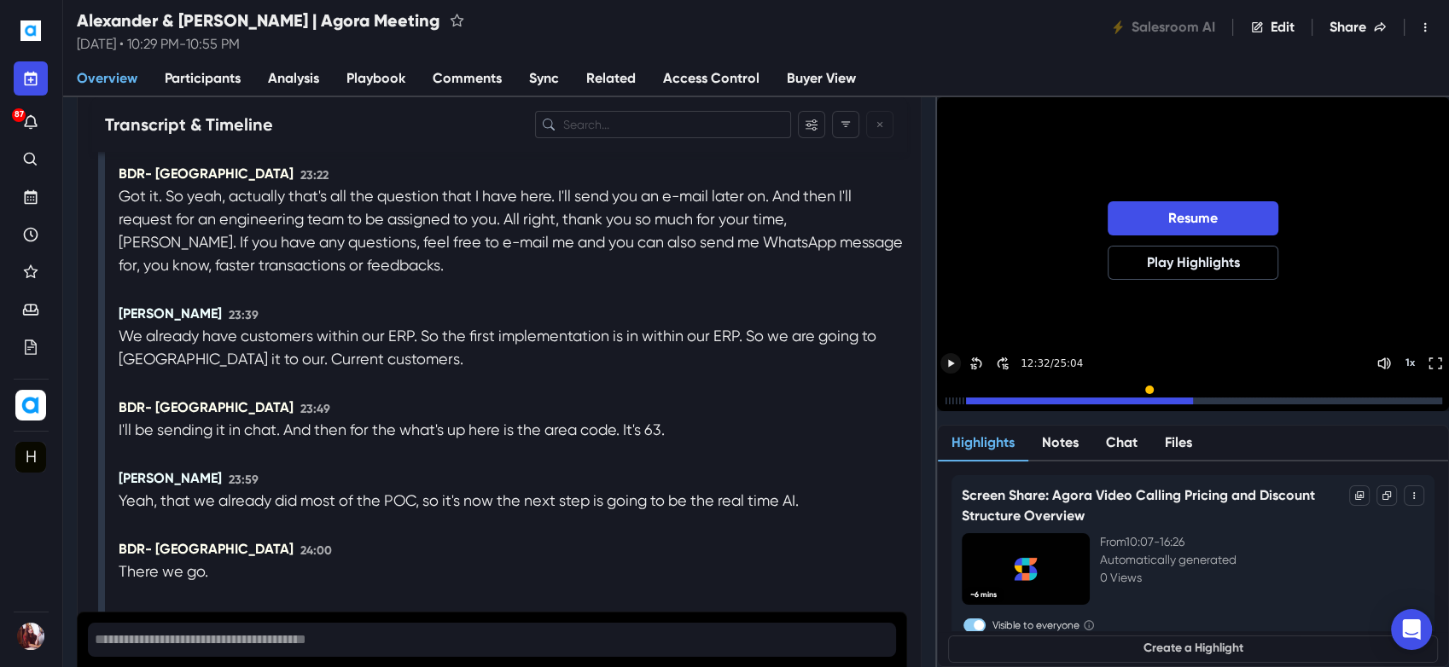
scroll to position [13231, 0]
